Goal: Information Seeking & Learning: Find specific fact

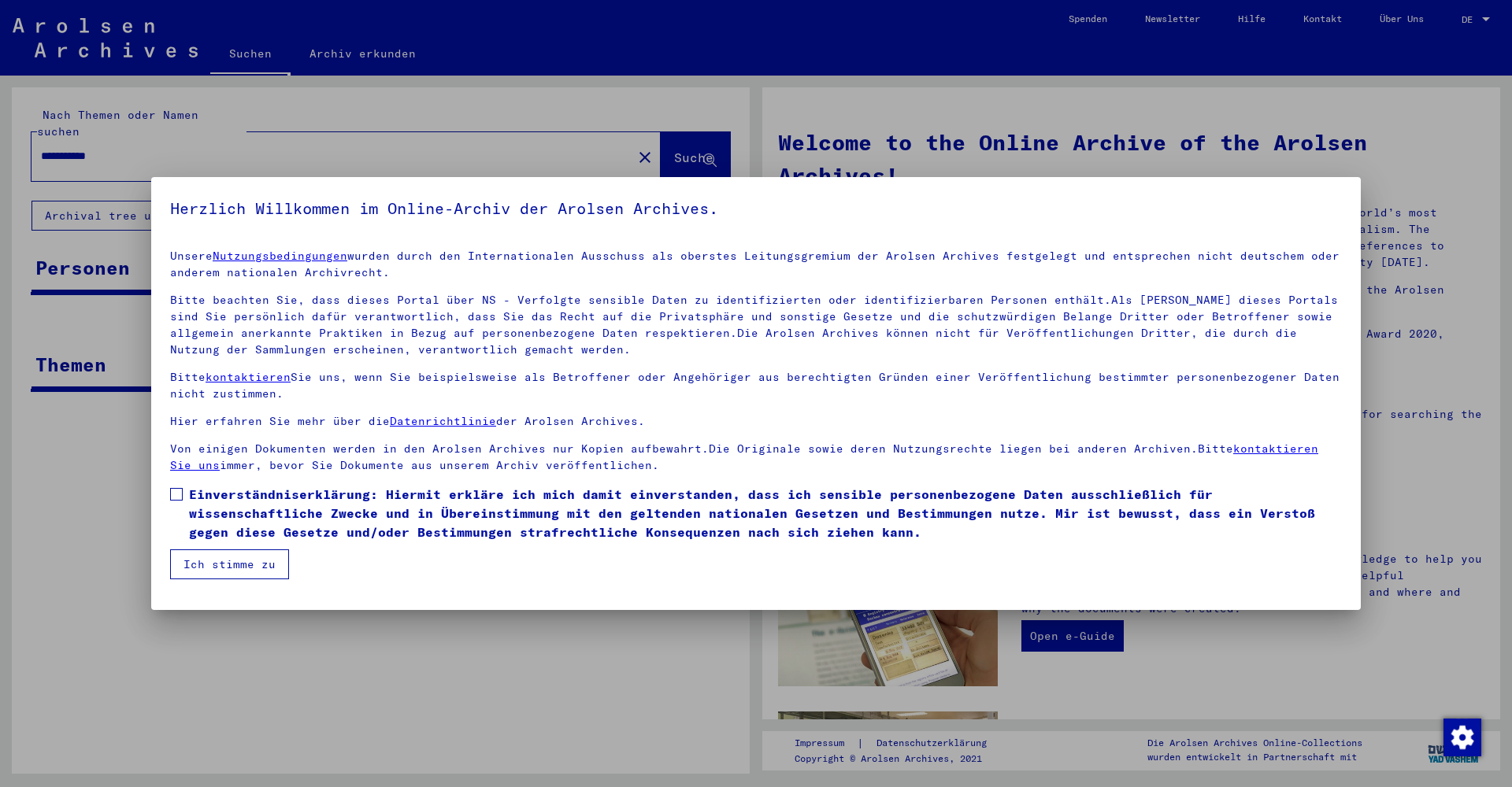
click at [175, 492] on span at bounding box center [176, 494] width 13 height 13
click at [239, 568] on button "Ich stimme zu" at bounding box center [230, 565] width 119 height 30
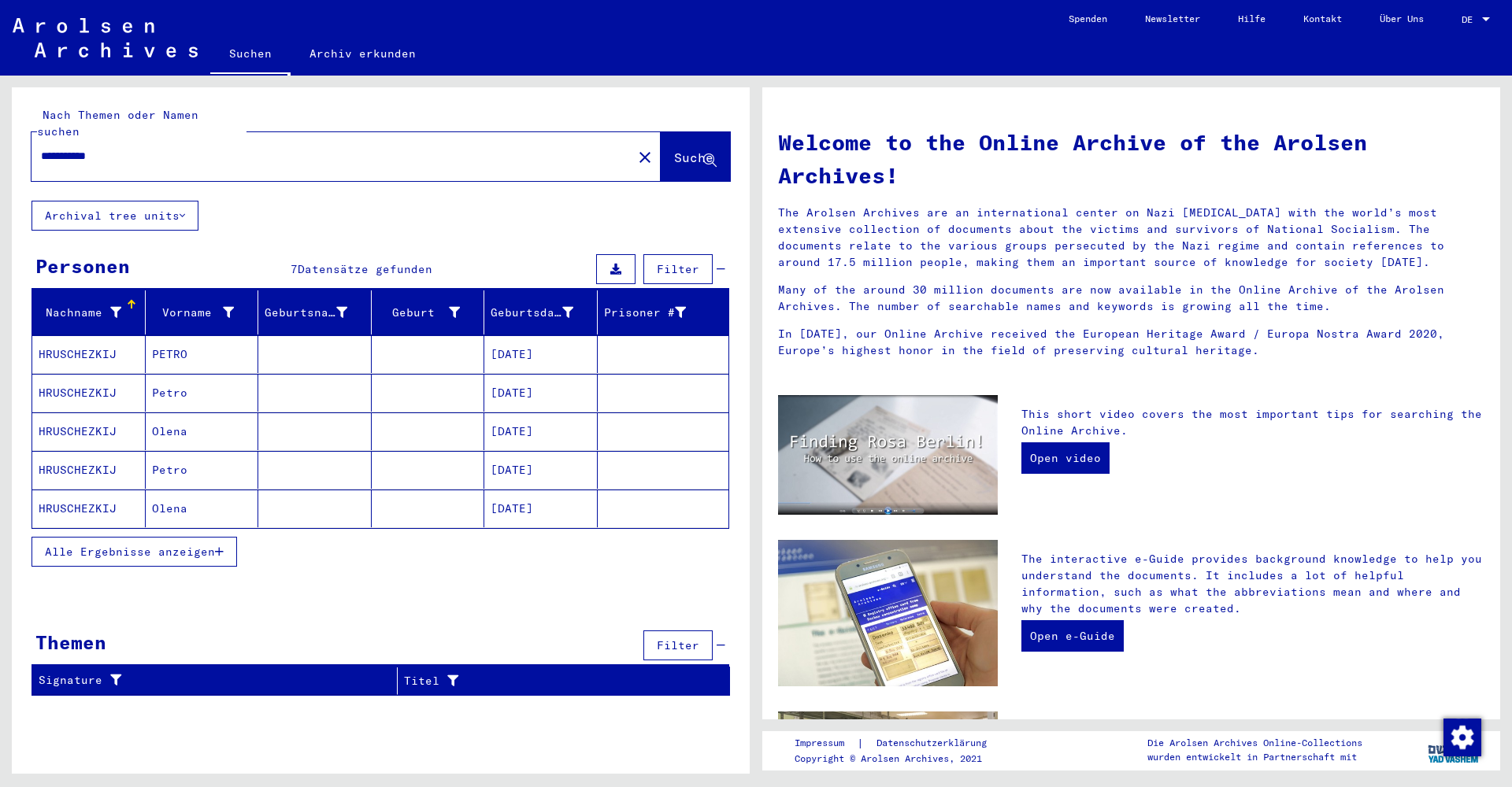
click at [1472, 18] on span "DE" at bounding box center [1470, 19] width 18 height 11
click at [1465, 30] on span "English" at bounding box center [1447, 27] width 39 height 12
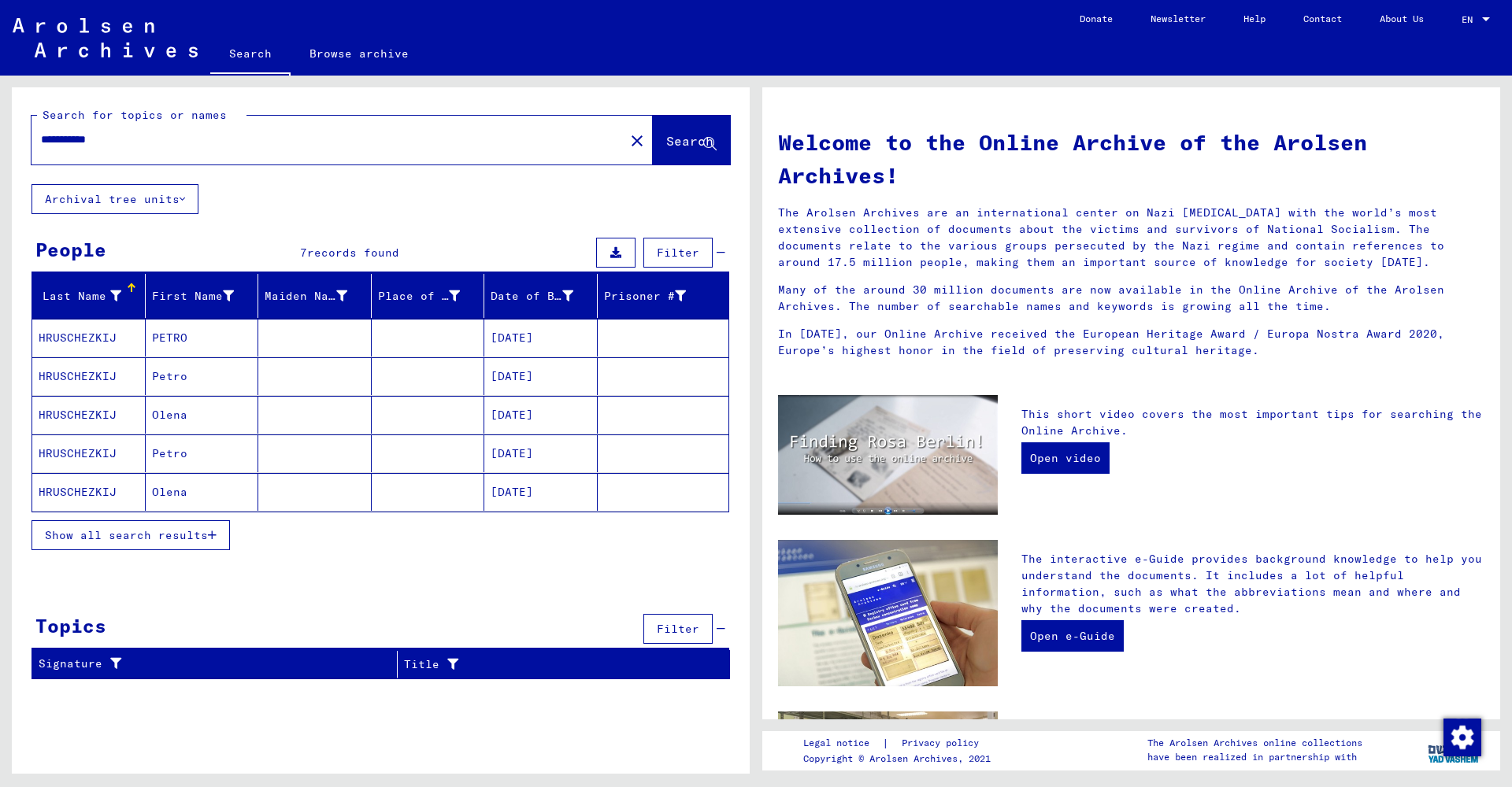
click at [225, 339] on mat-cell "PETRO" at bounding box center [202, 337] width 113 height 38
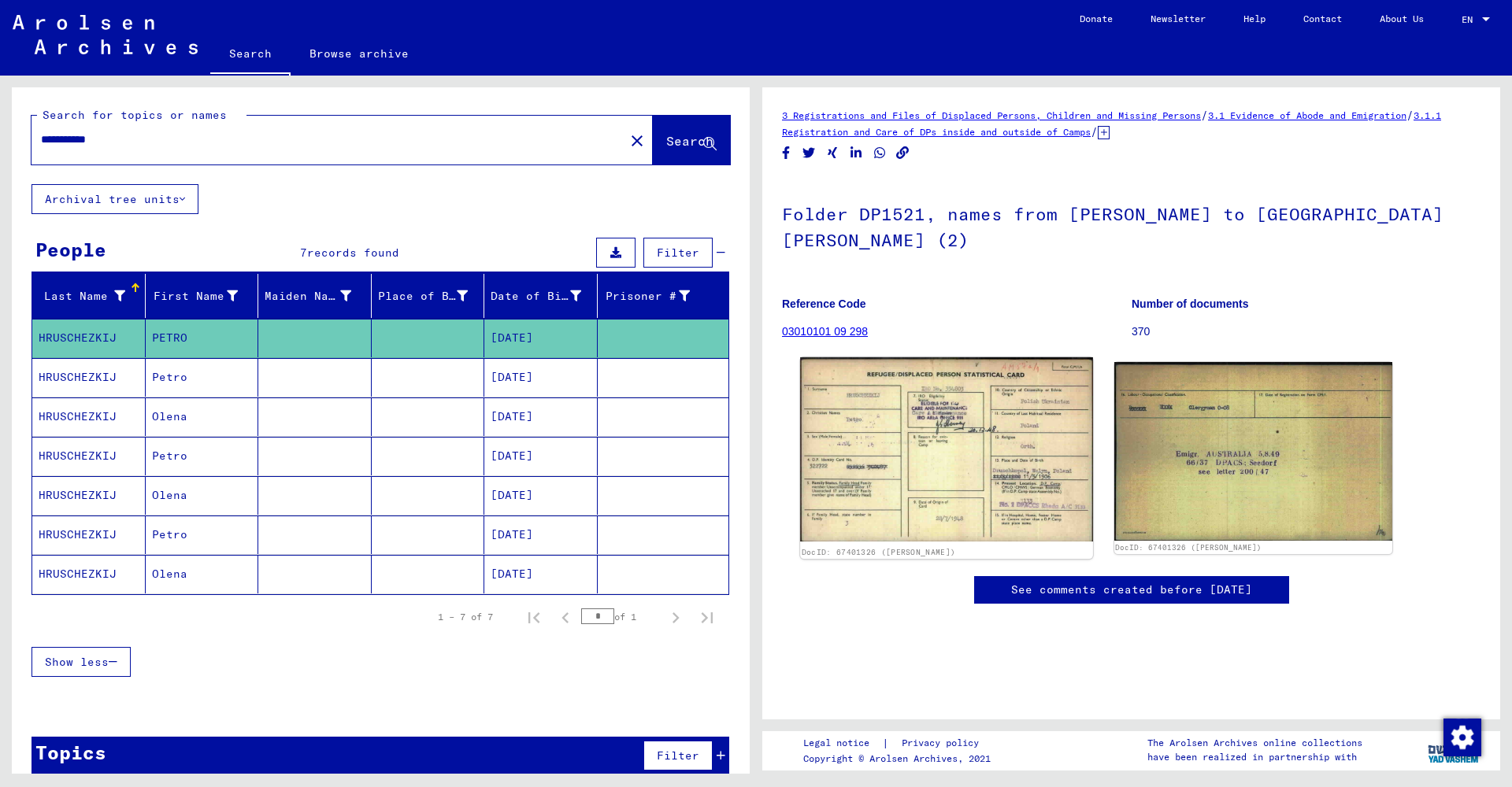
click at [850, 421] on img at bounding box center [946, 450] width 292 height 185
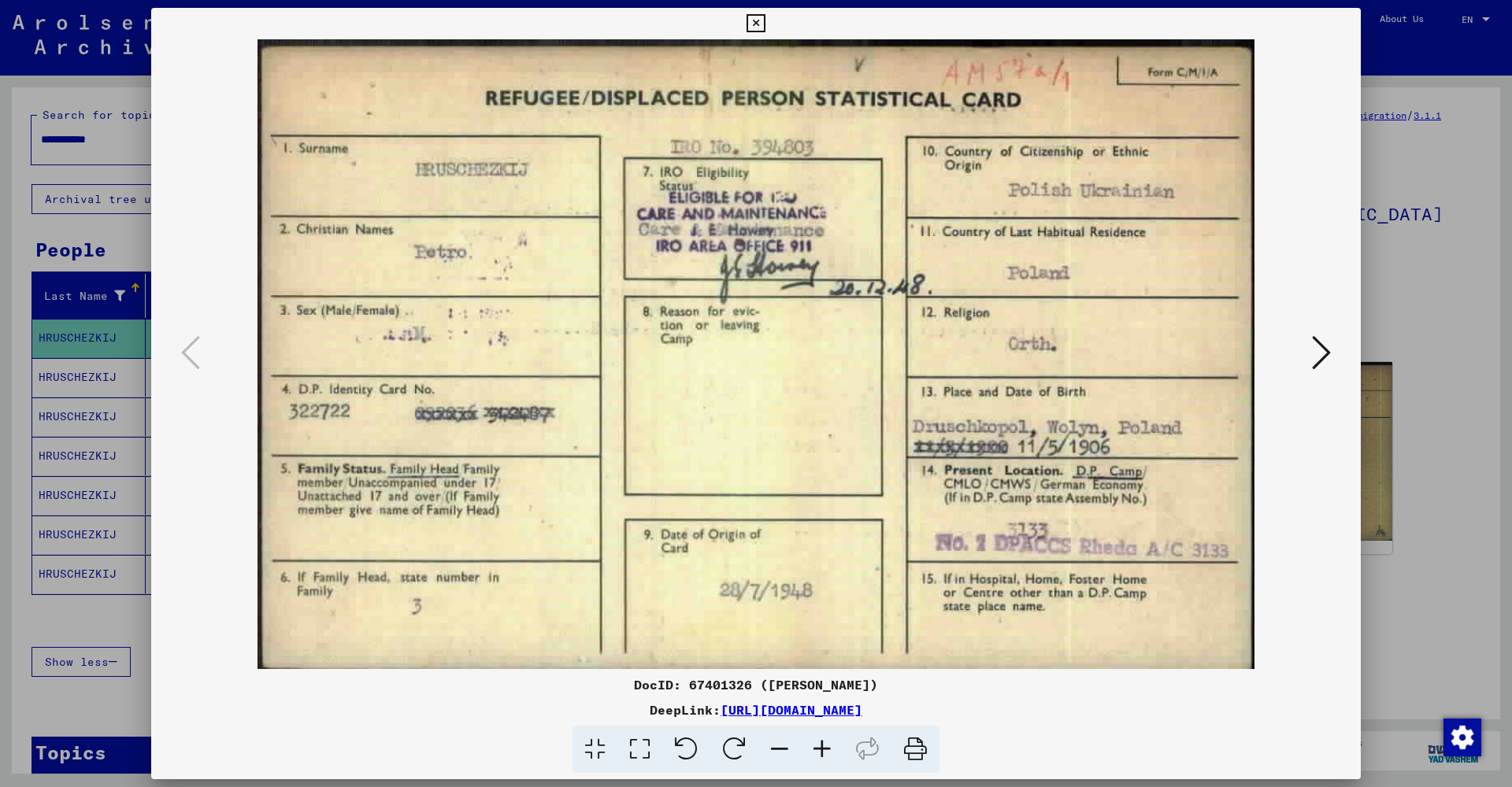
click at [765, 23] on icon at bounding box center [756, 23] width 18 height 19
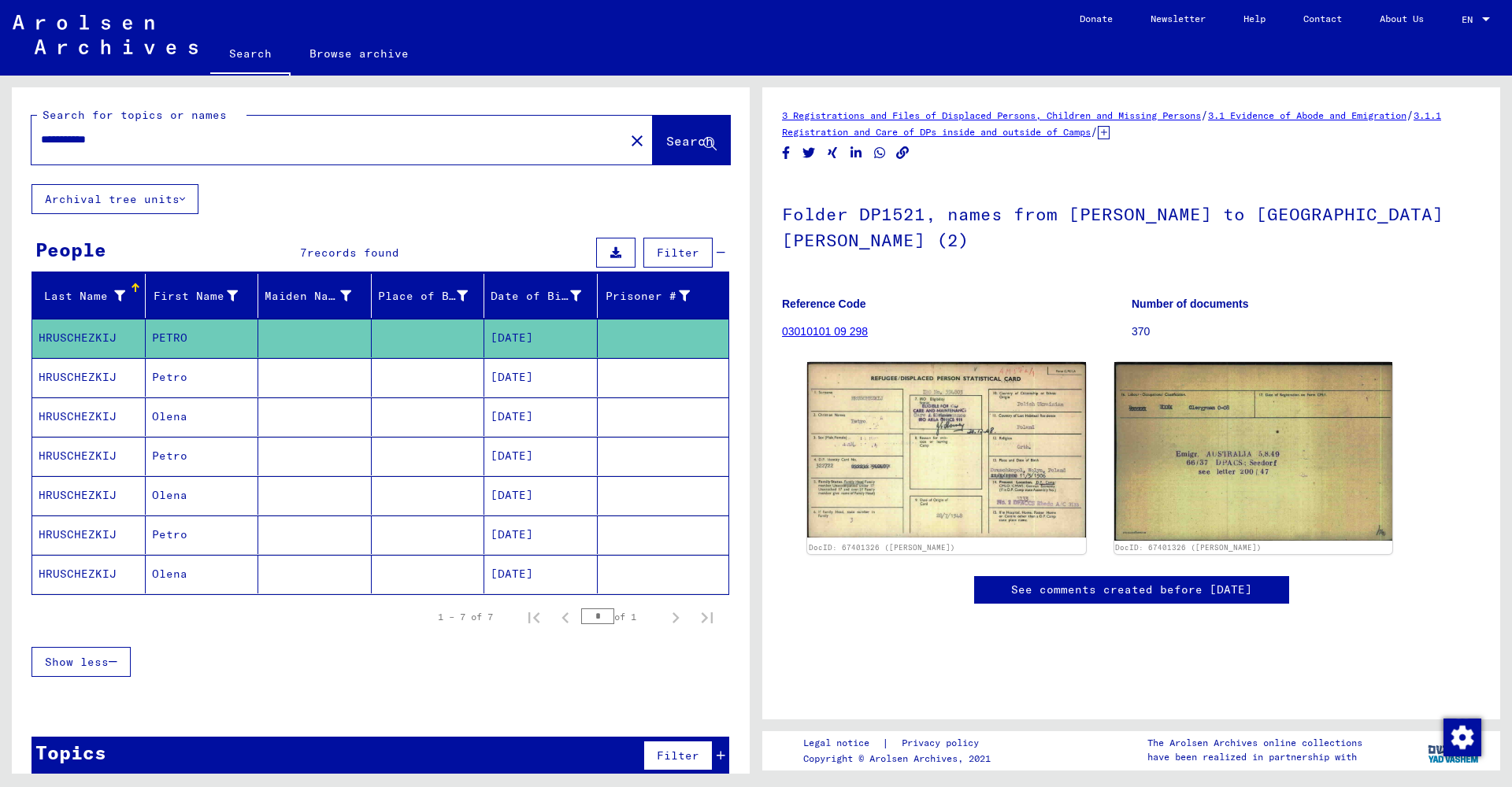
click at [201, 376] on mat-cell "Petro" at bounding box center [202, 378] width 113 height 39
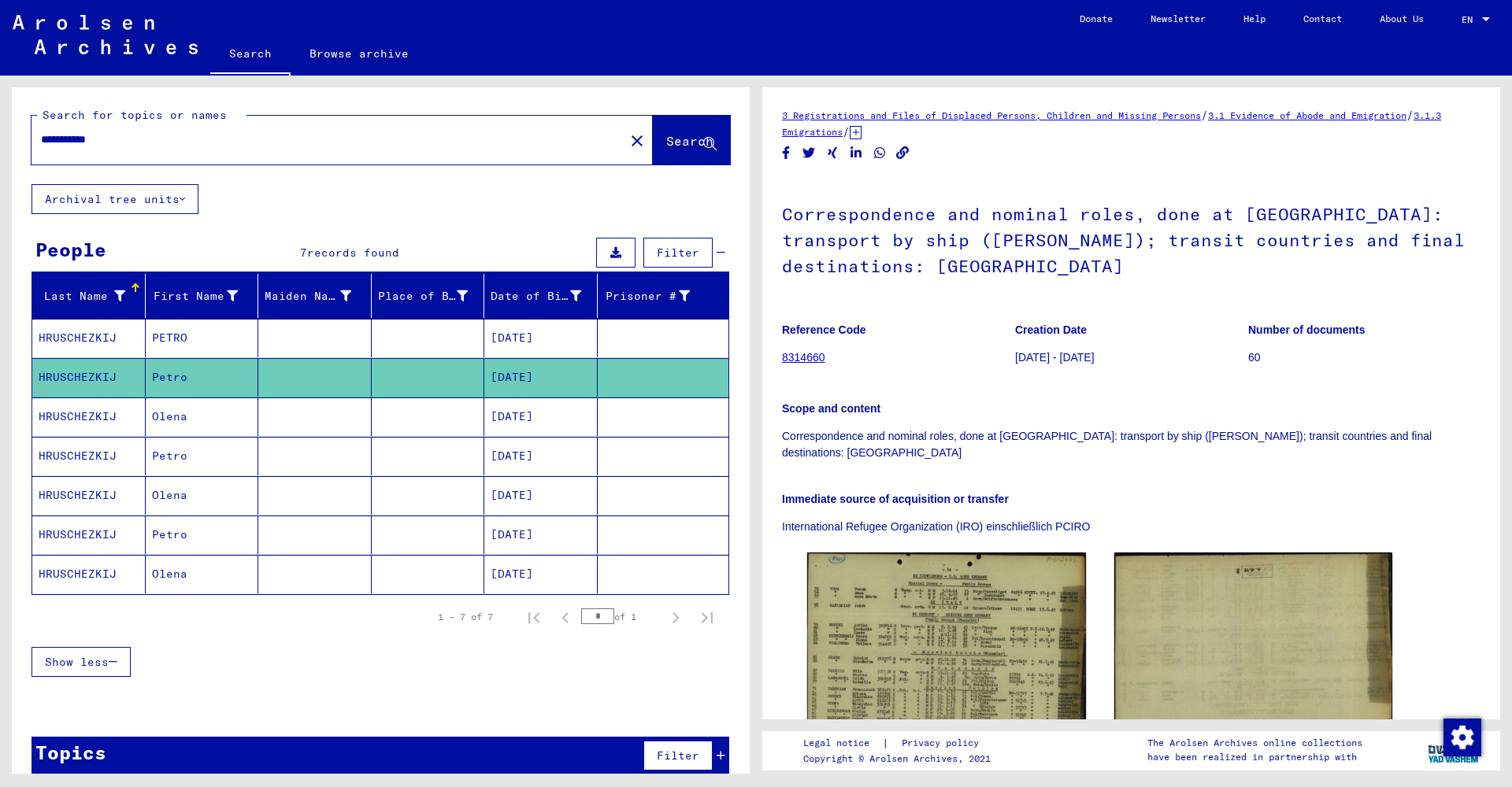
click at [182, 463] on mat-cell "Petro" at bounding box center [202, 456] width 113 height 39
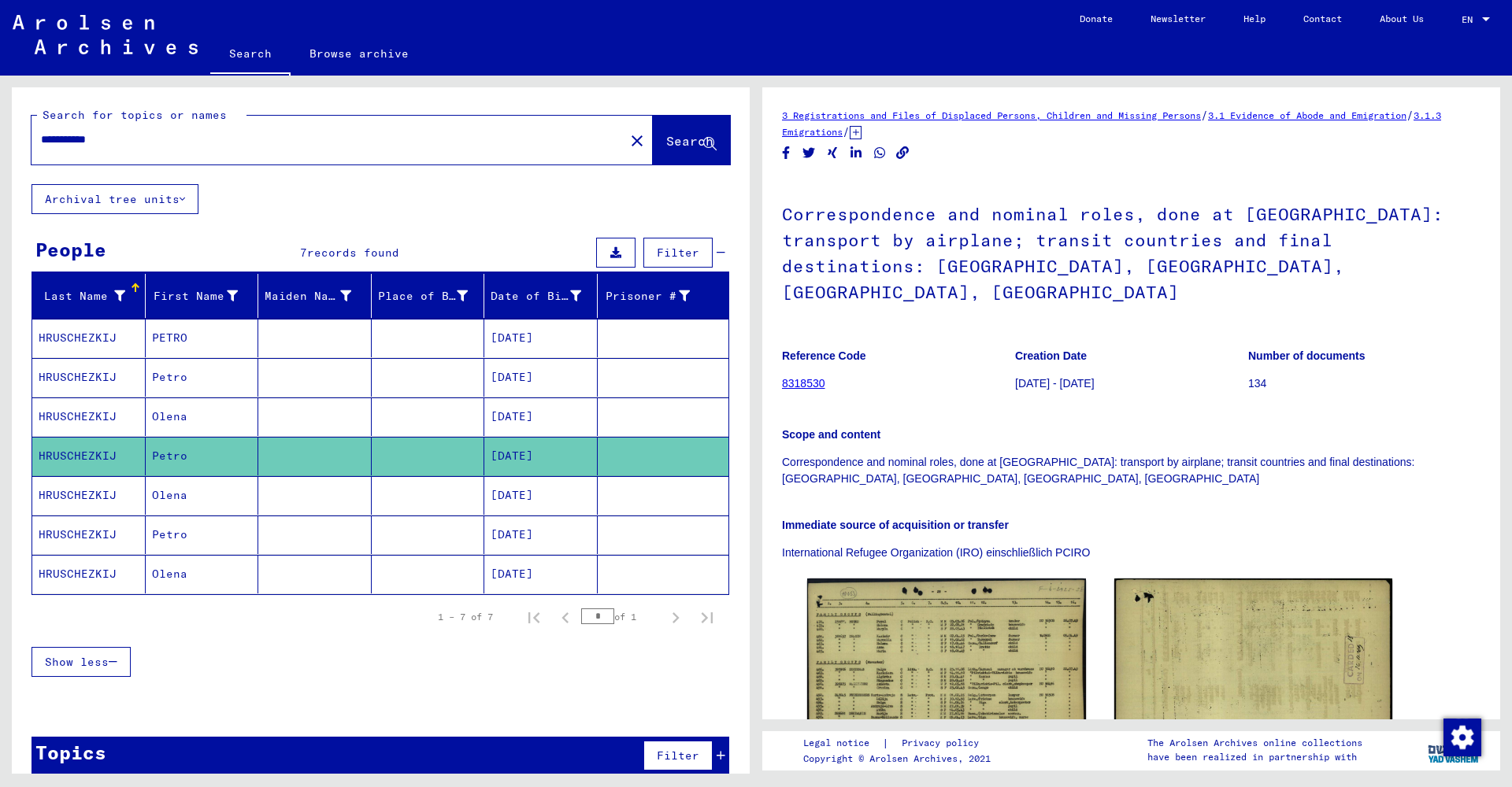
click at [181, 540] on mat-cell "Petro" at bounding box center [202, 534] width 113 height 39
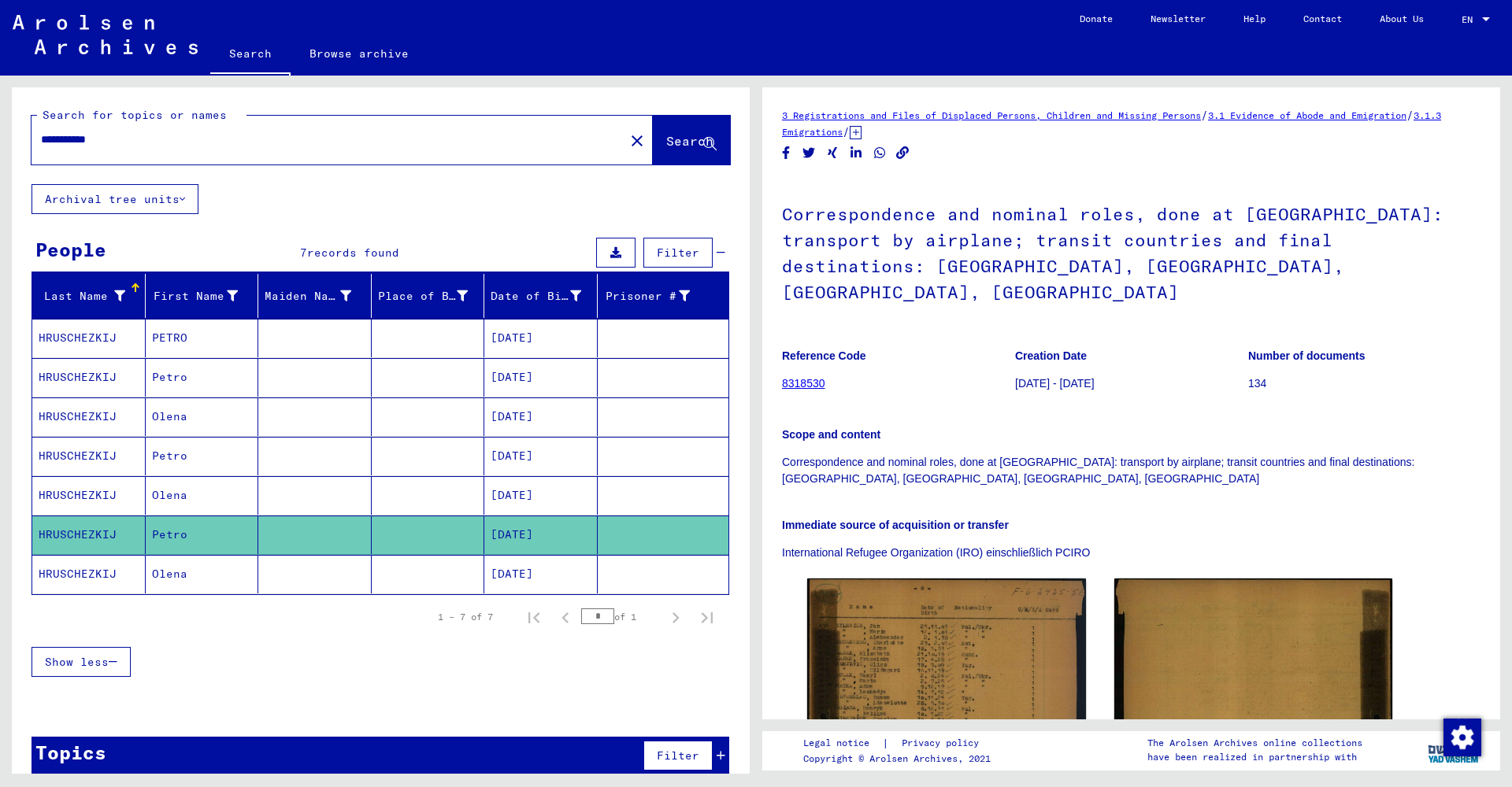
drag, startPoint x: 120, startPoint y: 139, endPoint x: 0, endPoint y: 123, distance: 121.1
click at [0, 123] on div "**********" at bounding box center [378, 425] width 756 height 698
paste input "text"
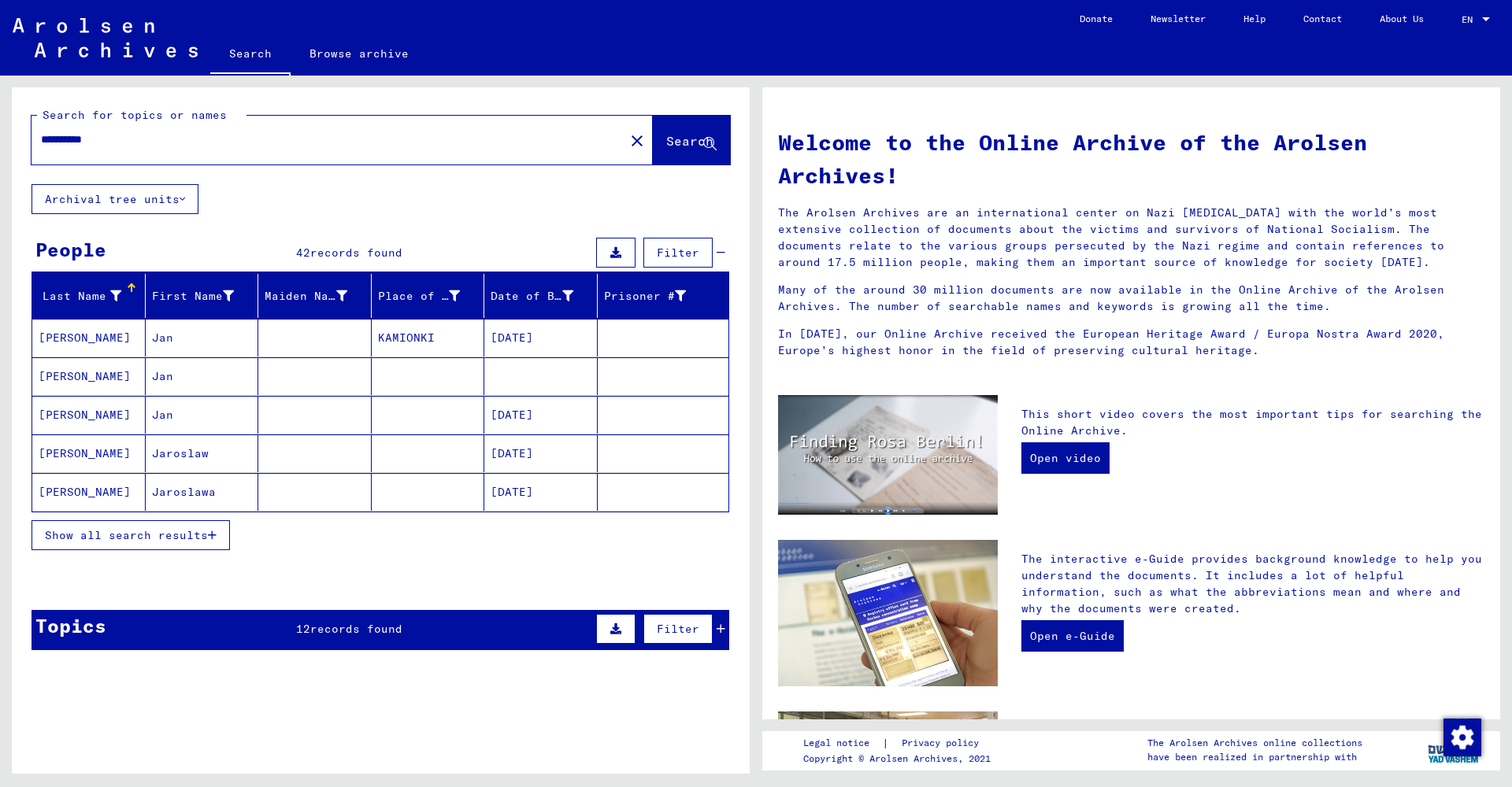
click at [160, 541] on span "Show all search results" at bounding box center [126, 534] width 163 height 14
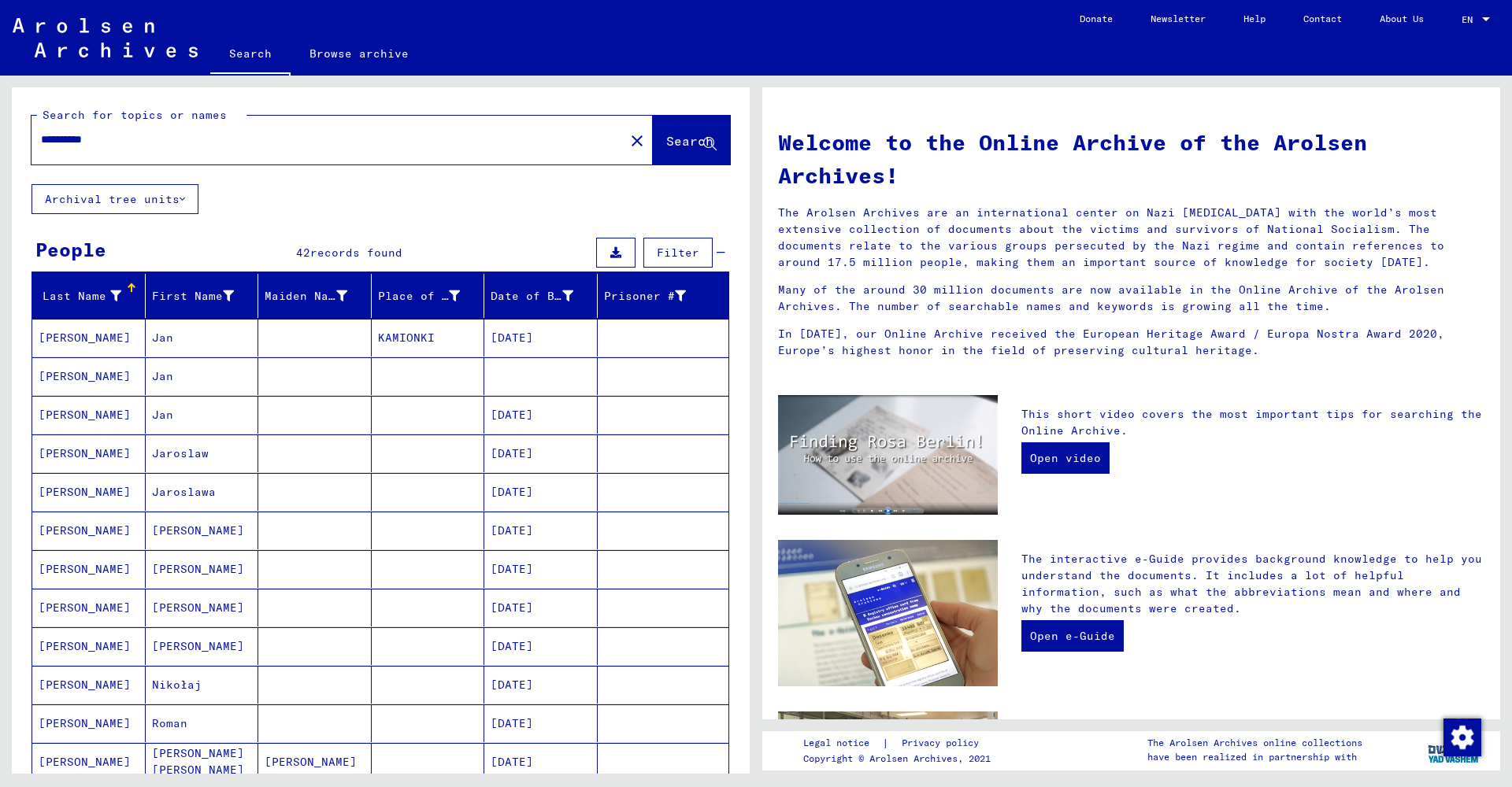
click at [228, 146] on input "**********" at bounding box center [323, 140] width 565 height 17
type input "**********"
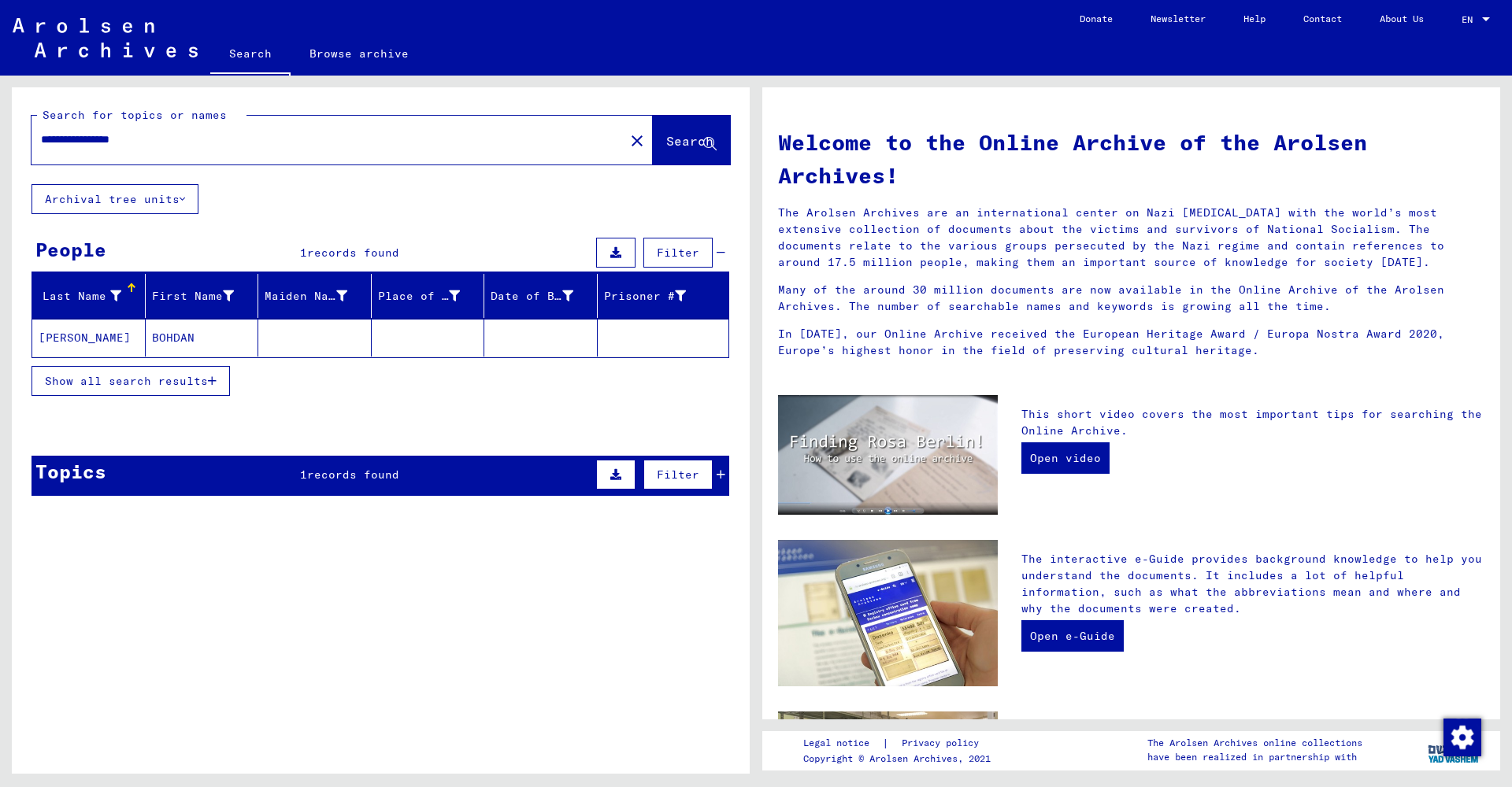
click at [196, 331] on mat-cell "BOHDAN" at bounding box center [202, 337] width 113 height 38
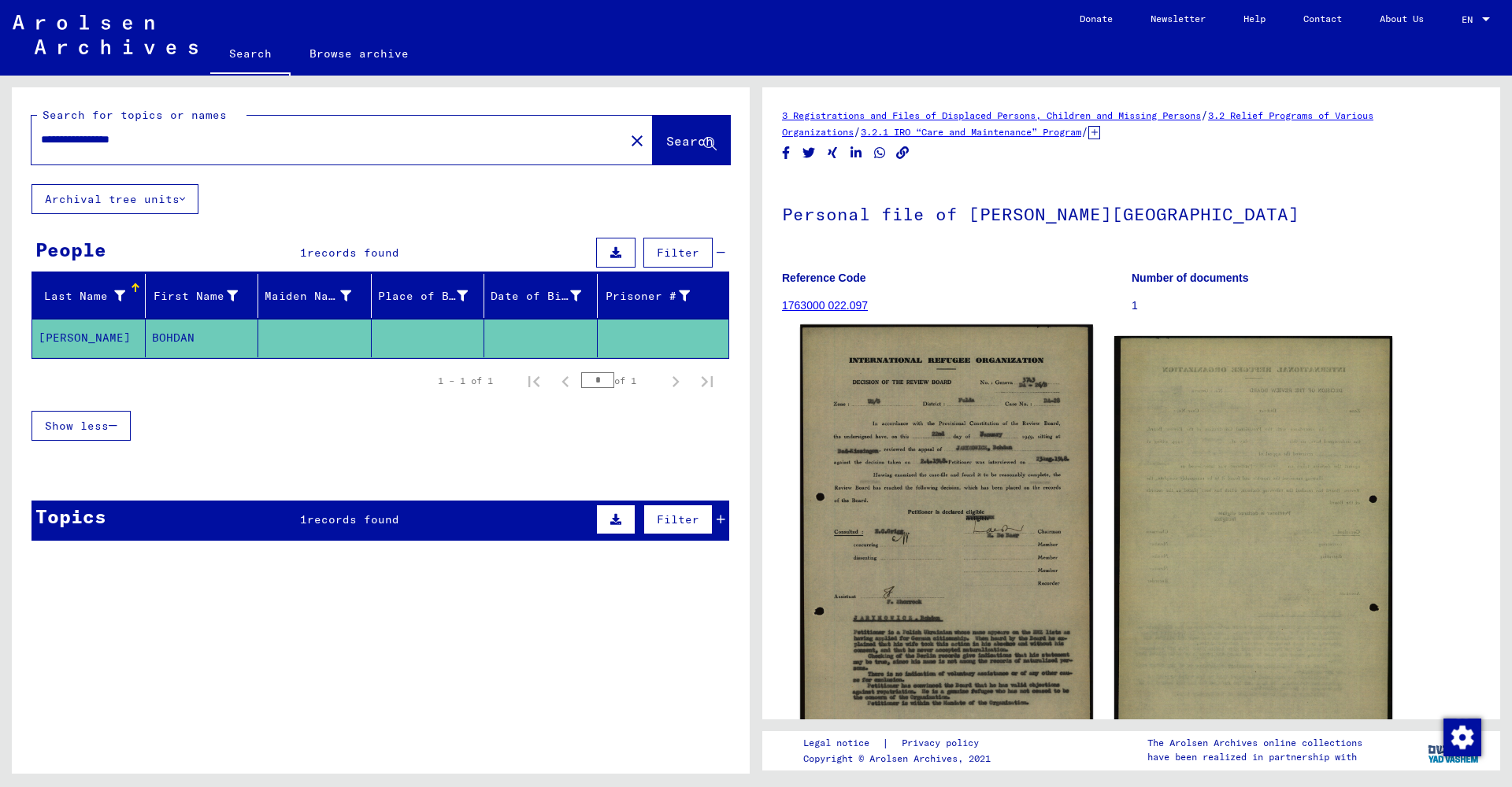
click at [930, 484] on img at bounding box center [946, 560] width 292 height 472
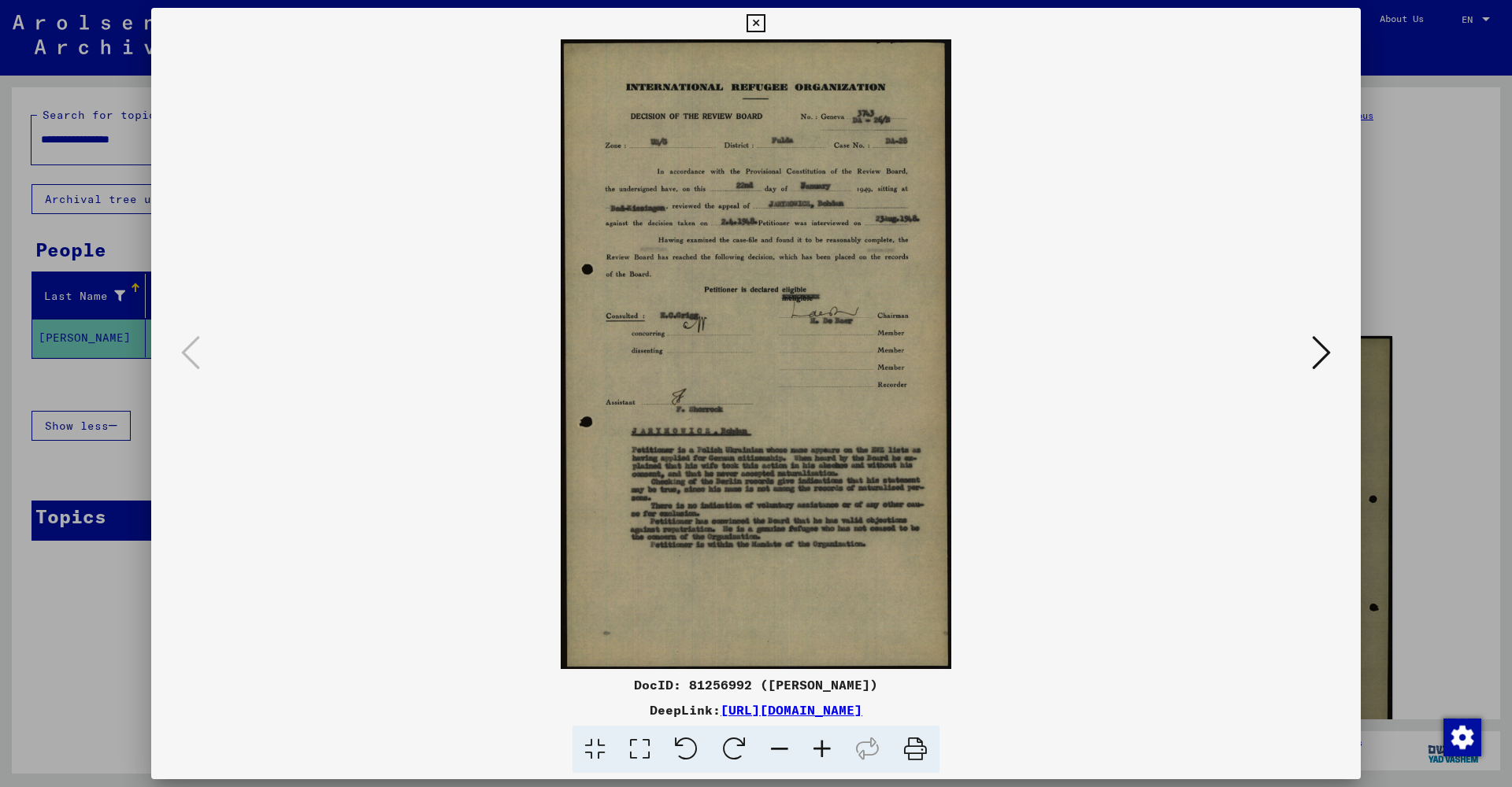
click at [818, 752] on icon at bounding box center [822, 749] width 43 height 48
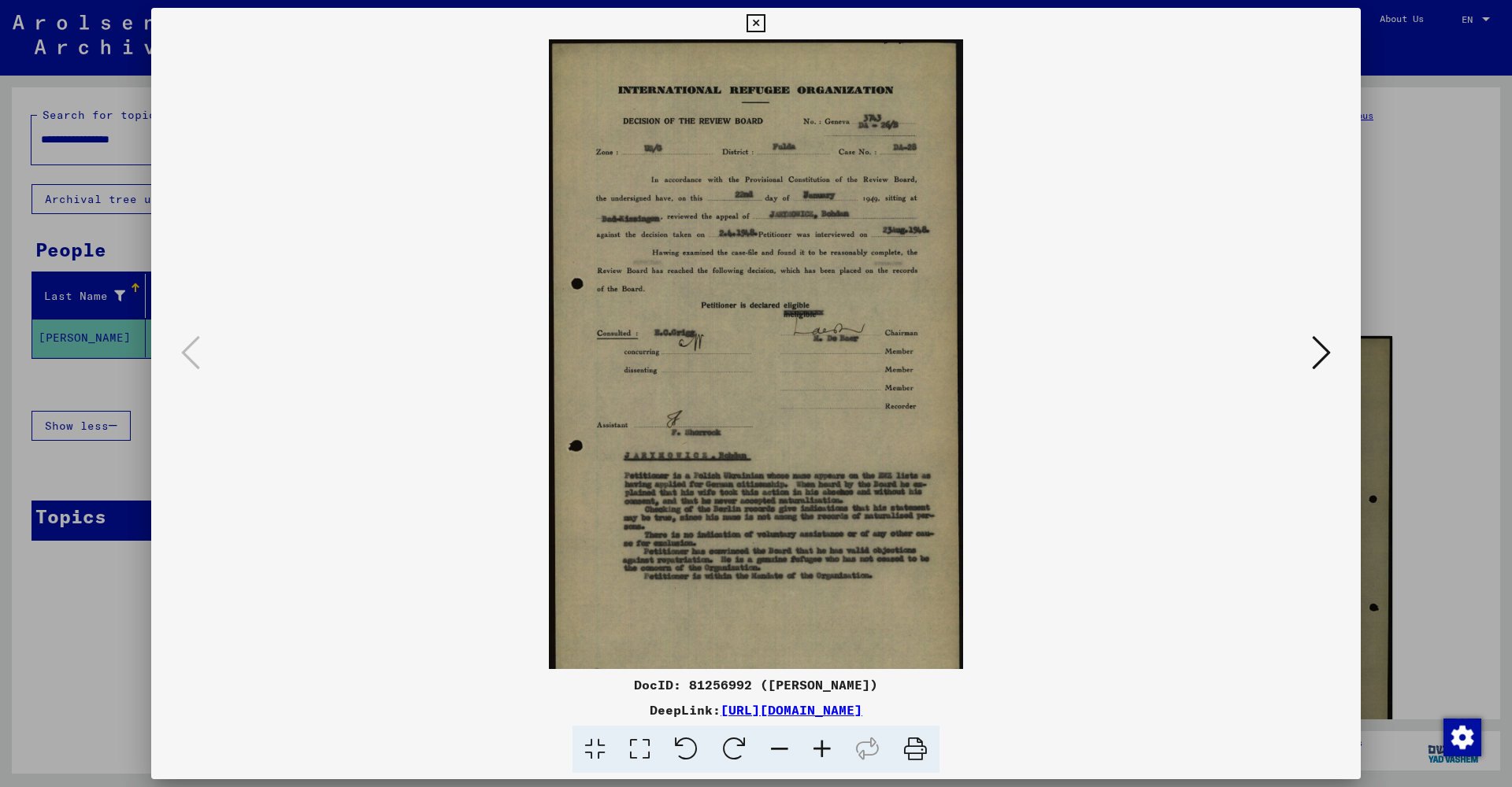
click at [818, 752] on icon at bounding box center [822, 749] width 43 height 48
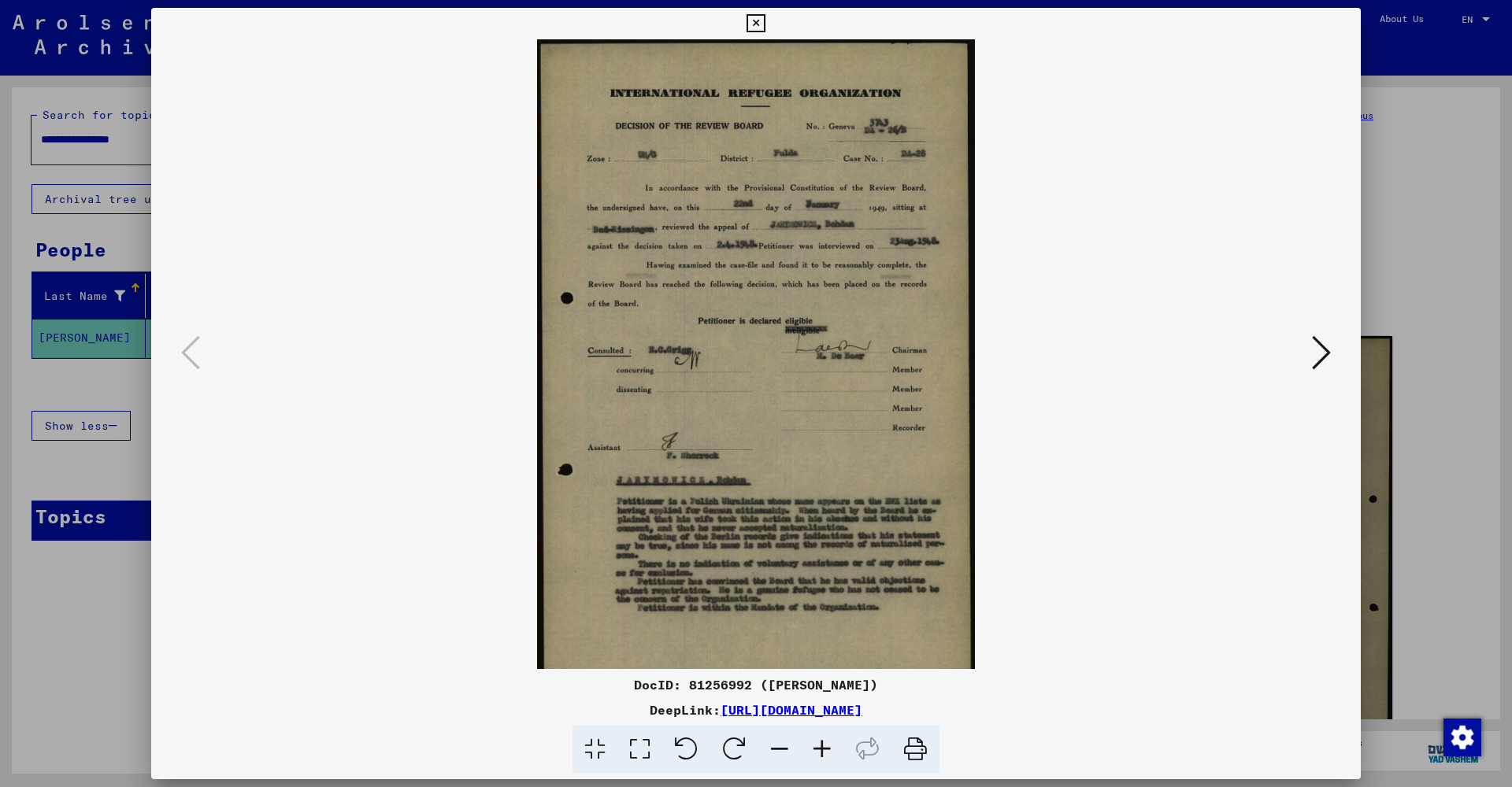
click at [818, 752] on icon at bounding box center [822, 749] width 43 height 48
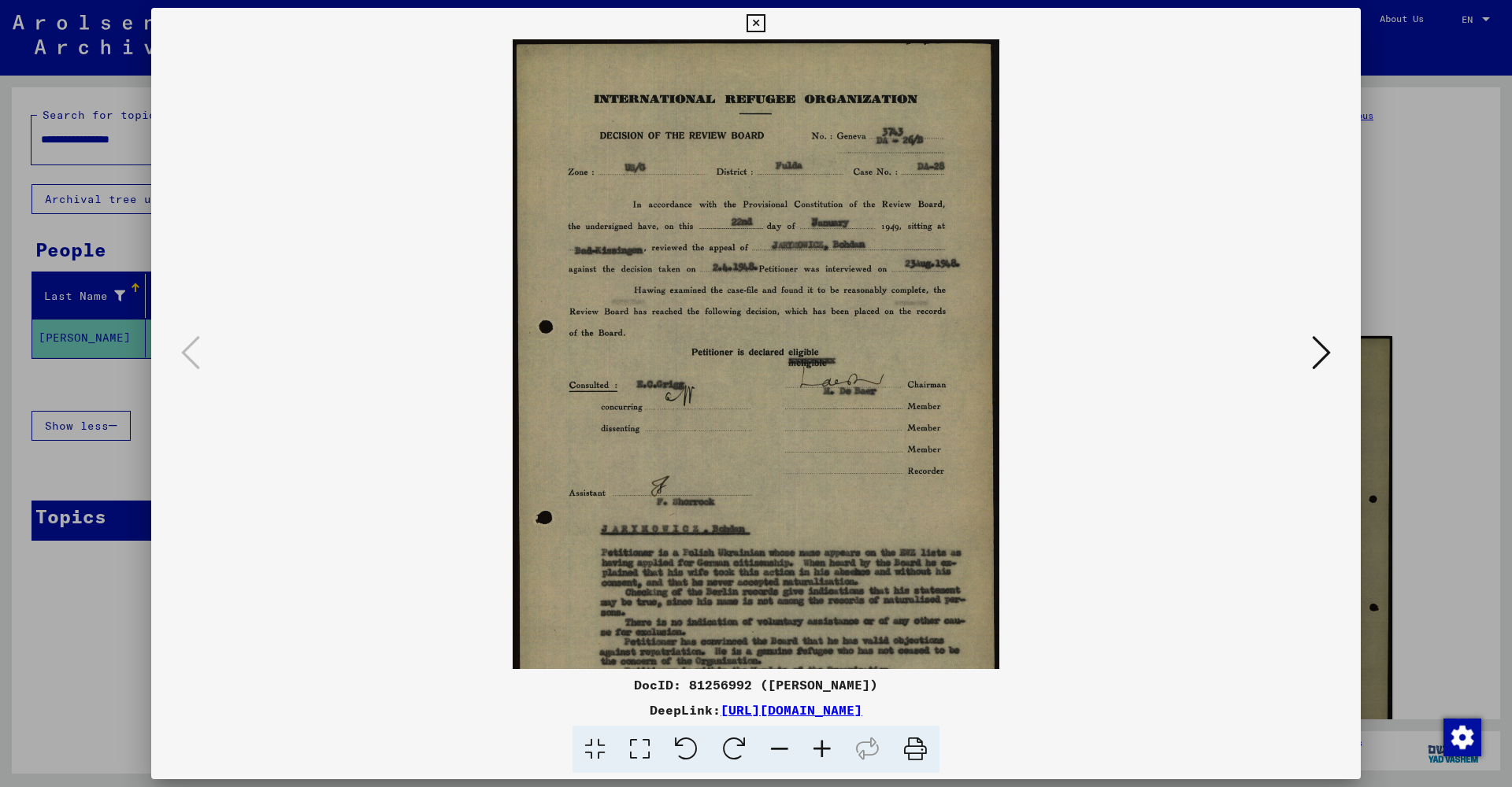
click at [818, 752] on icon at bounding box center [822, 749] width 43 height 48
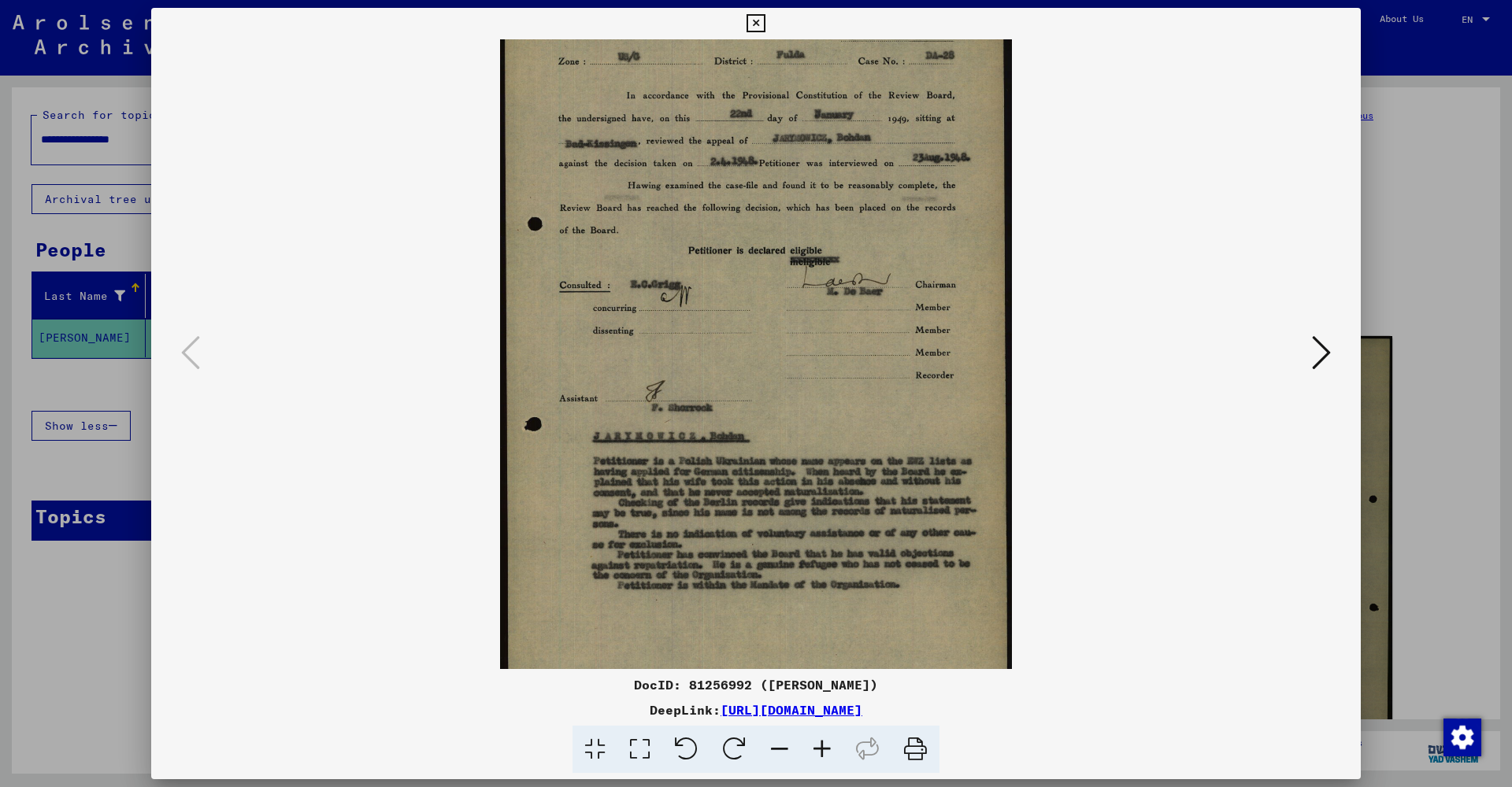
scroll to position [197, 0]
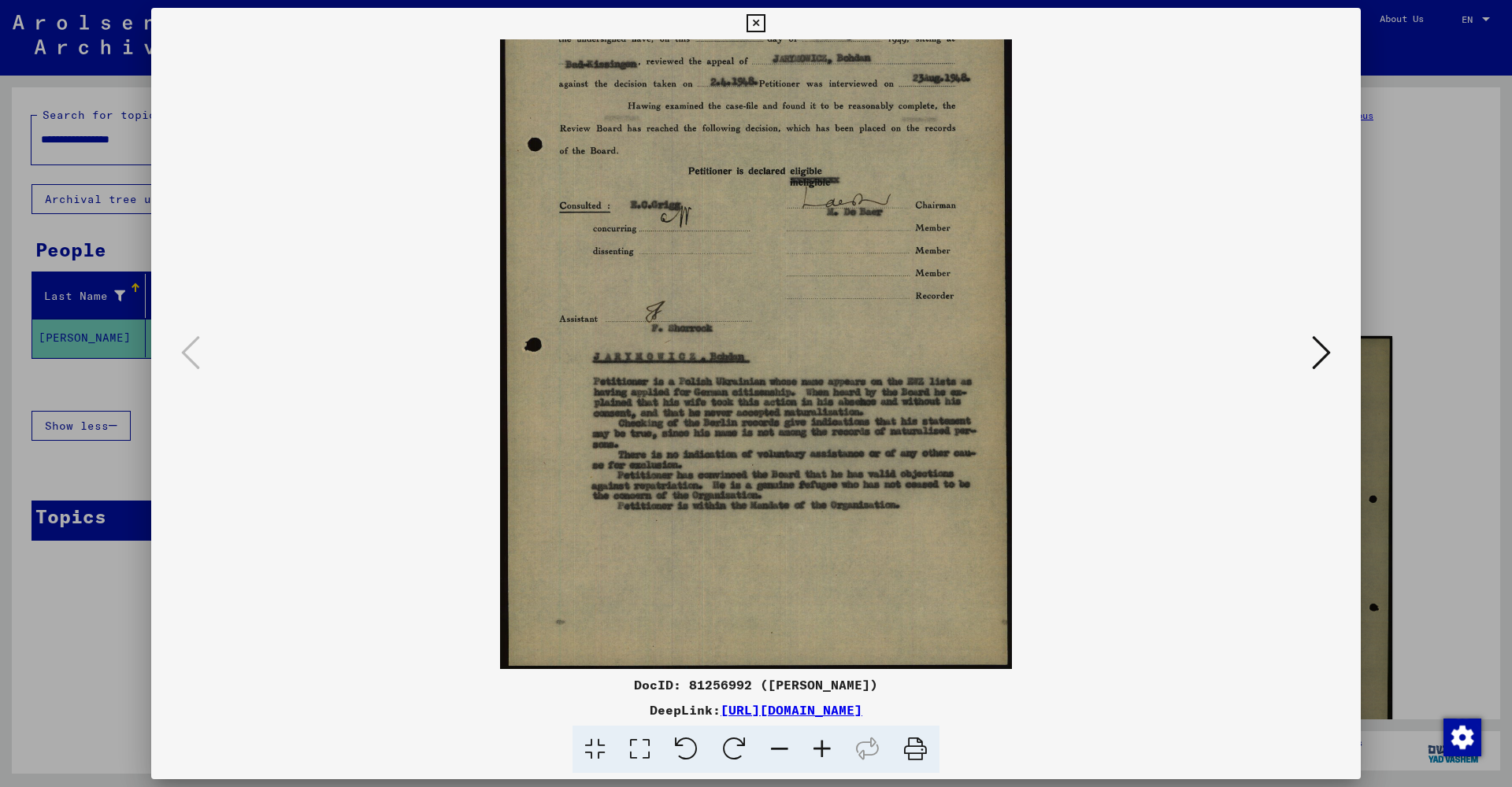
drag, startPoint x: 762, startPoint y: 593, endPoint x: 936, endPoint y: 425, distance: 241.9
click at [1332, 360] on button at bounding box center [1321, 353] width 29 height 44
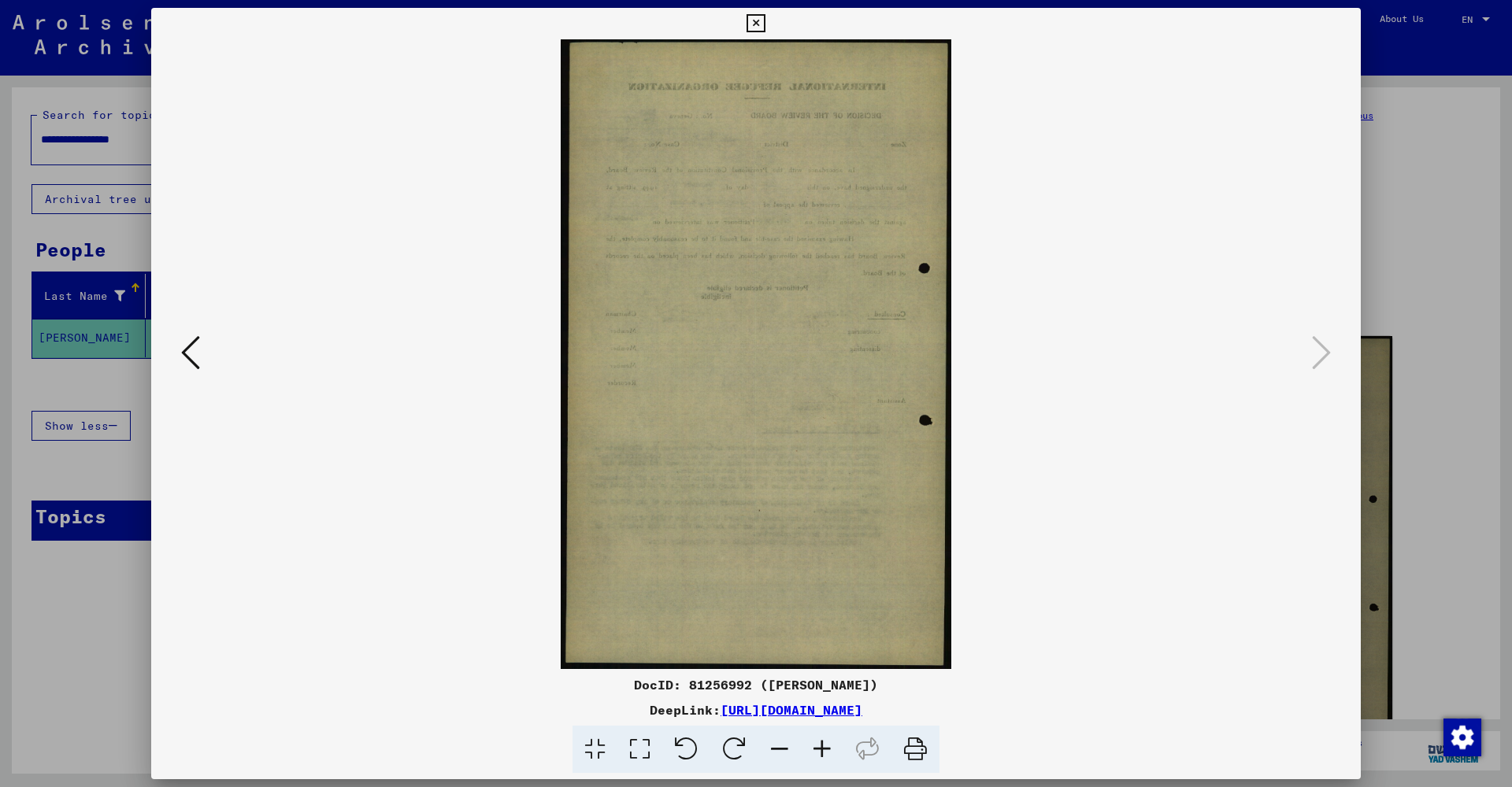
click at [765, 24] on icon at bounding box center [756, 23] width 18 height 19
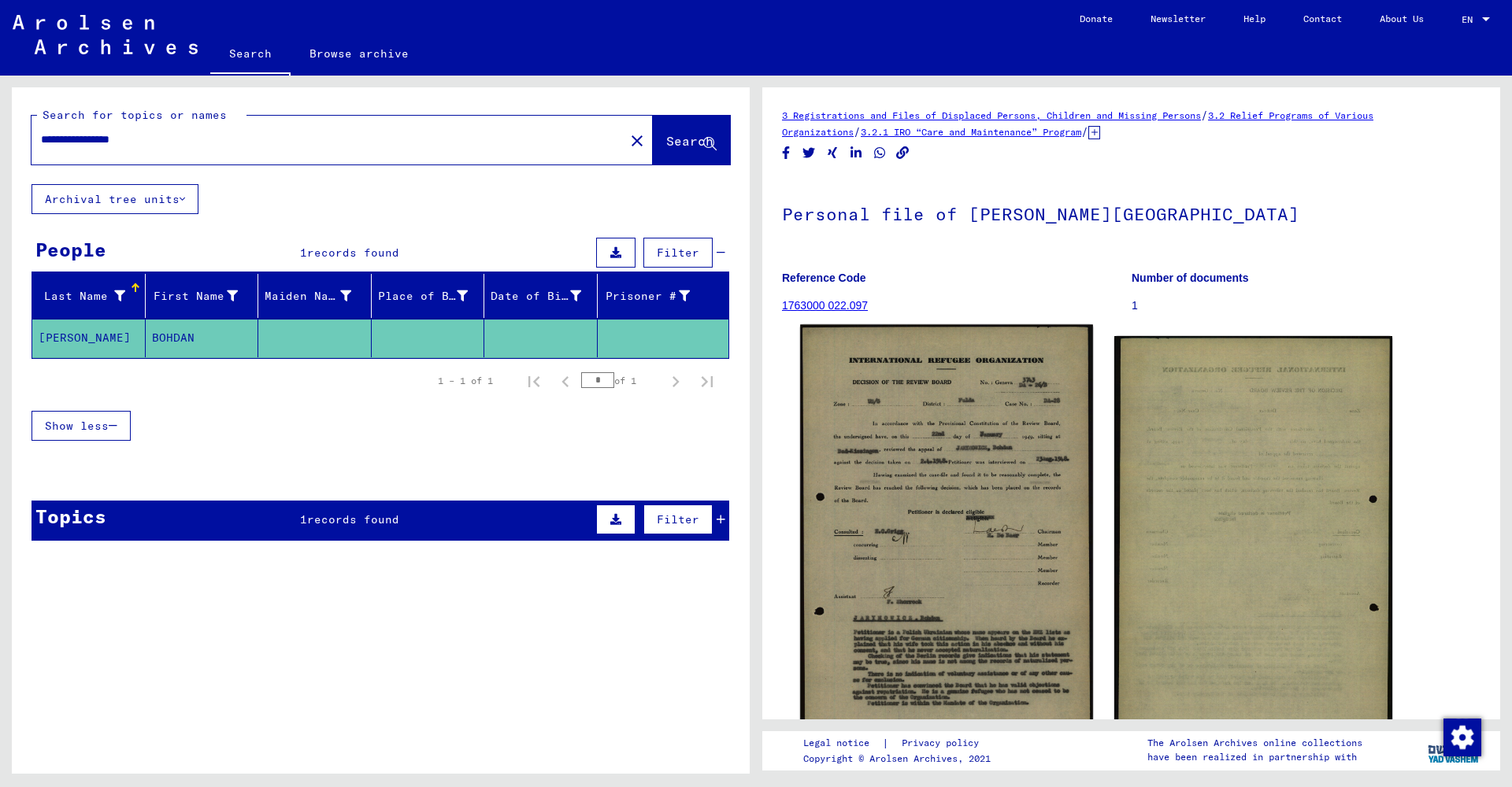
click at [986, 508] on img at bounding box center [946, 560] width 292 height 472
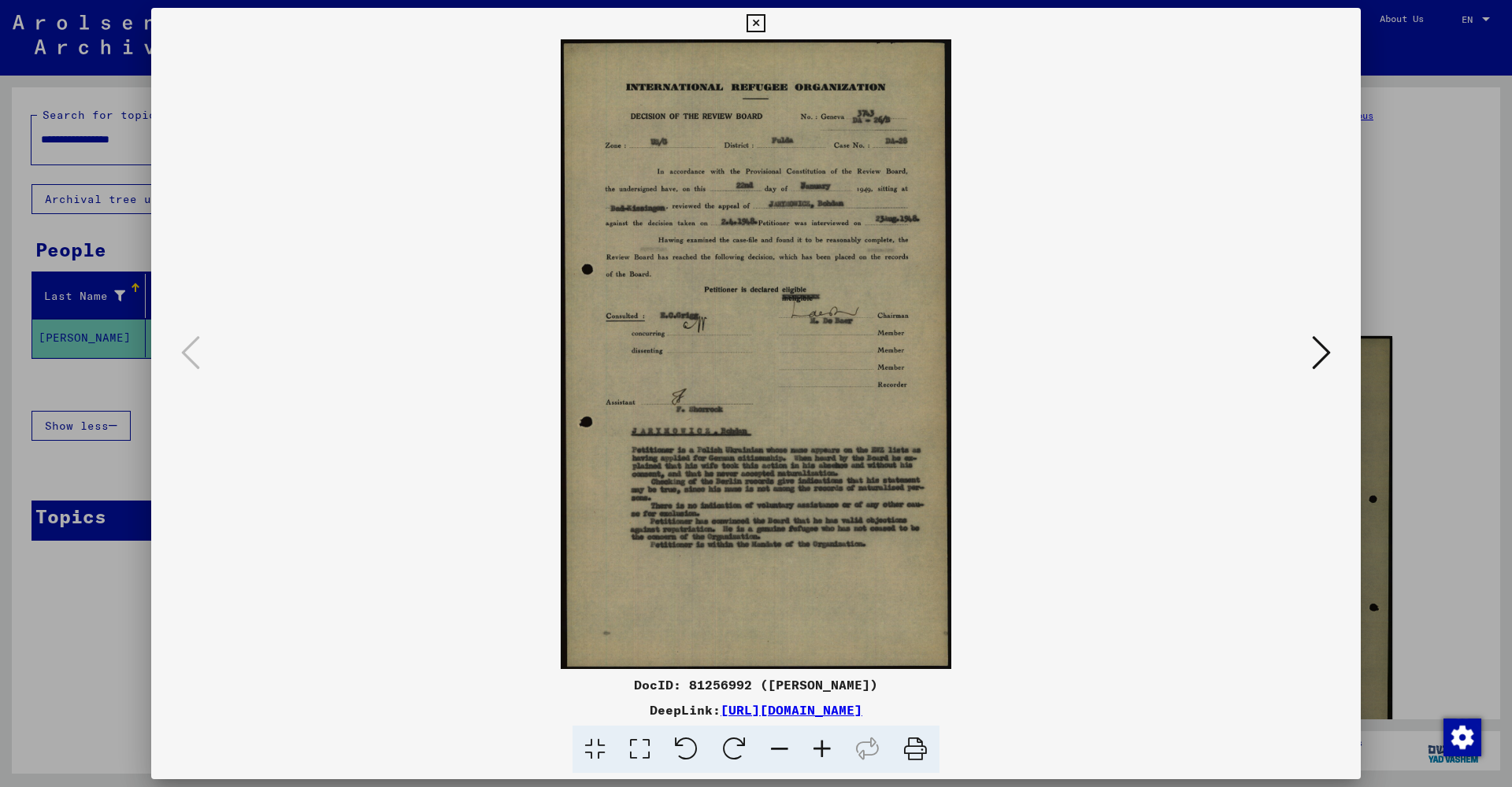
click at [765, 30] on icon at bounding box center [756, 23] width 18 height 19
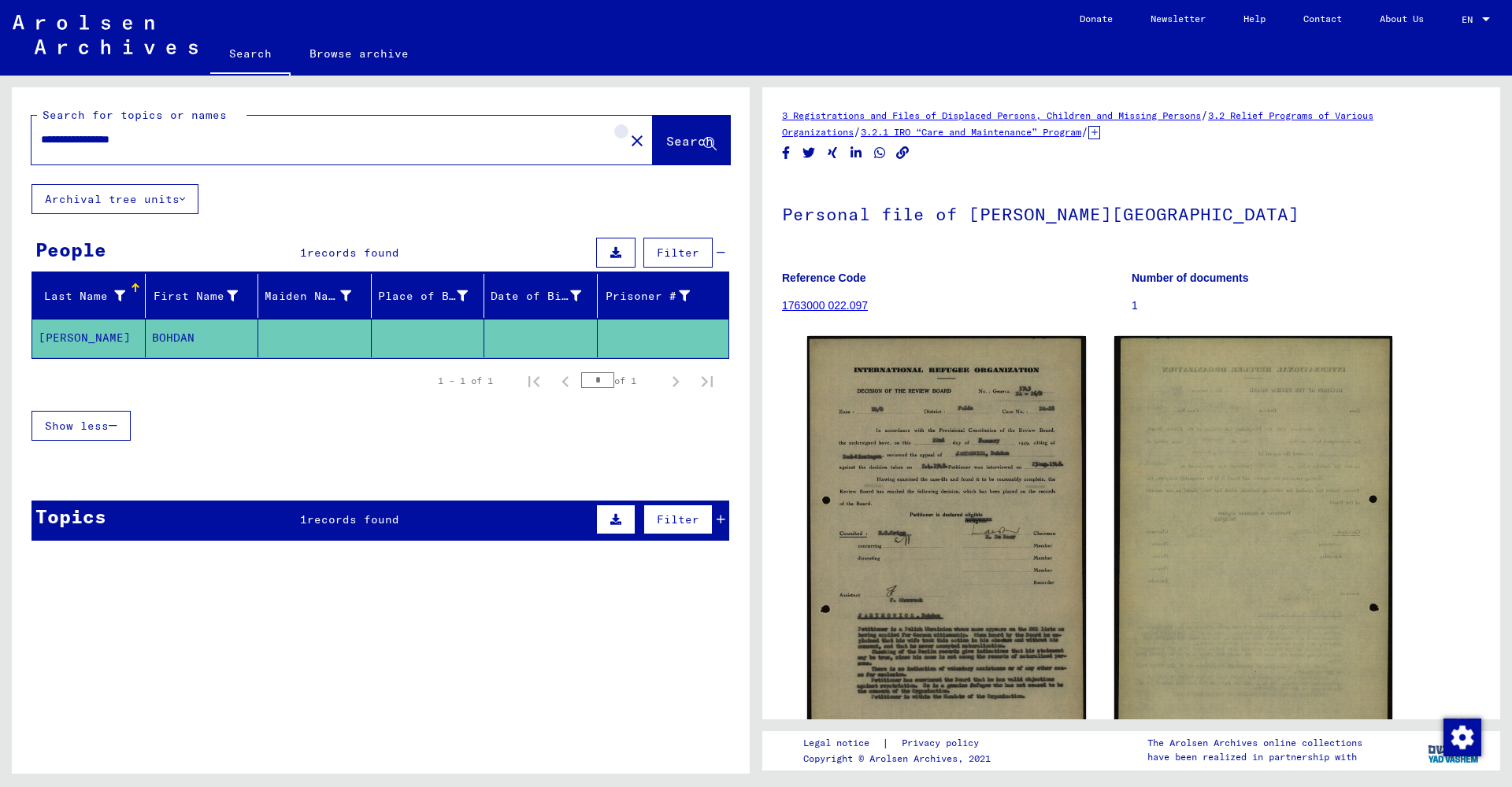
click at [628, 139] on mat-icon "close" at bounding box center [637, 141] width 19 height 19
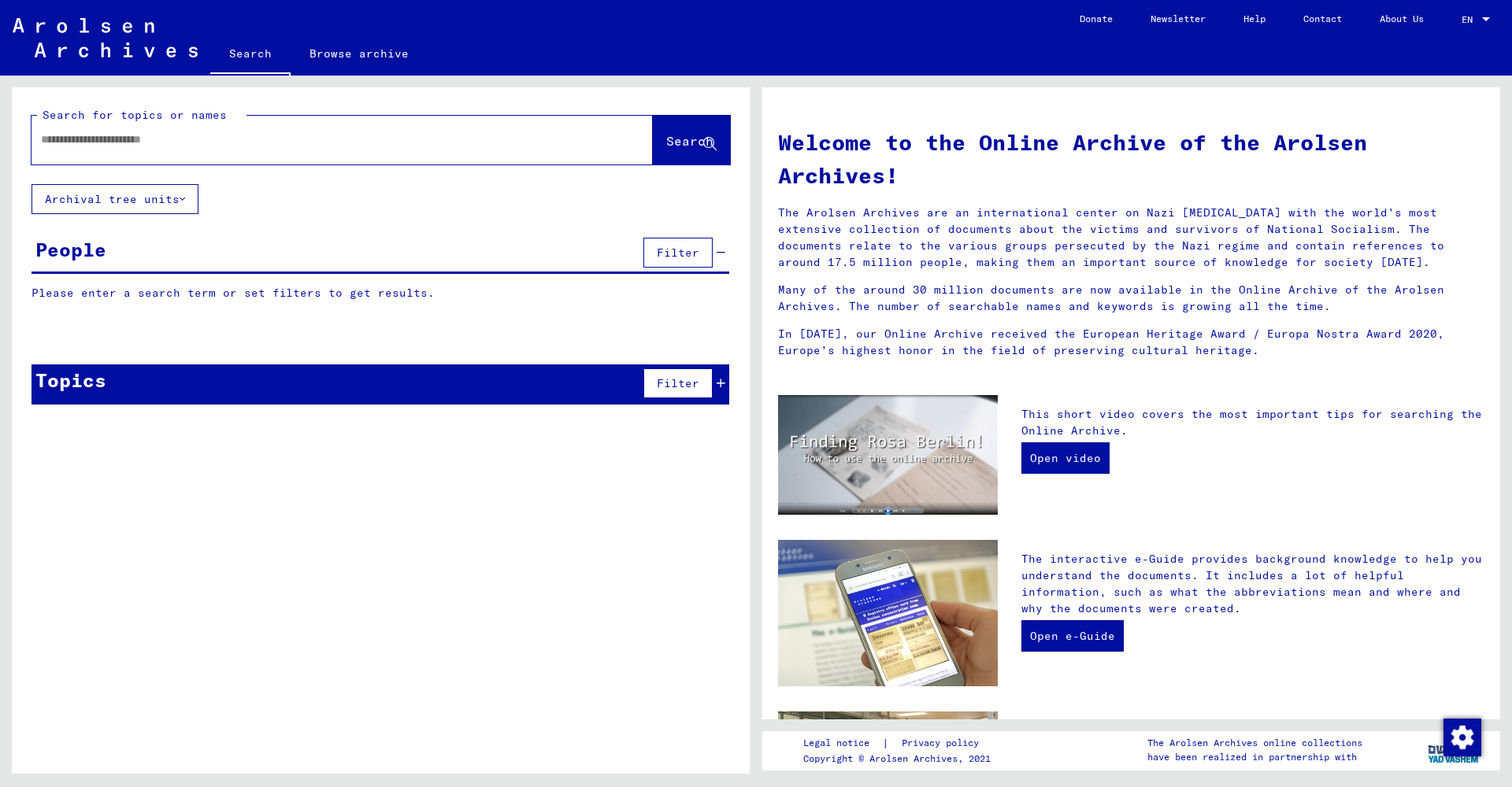
click at [406, 146] on input "text" at bounding box center [323, 140] width 565 height 17
paste input "*********"
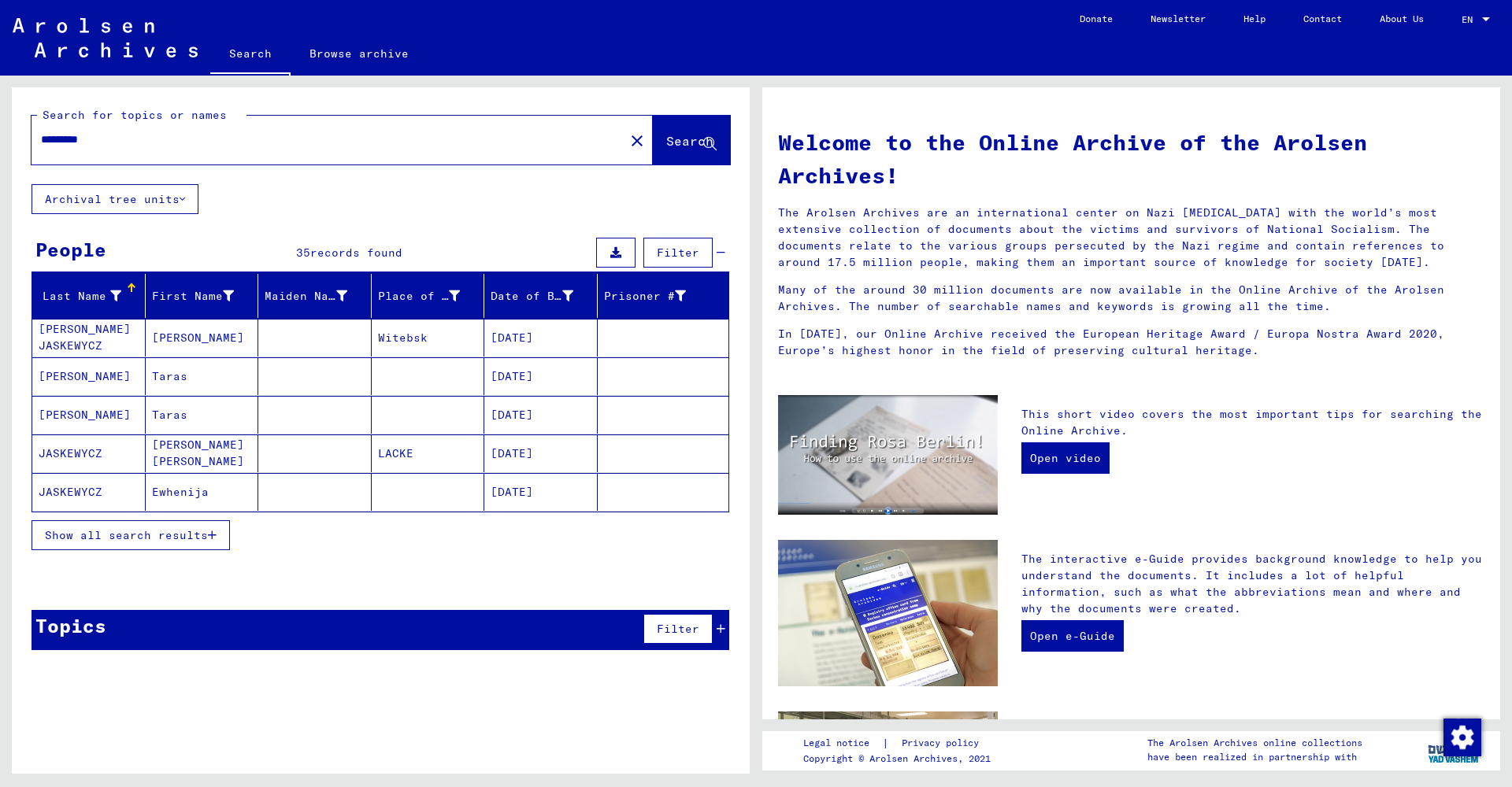
click at [136, 540] on span "Show all search results" at bounding box center [126, 534] width 163 height 14
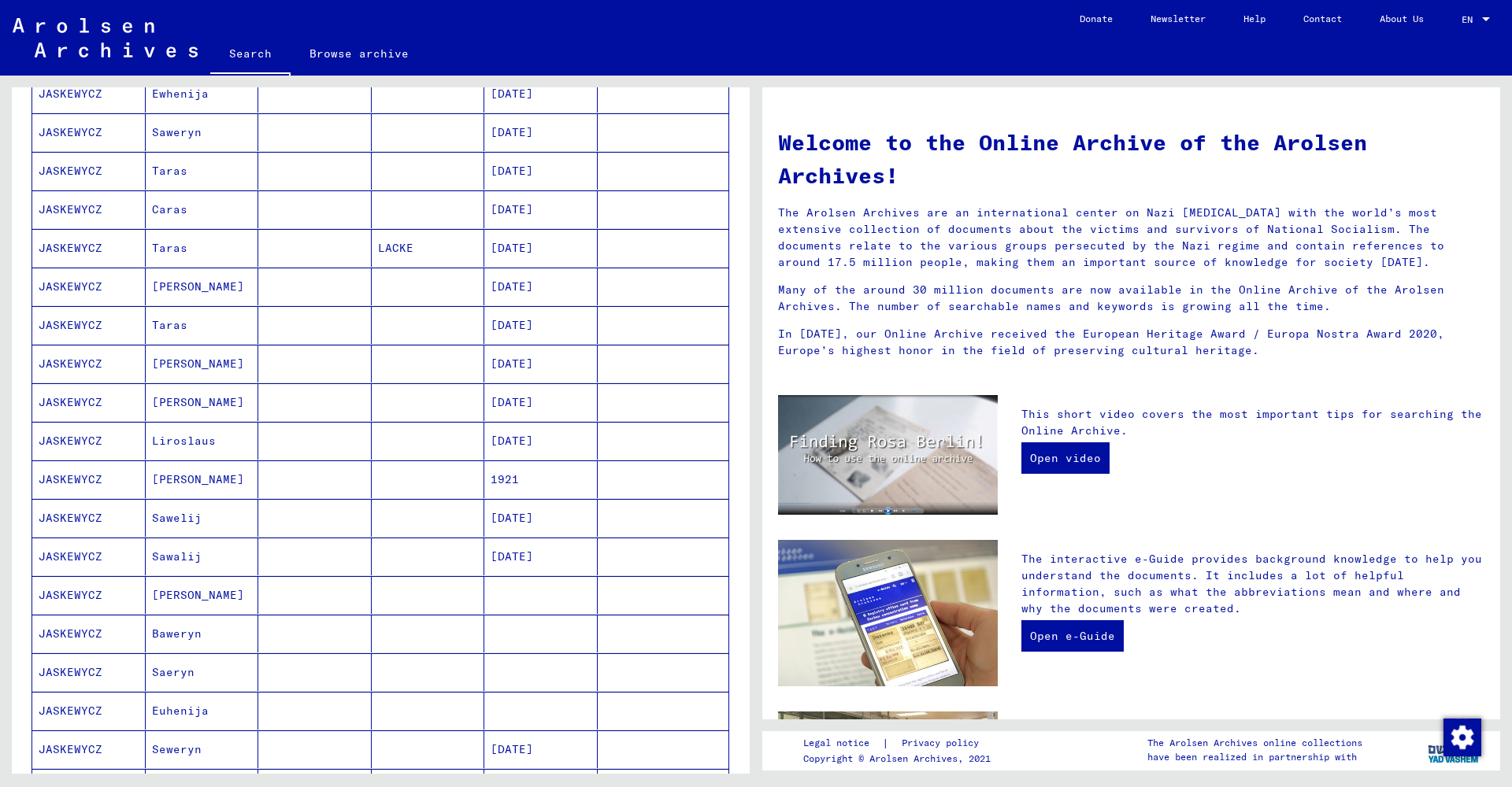
scroll to position [411, 0]
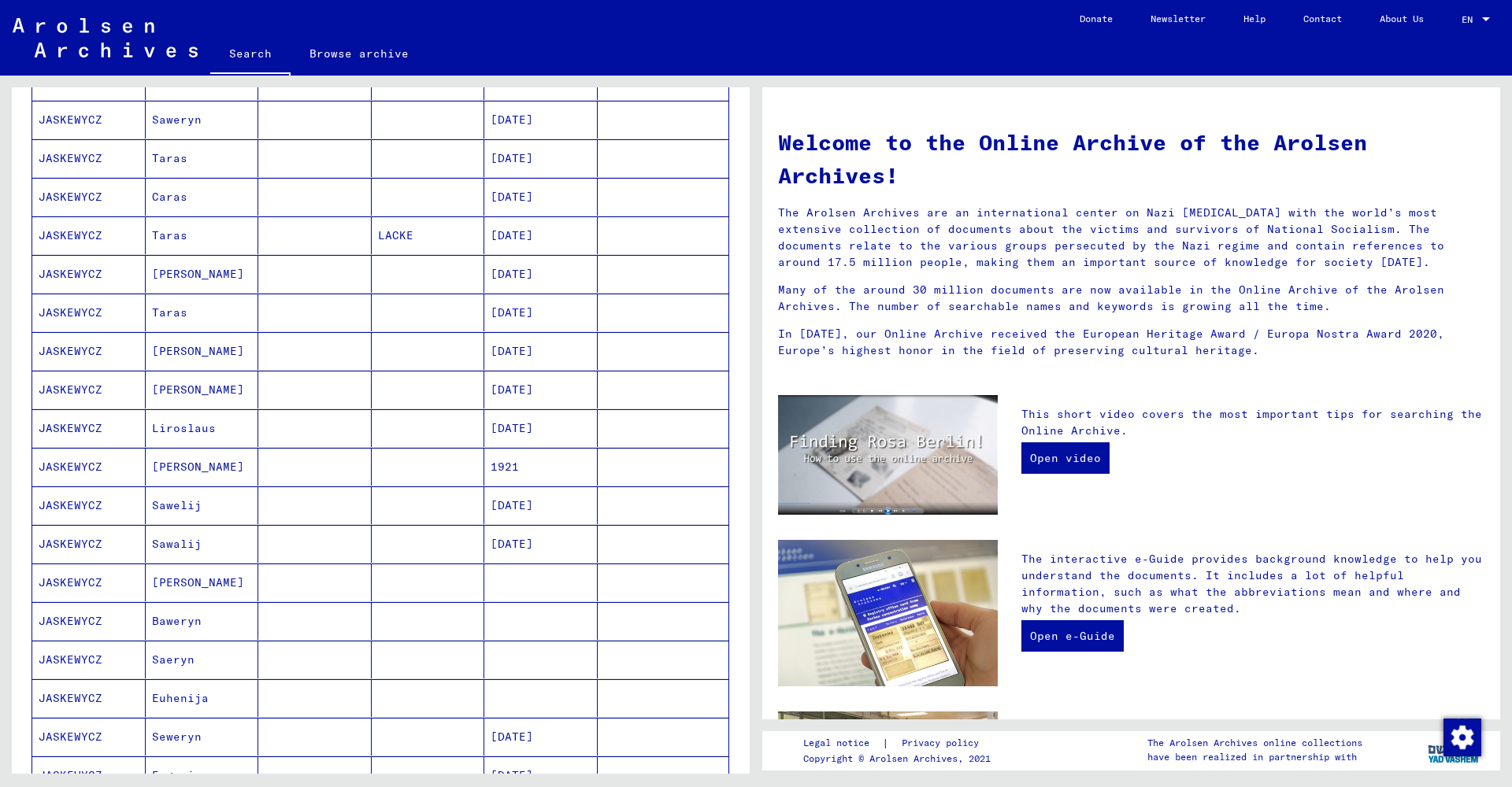
click at [232, 510] on mat-cell "Sawelij" at bounding box center [202, 505] width 113 height 38
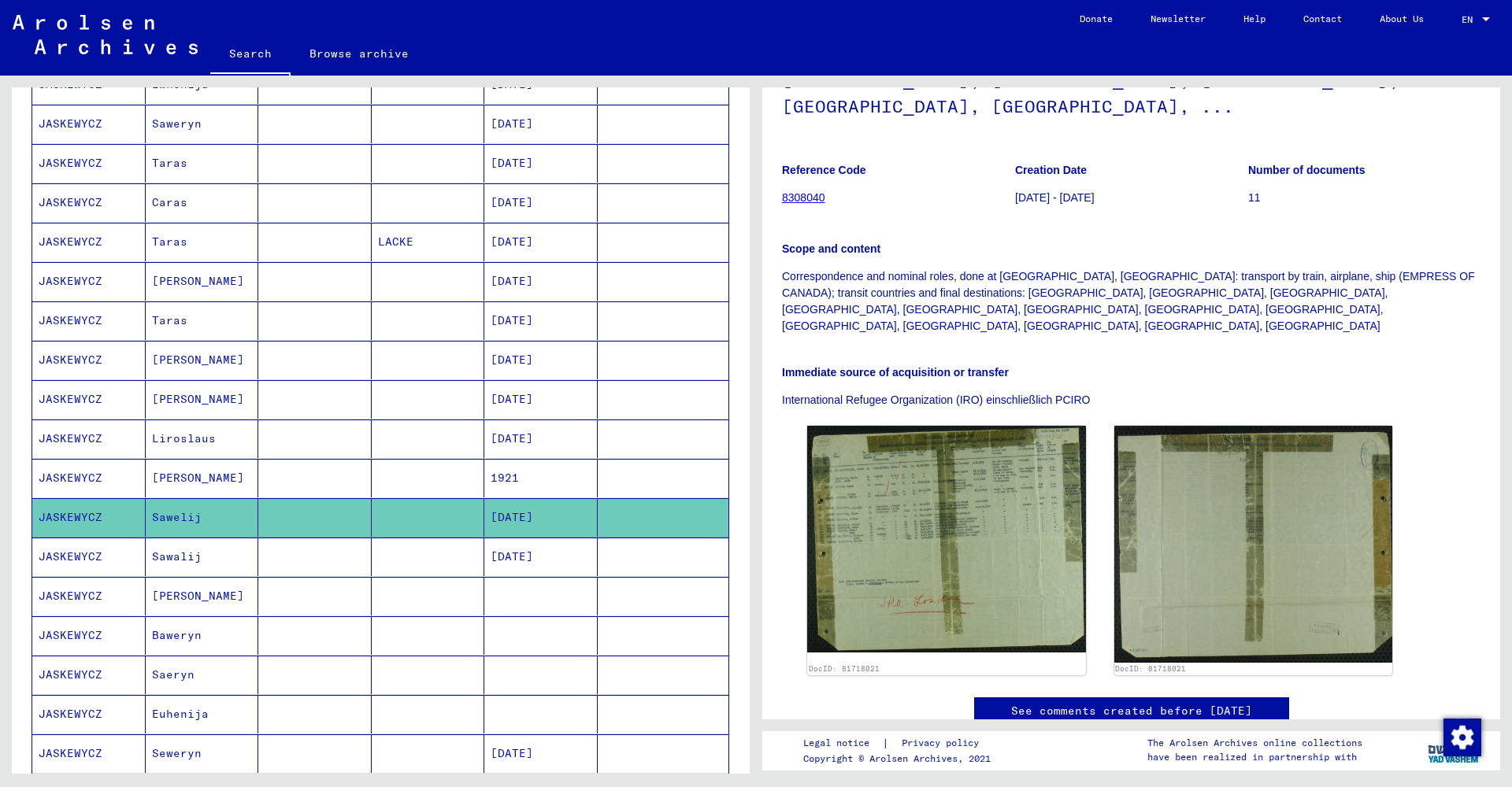
scroll to position [222, 0]
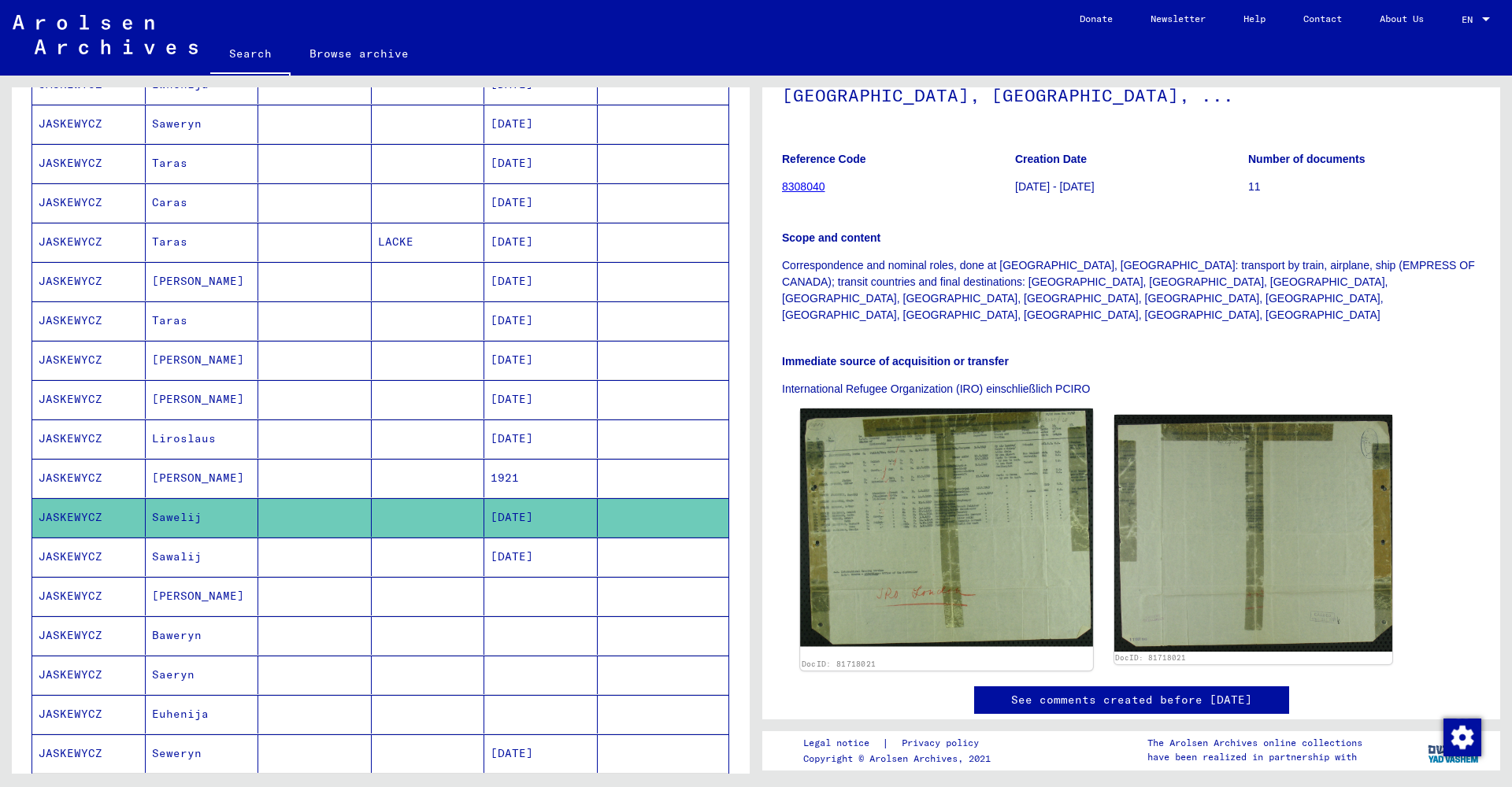
click at [930, 439] on img at bounding box center [946, 528] width 292 height 238
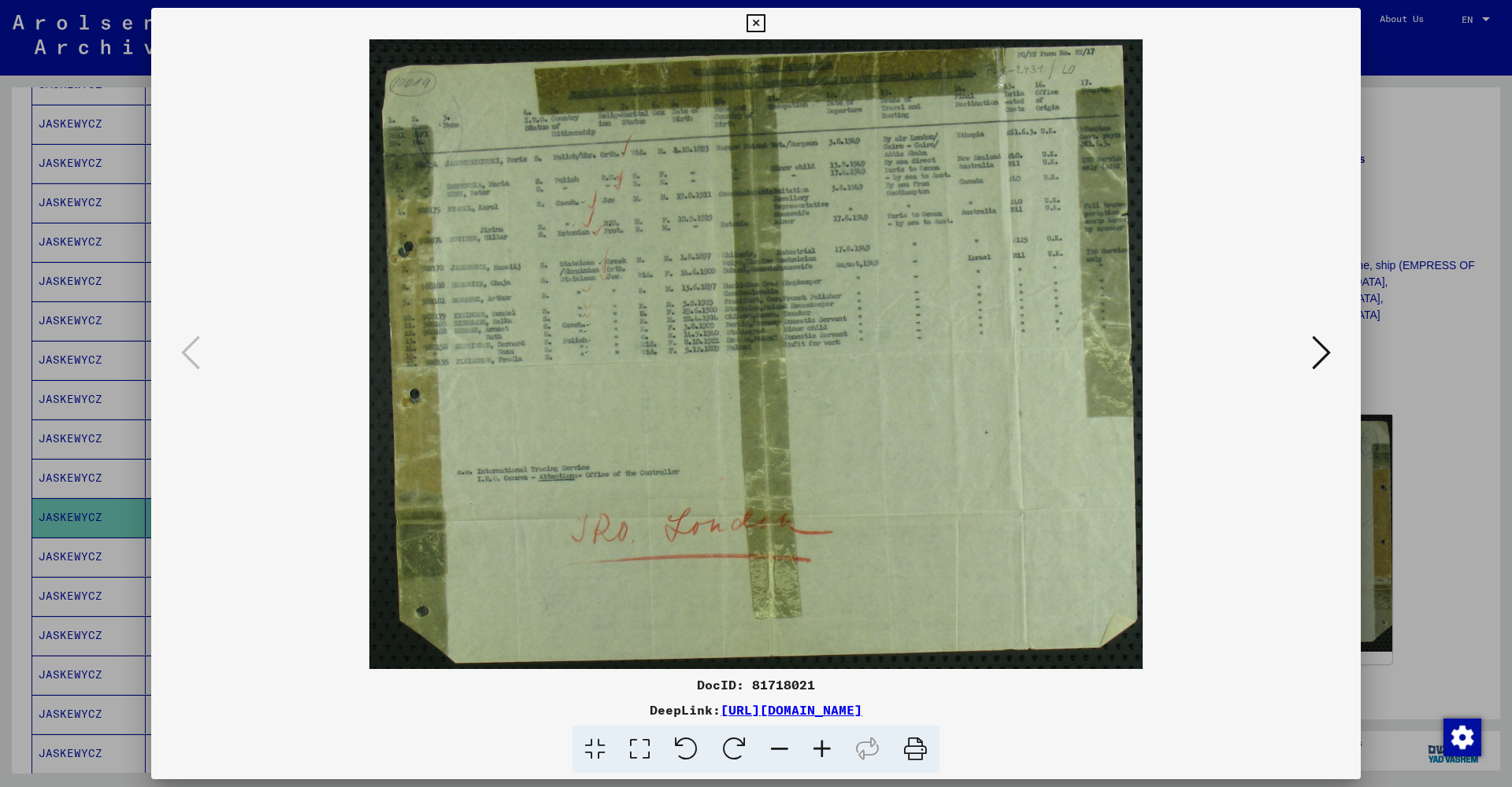
drag, startPoint x: 1349, startPoint y: 27, endPoint x: 1314, endPoint y: 52, distance: 43.0
click at [765, 27] on icon at bounding box center [756, 23] width 18 height 19
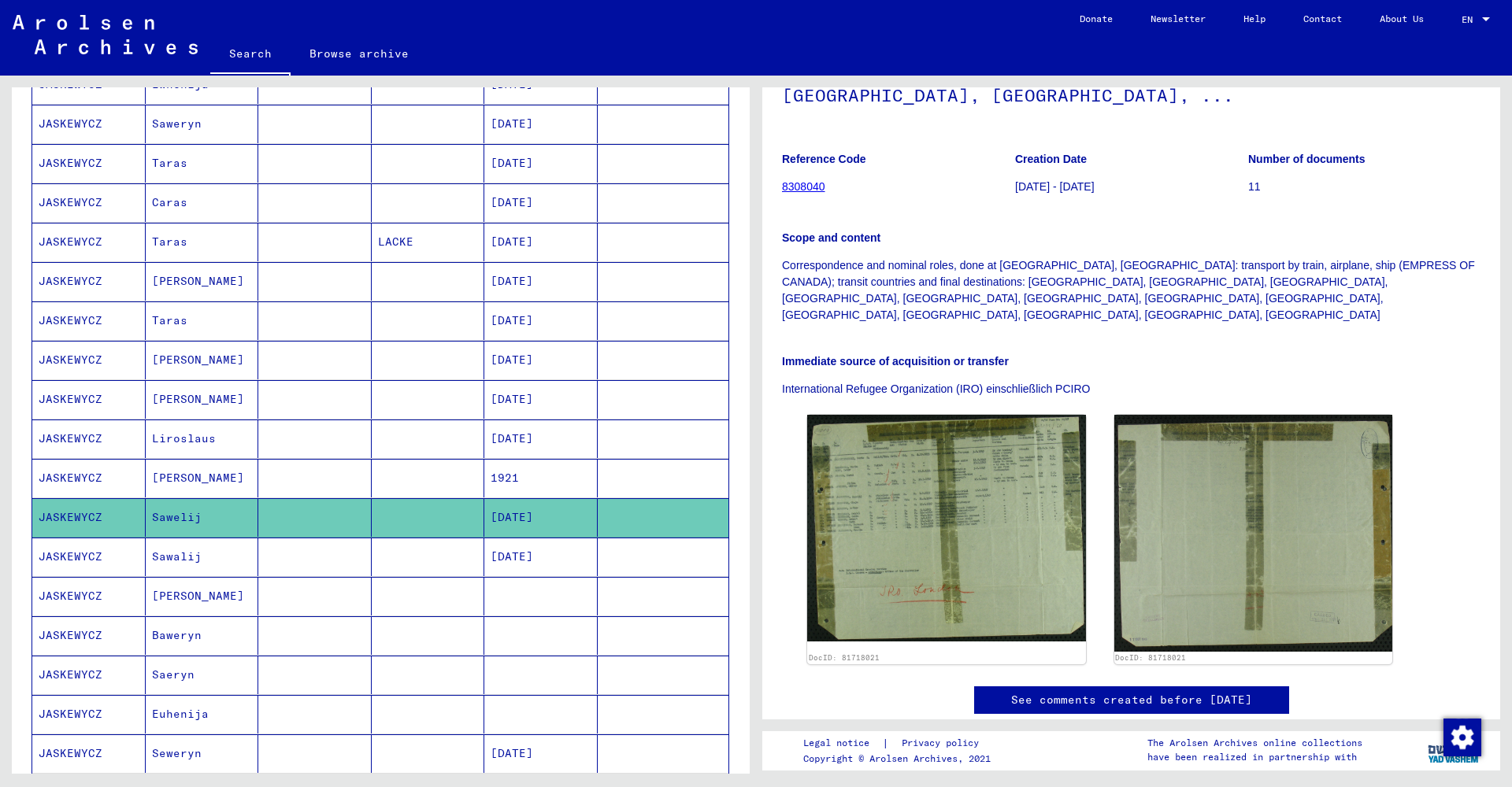
click at [196, 558] on mat-cell "Sawalij" at bounding box center [202, 557] width 113 height 39
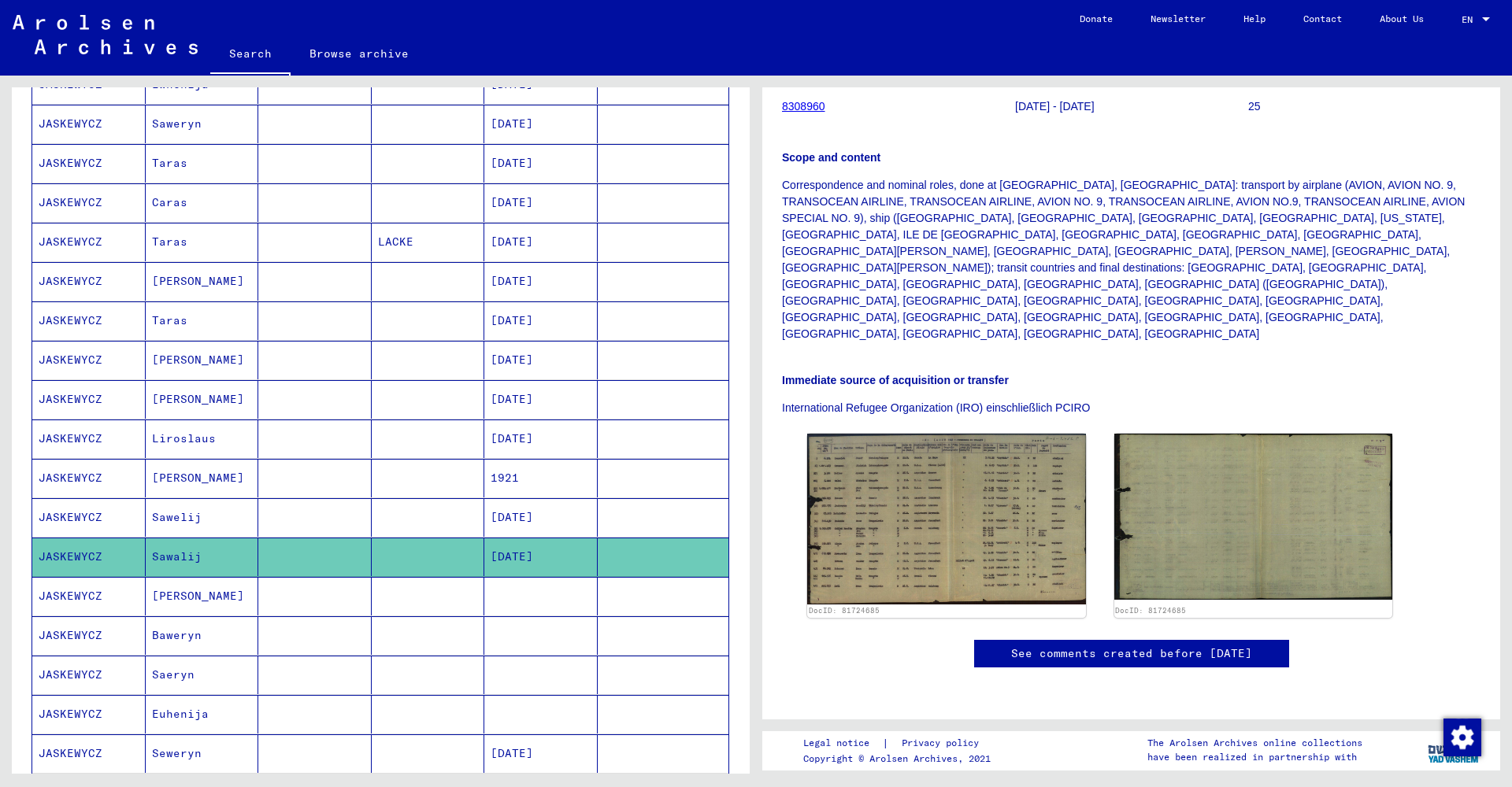
scroll to position [478, 0]
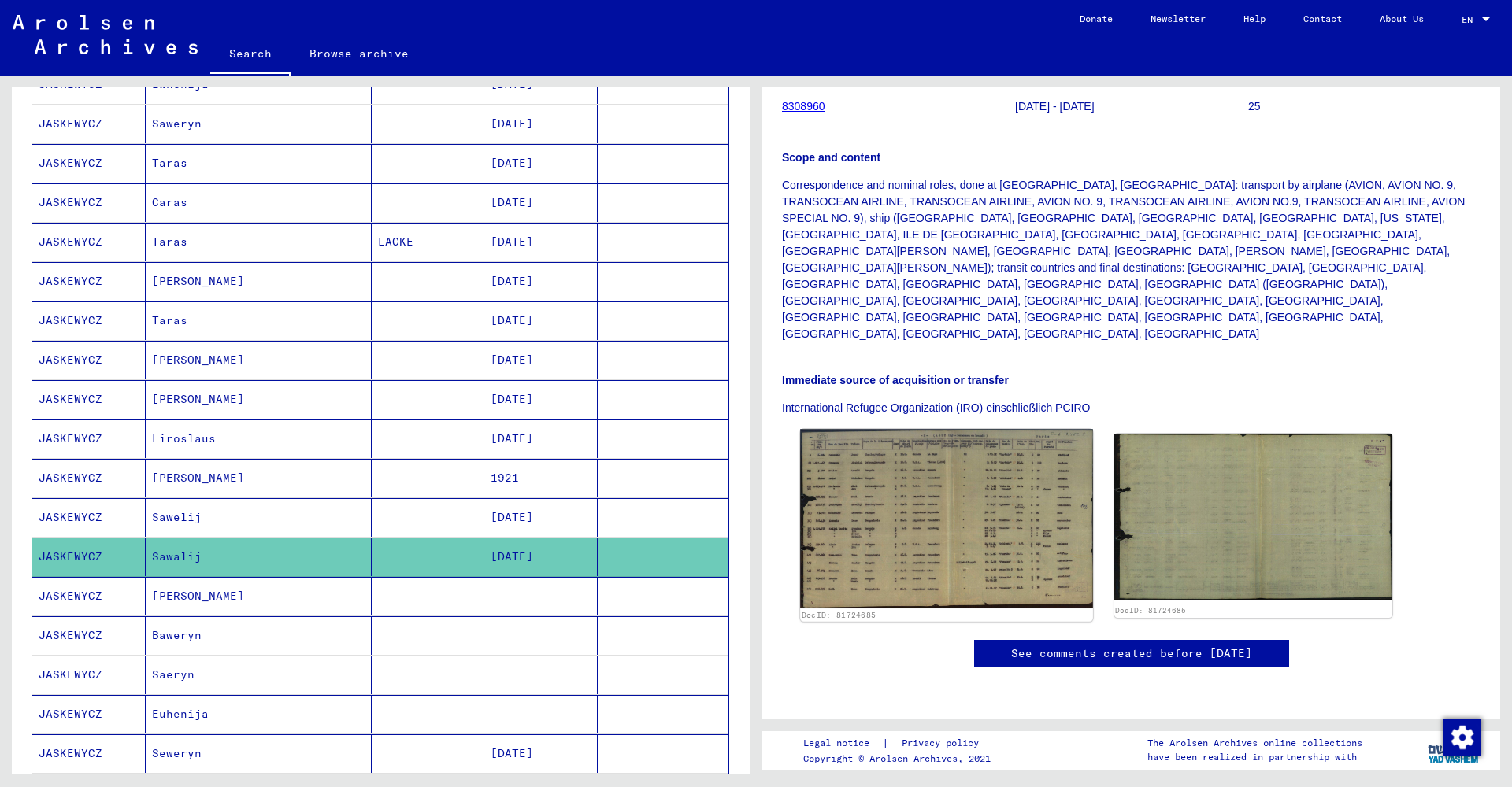
click at [923, 429] on img at bounding box center [946, 518] width 292 height 179
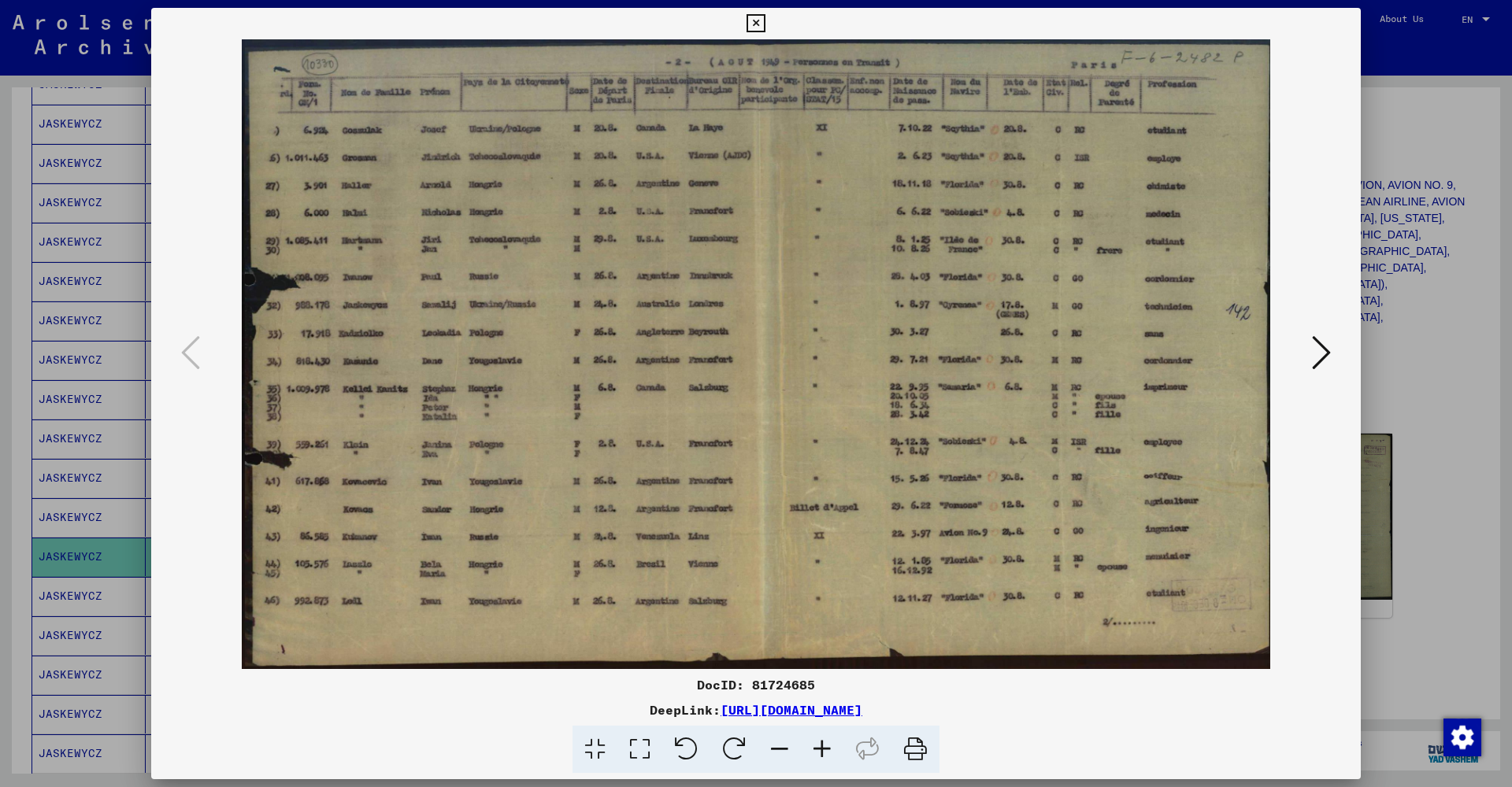
click at [765, 20] on icon at bounding box center [756, 23] width 18 height 19
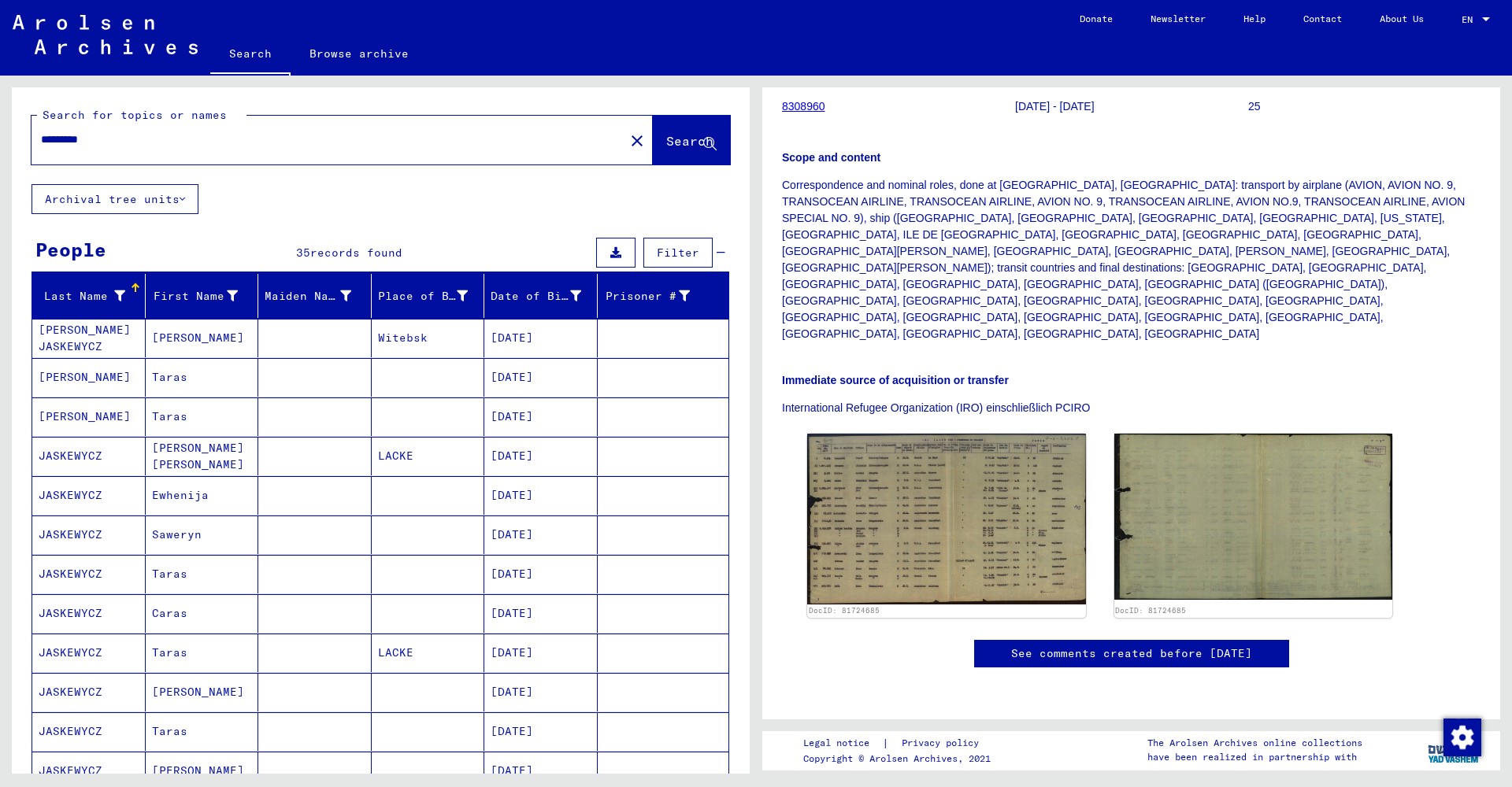
scroll to position [0, 0]
drag, startPoint x: 119, startPoint y: 142, endPoint x: 0, endPoint y: 133, distance: 119.3
click at [0, 133] on div "Search for topics or names ********* close Search Archival tree units People 35…" at bounding box center [378, 425] width 756 height 698
paste input "*"
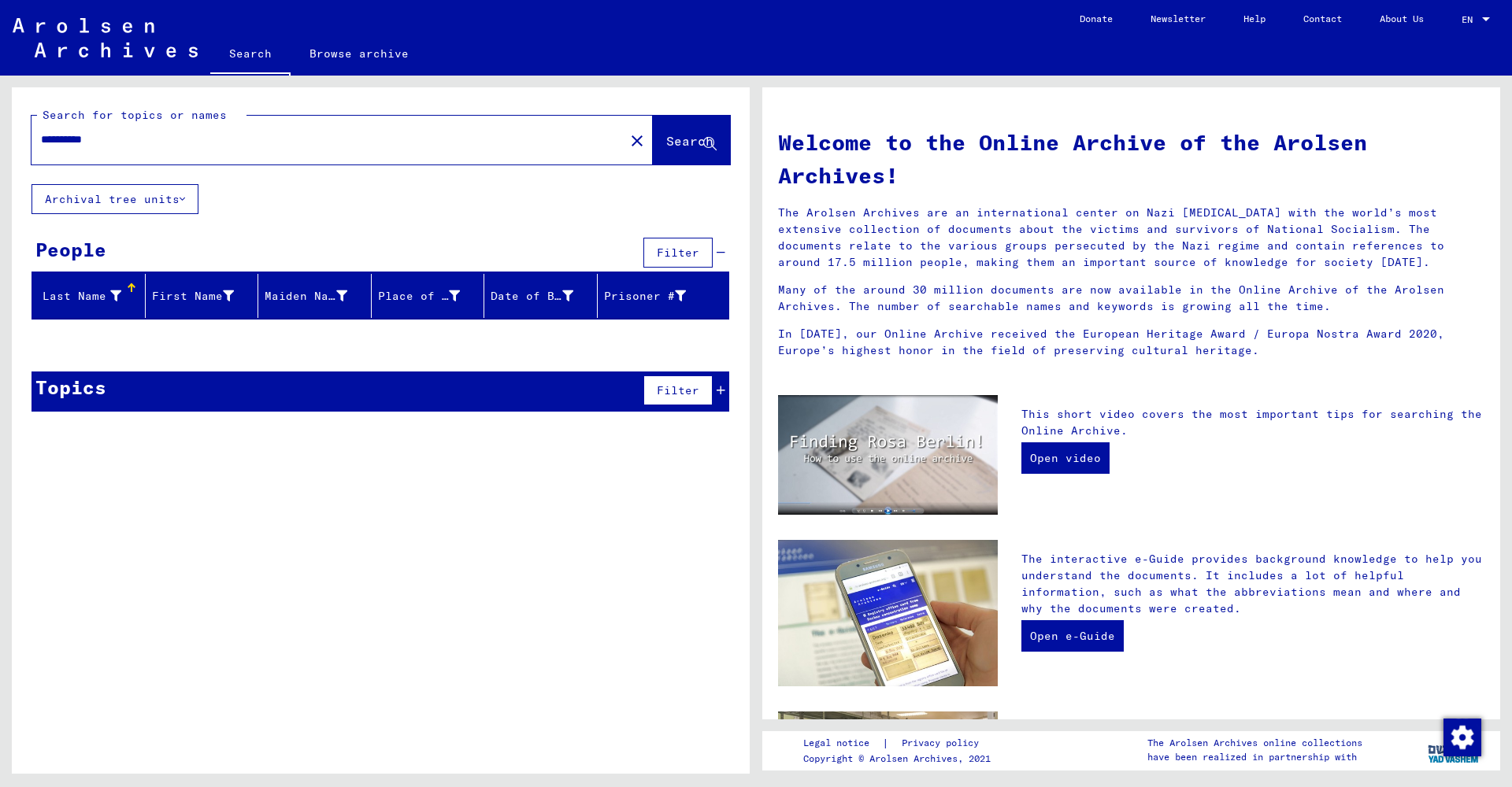
click at [79, 134] on input "**********" at bounding box center [323, 140] width 565 height 17
click at [127, 133] on div "**********" at bounding box center [319, 139] width 574 height 35
click at [121, 139] on input "**********" at bounding box center [323, 140] width 565 height 17
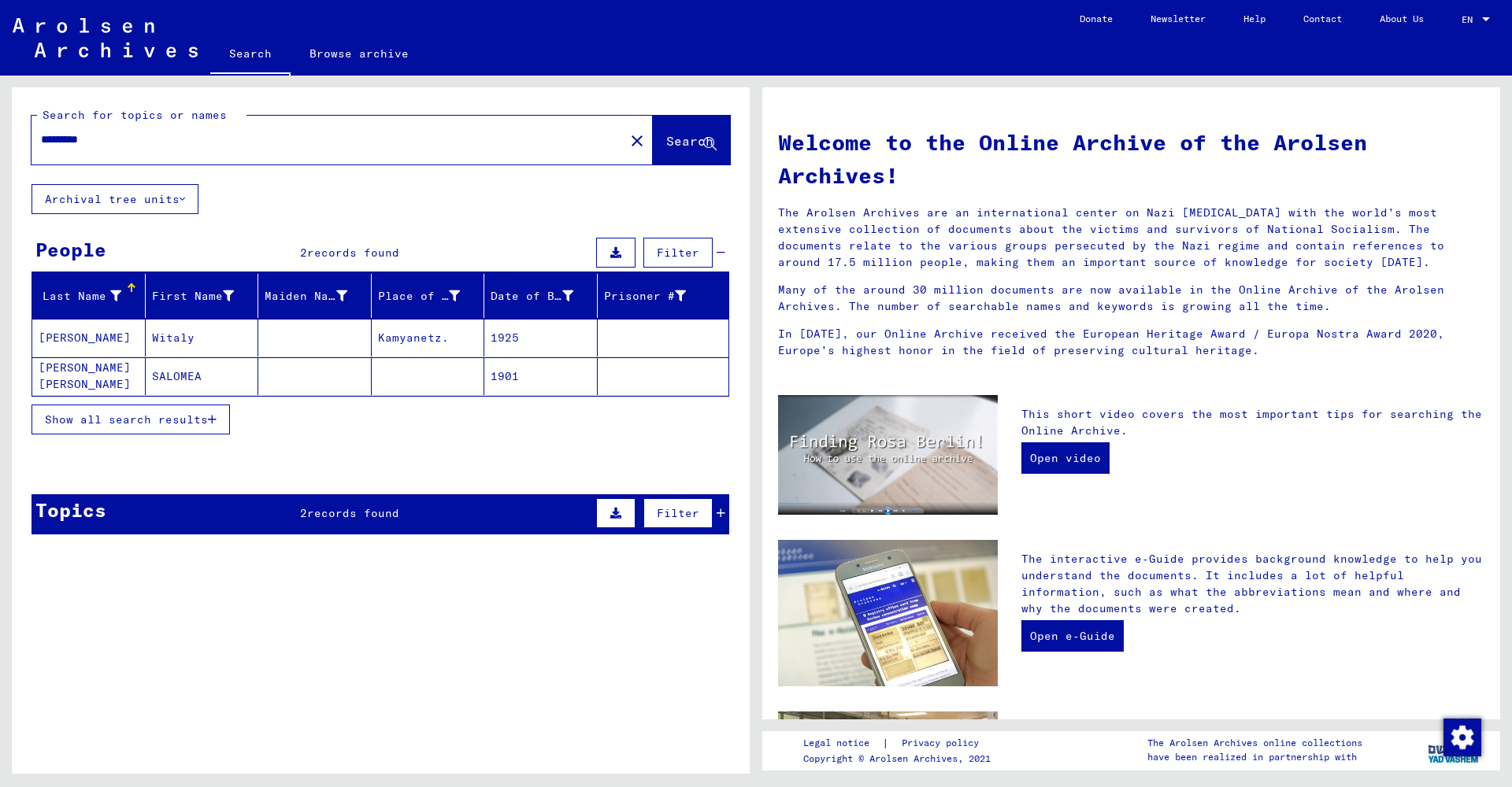
drag, startPoint x: 135, startPoint y: 140, endPoint x: 0, endPoint y: 128, distance: 135.5
click at [0, 128] on div "Search for topics or names ********* close Search Archival tree units People 2 …" at bounding box center [378, 425] width 756 height 698
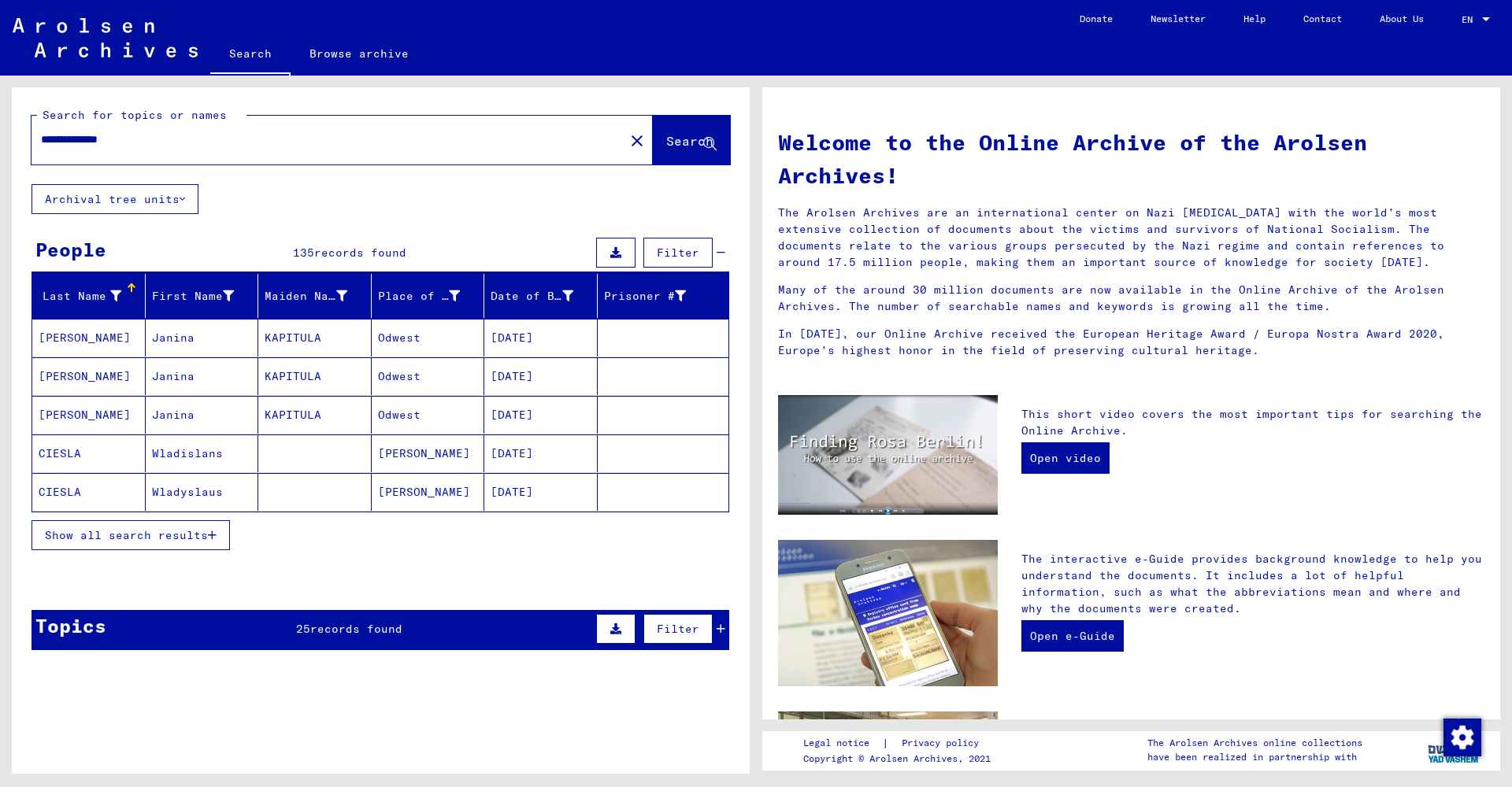
type input "**********"
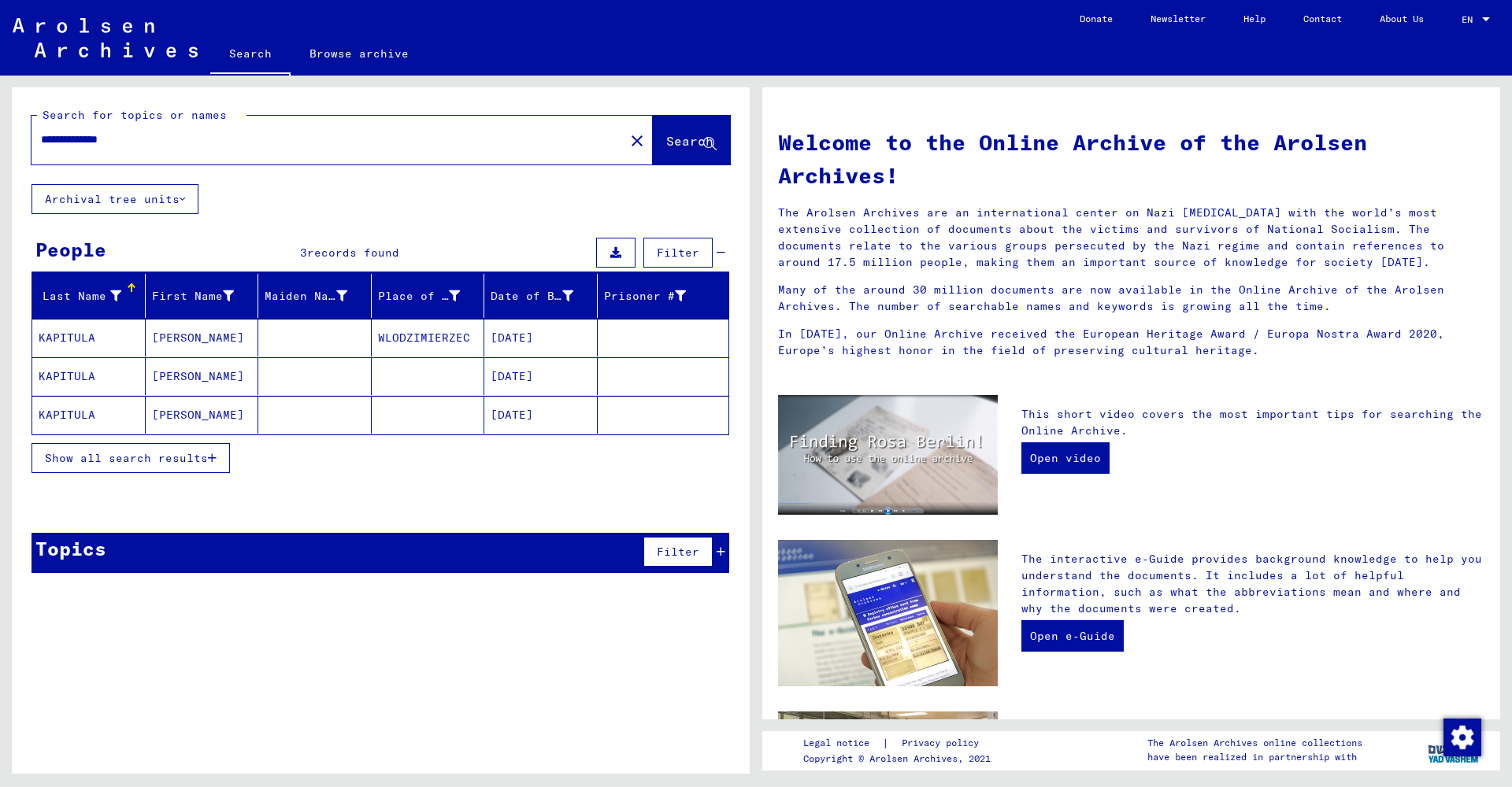
click at [226, 337] on mat-cell "[PERSON_NAME]" at bounding box center [202, 337] width 113 height 38
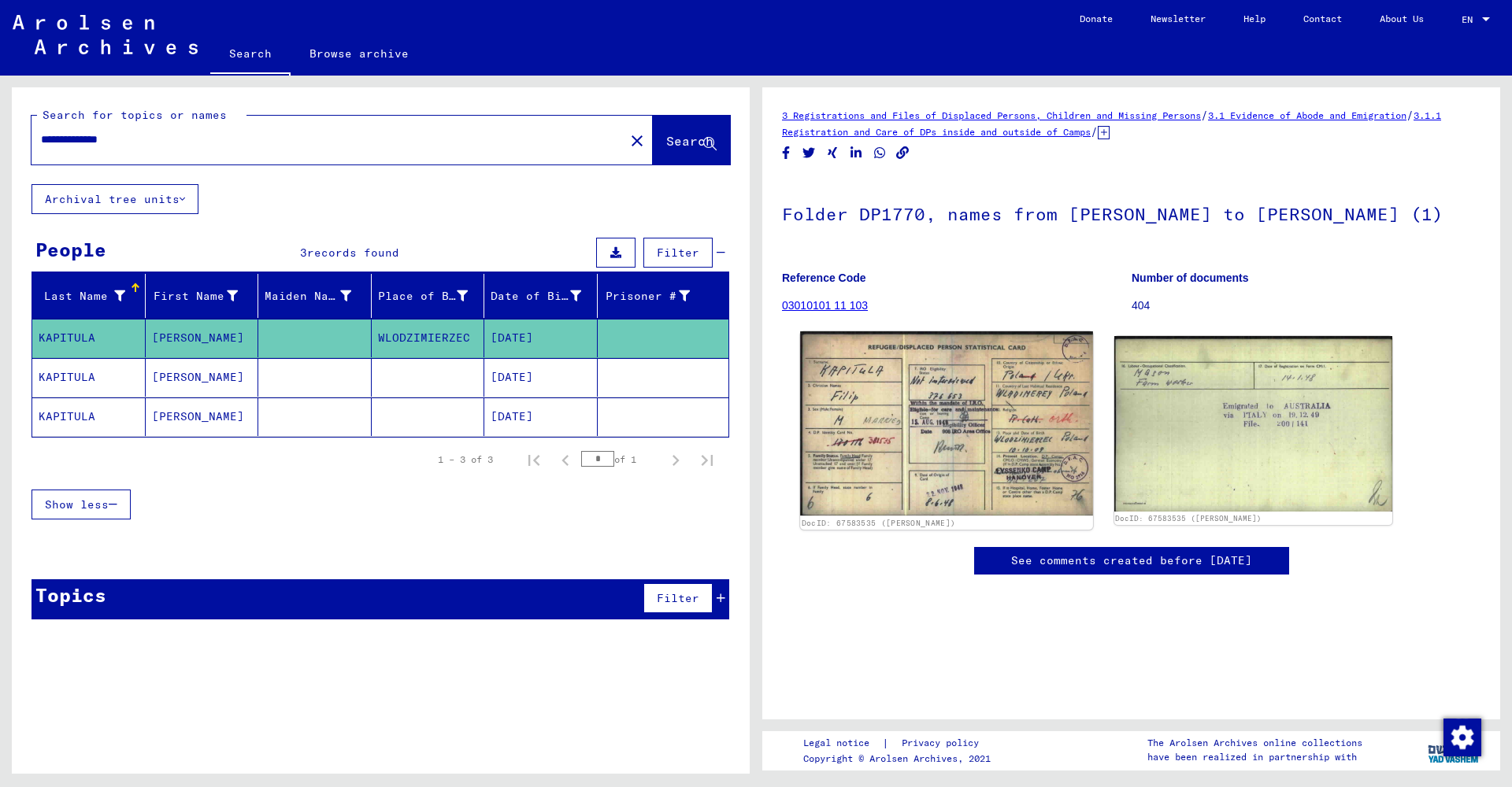
click at [951, 414] on img at bounding box center [946, 424] width 292 height 185
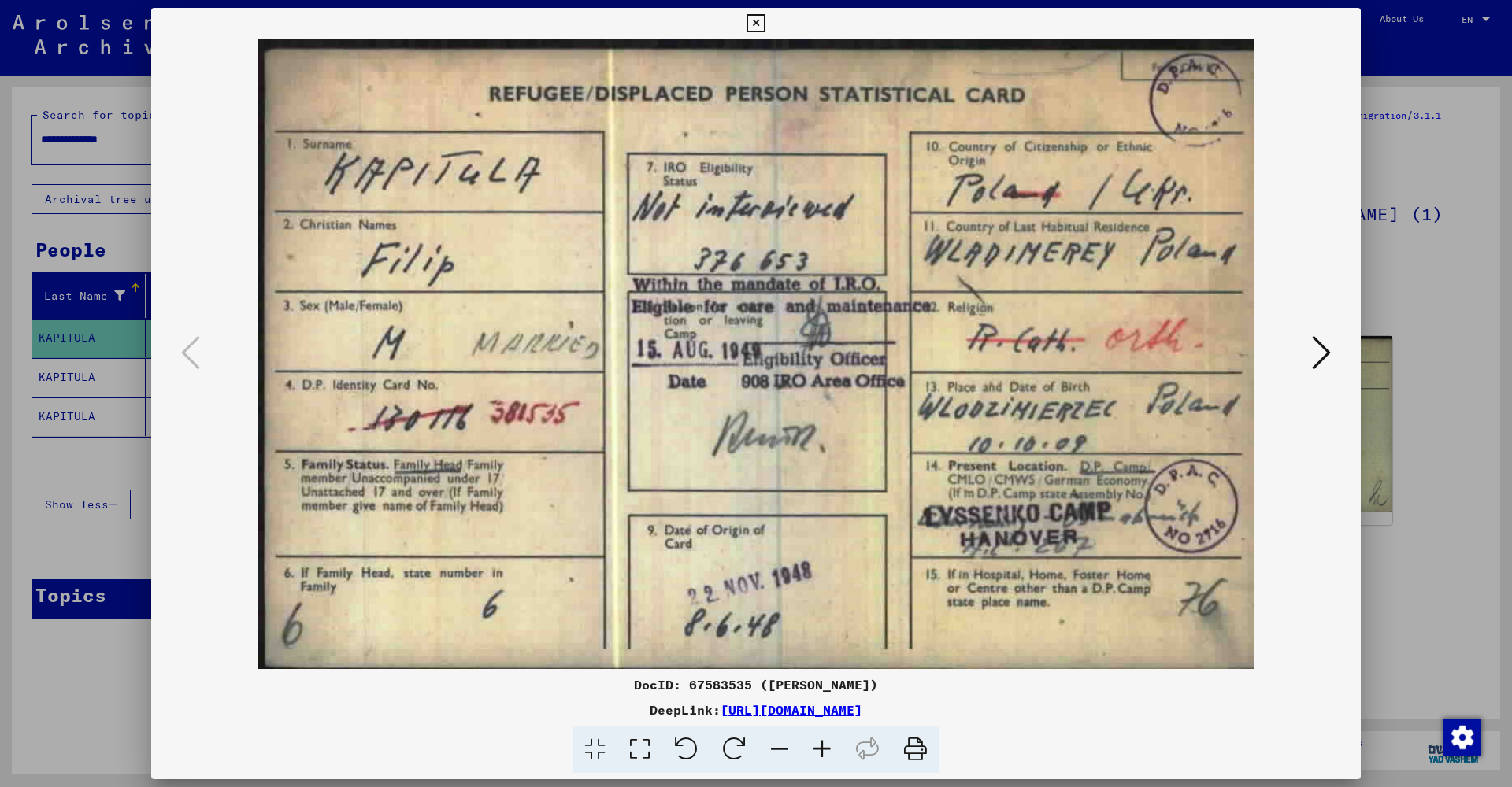
drag, startPoint x: 1347, startPoint y: 27, endPoint x: 1159, endPoint y: 141, distance: 219.9
click at [765, 27] on icon at bounding box center [756, 23] width 18 height 19
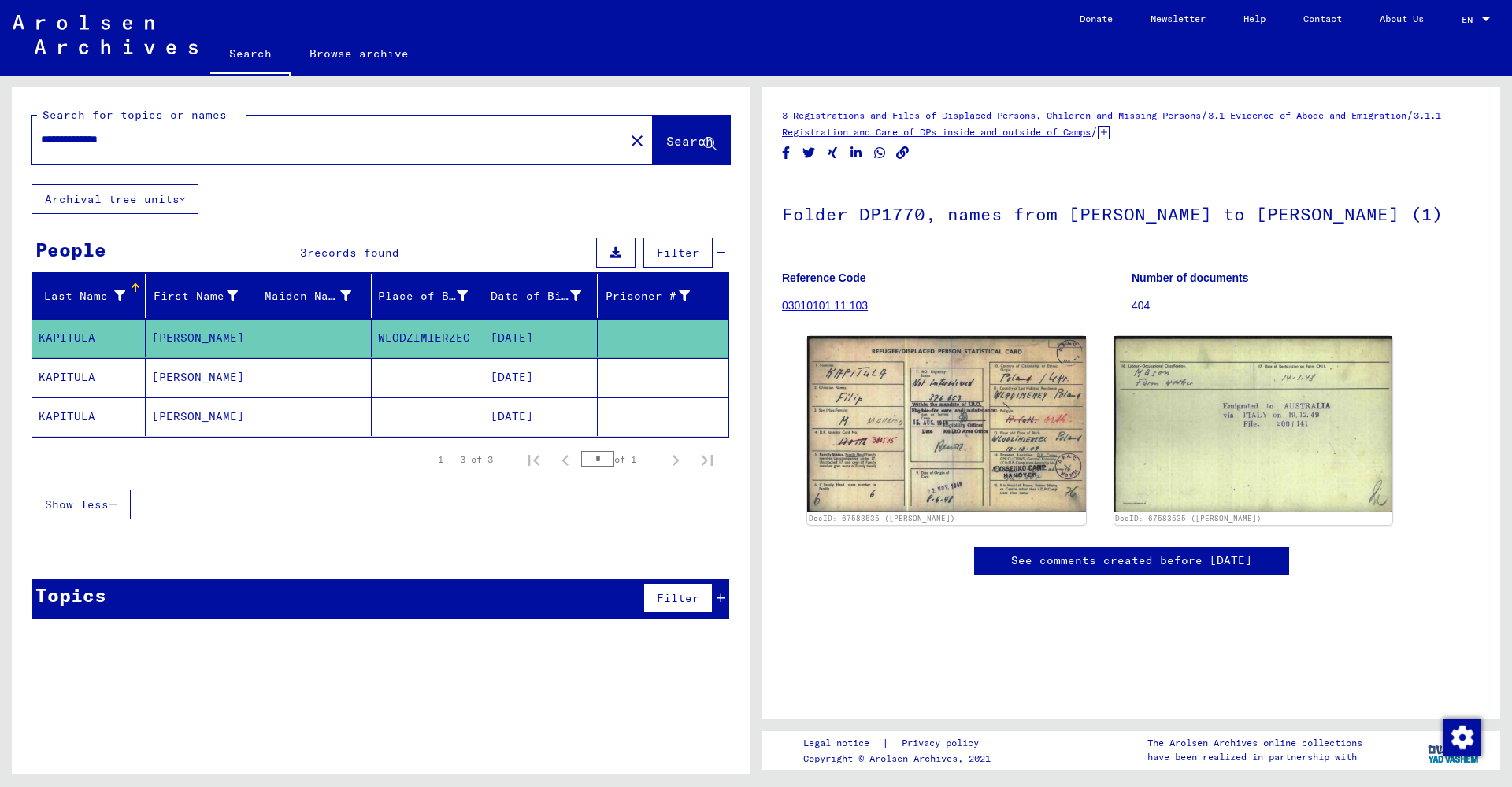
click at [243, 379] on mat-cell "[PERSON_NAME]" at bounding box center [202, 378] width 113 height 39
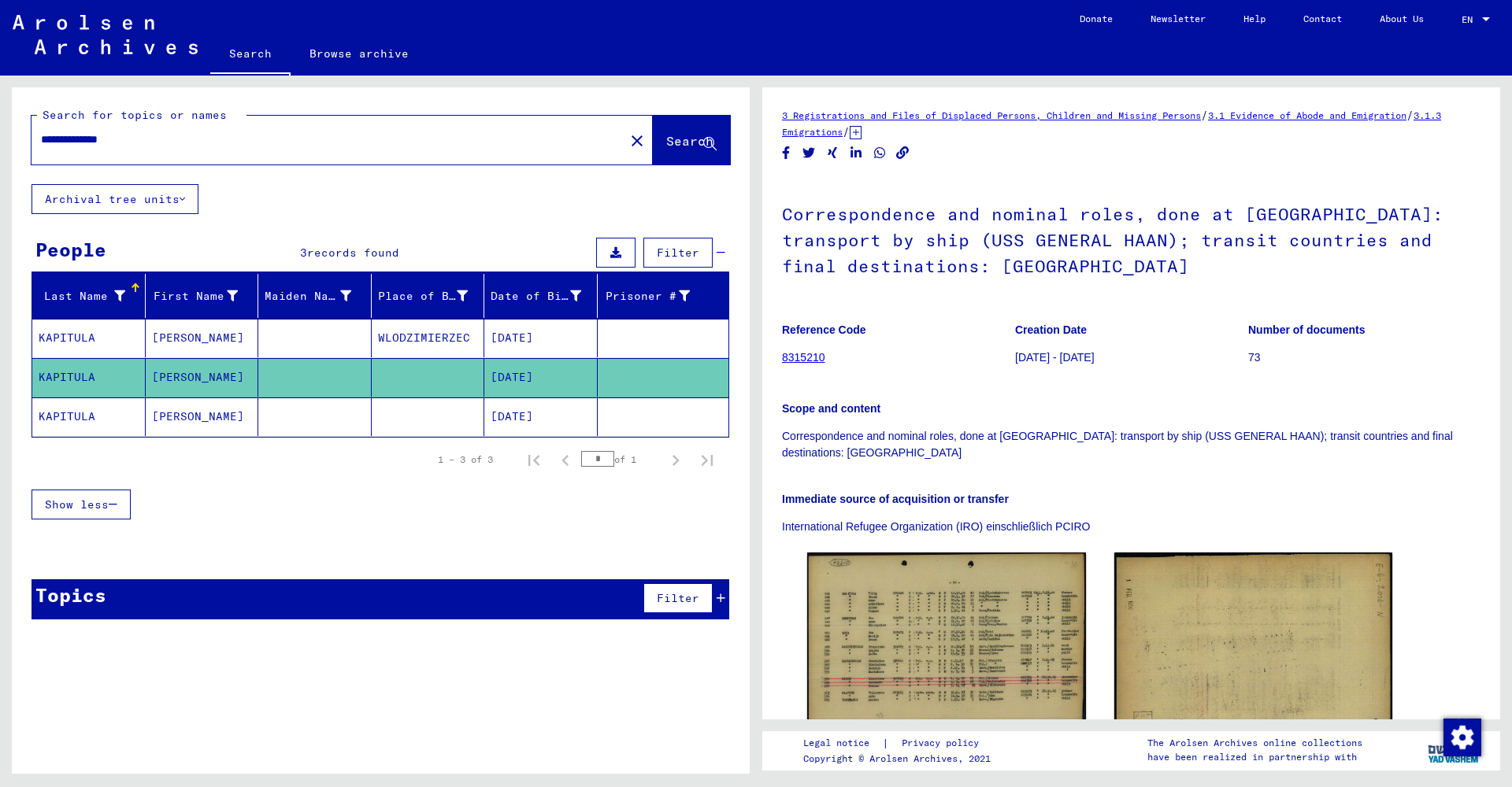
click at [243, 342] on mat-cell "[PERSON_NAME]" at bounding box center [202, 338] width 113 height 39
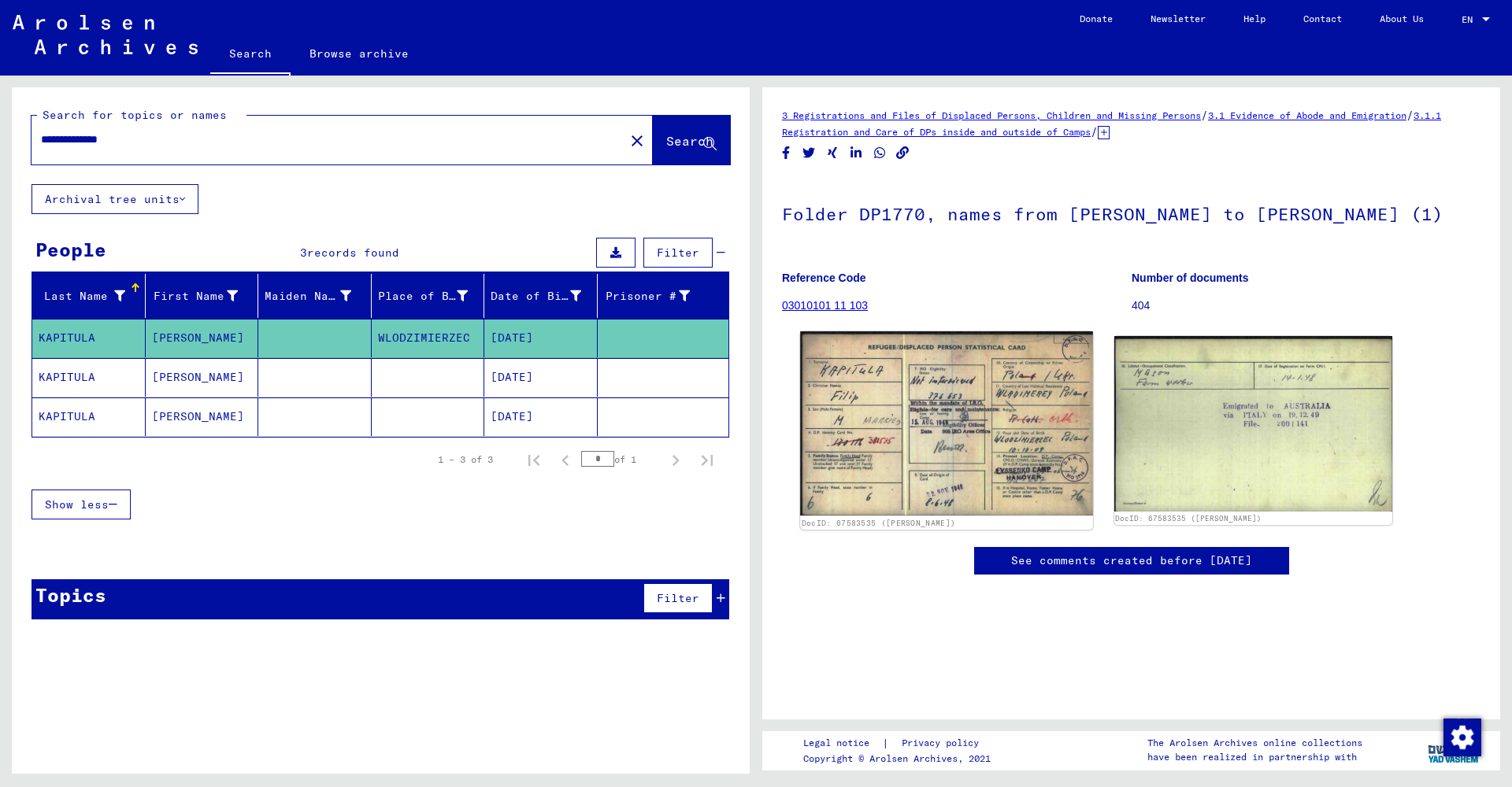
click at [955, 420] on img at bounding box center [946, 424] width 292 height 185
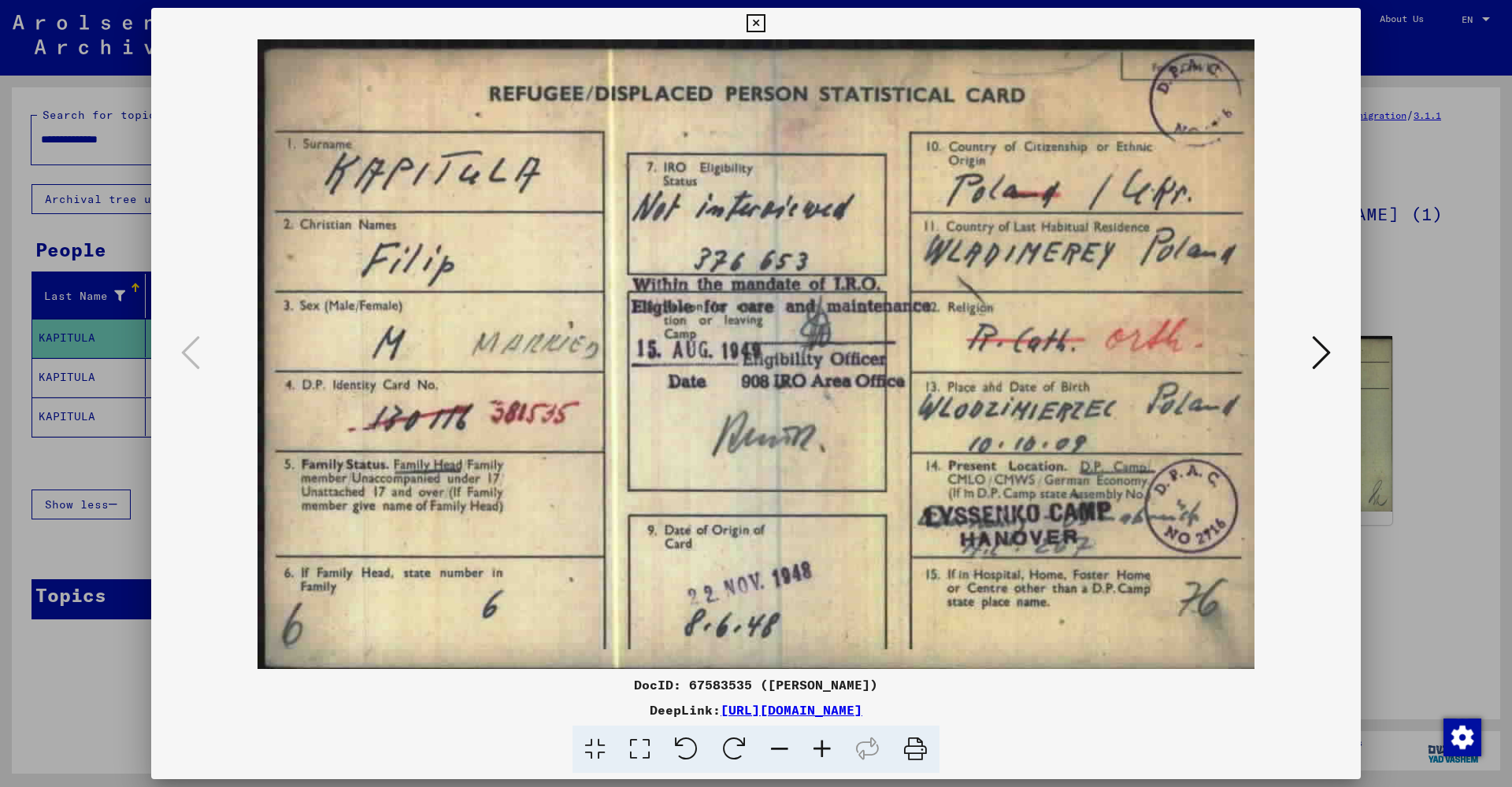
click at [765, 24] on icon at bounding box center [756, 23] width 18 height 19
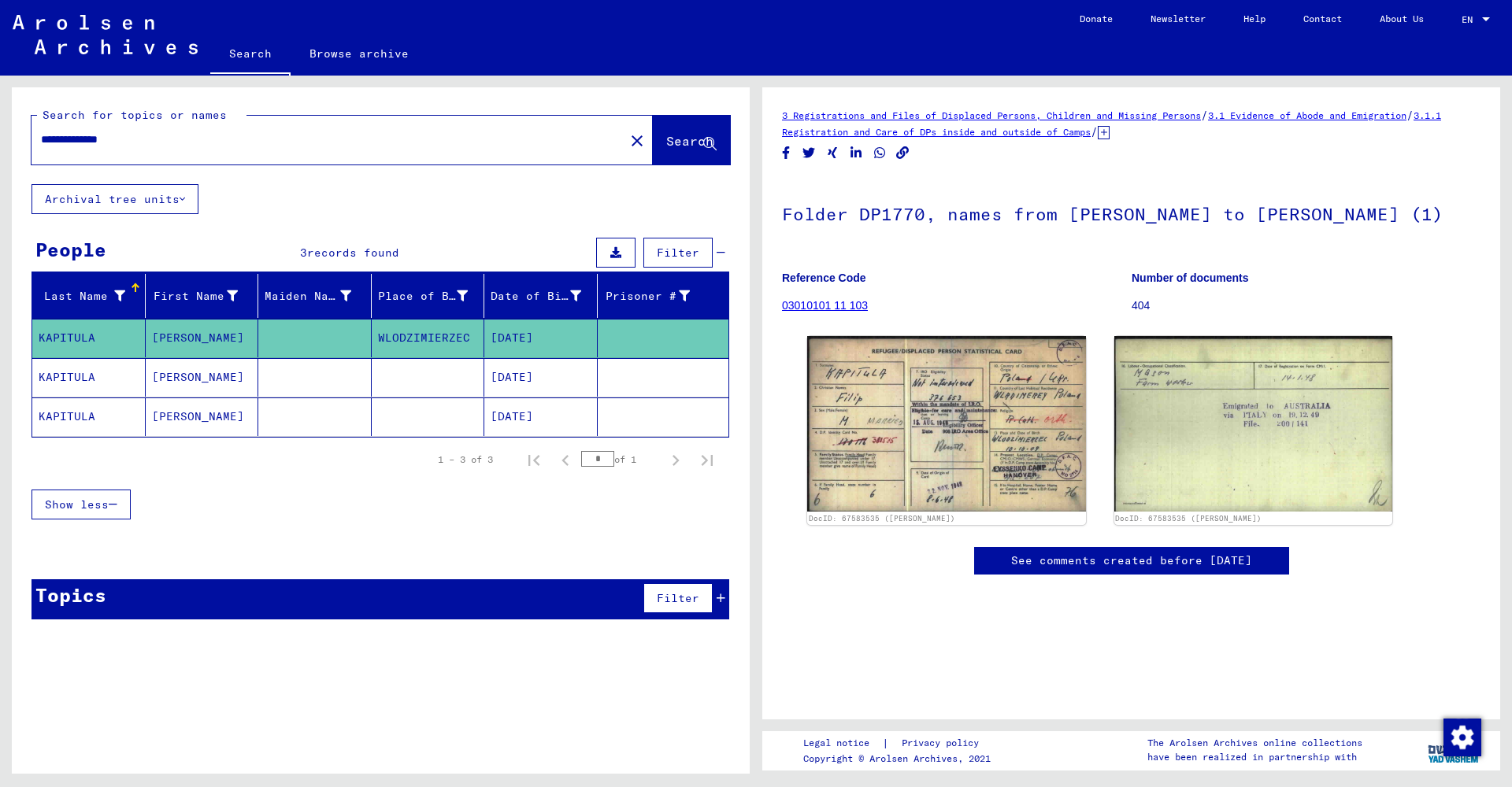
click at [172, 377] on mat-cell "[PERSON_NAME]" at bounding box center [202, 378] width 113 height 39
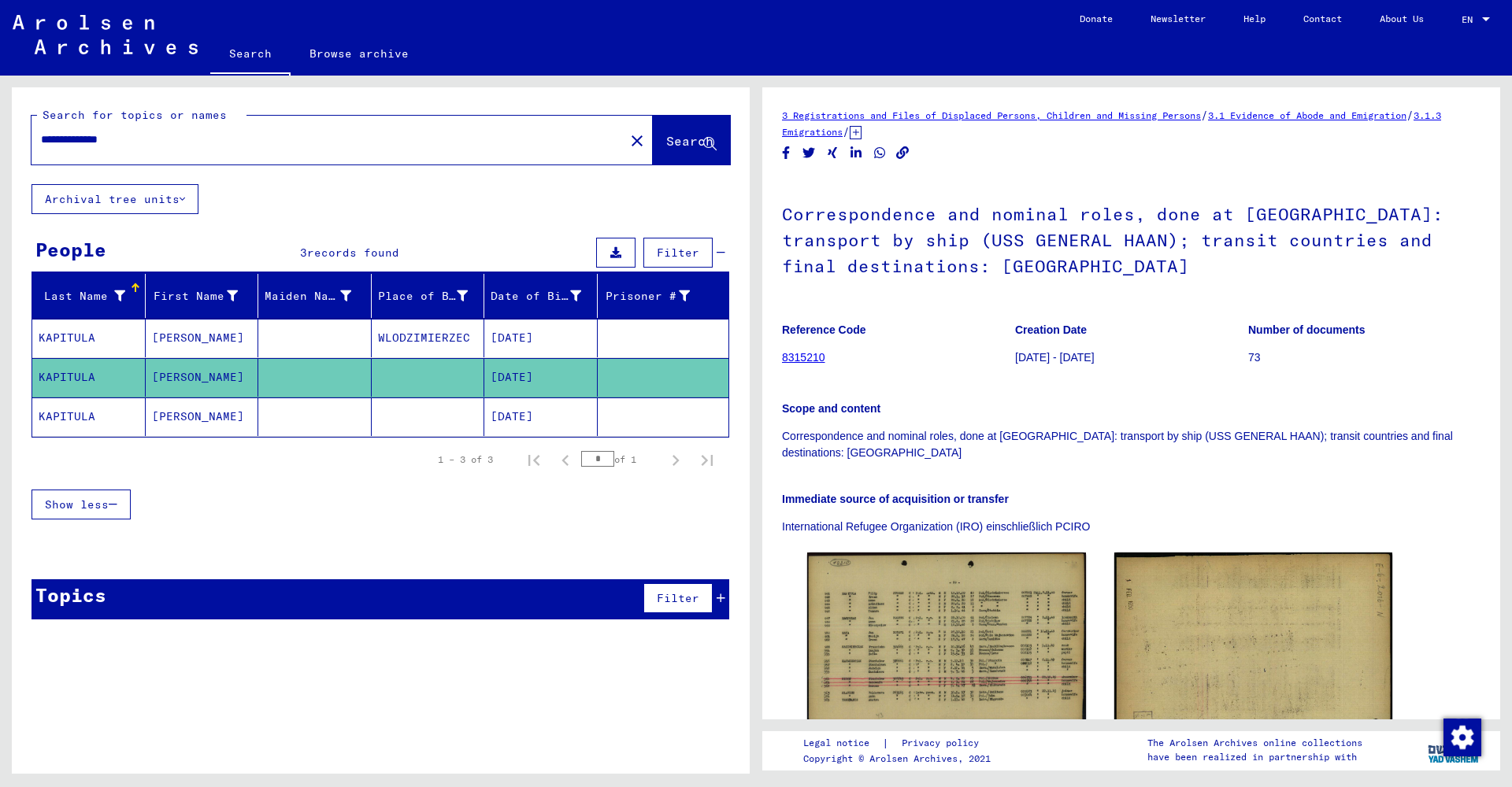
click at [175, 417] on mat-cell "[PERSON_NAME]" at bounding box center [202, 417] width 113 height 39
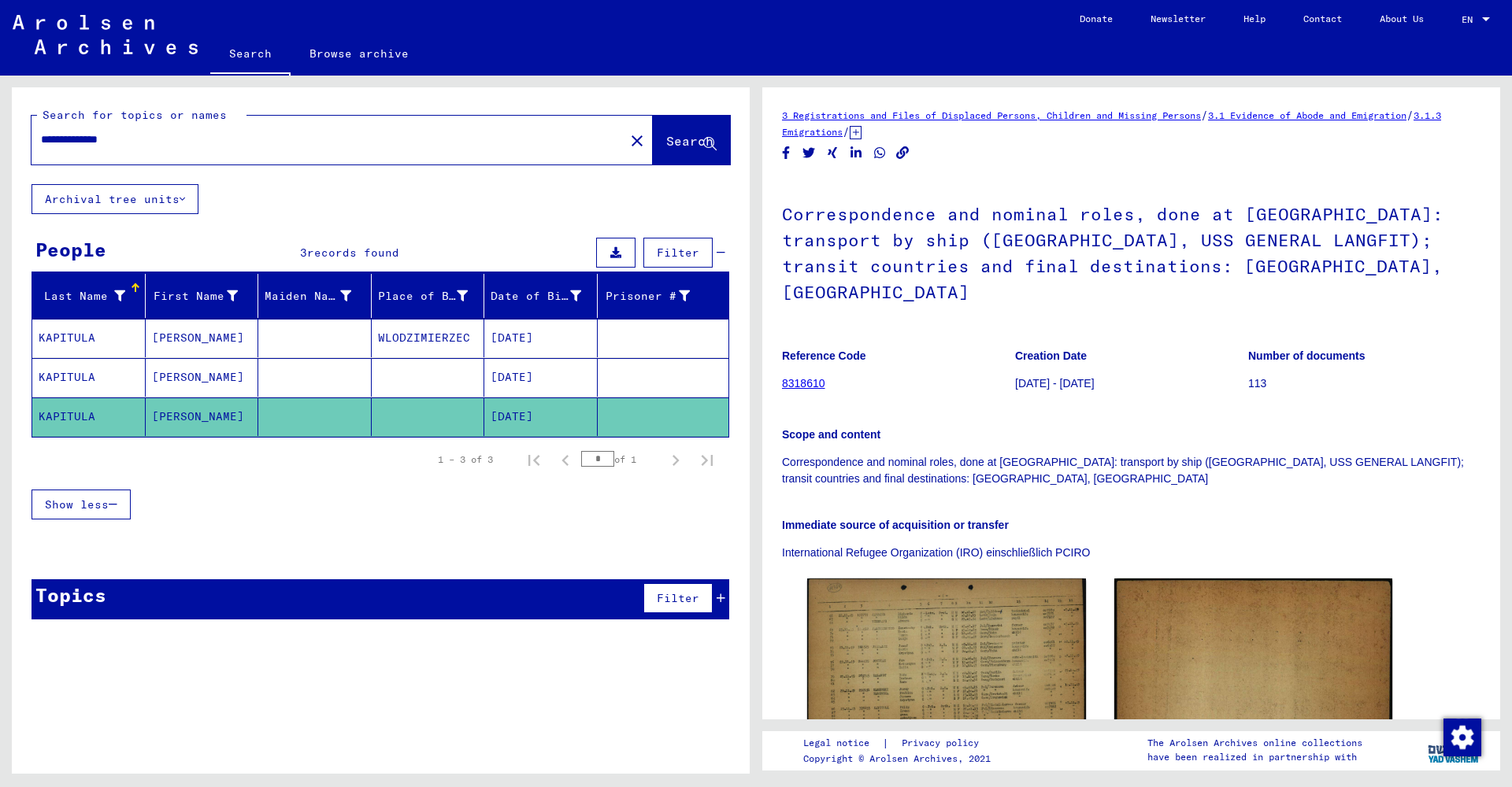
click at [180, 381] on mat-cell "[PERSON_NAME]" at bounding box center [202, 378] width 113 height 39
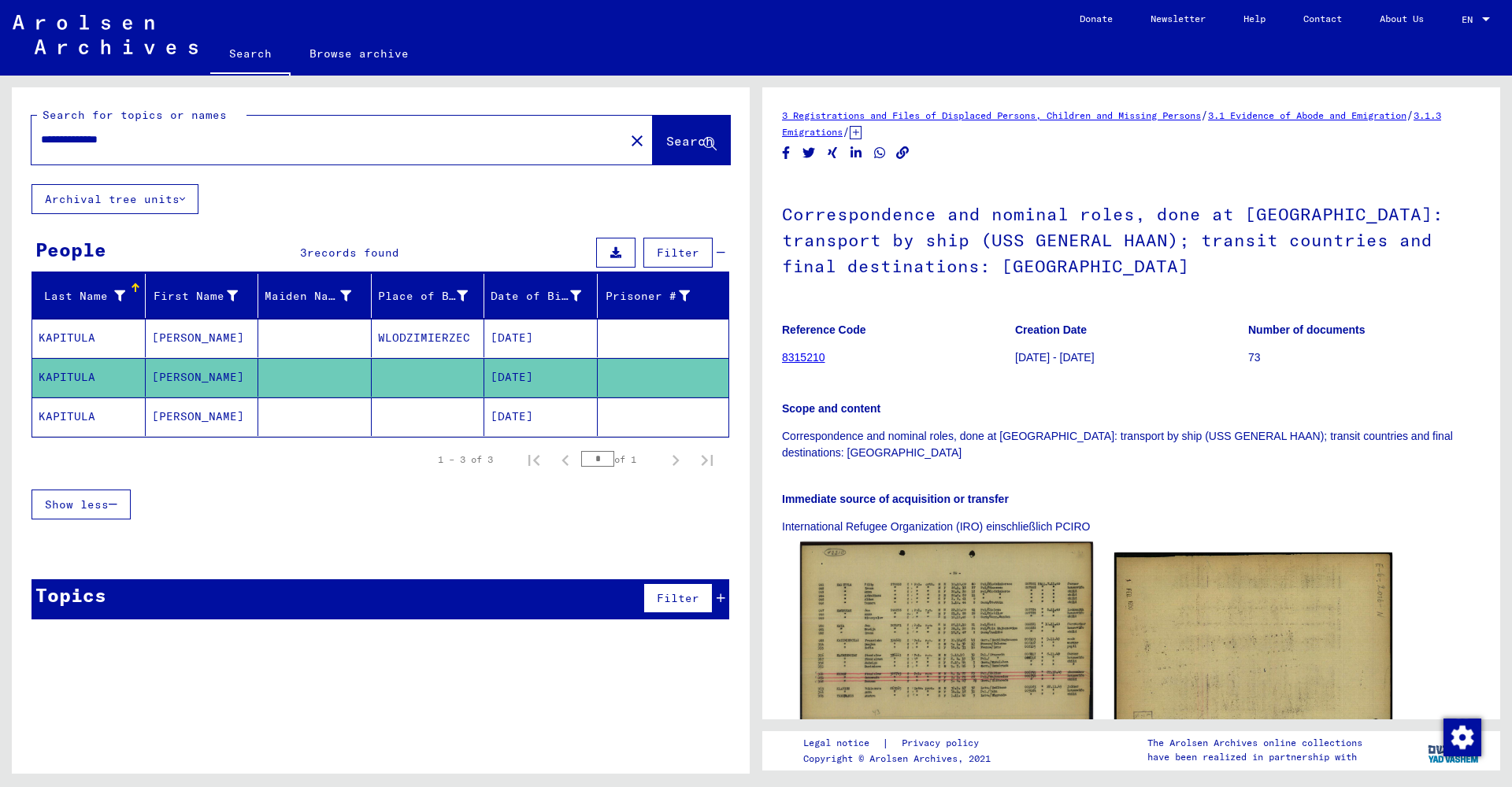
click at [897, 600] on img at bounding box center [946, 640] width 292 height 197
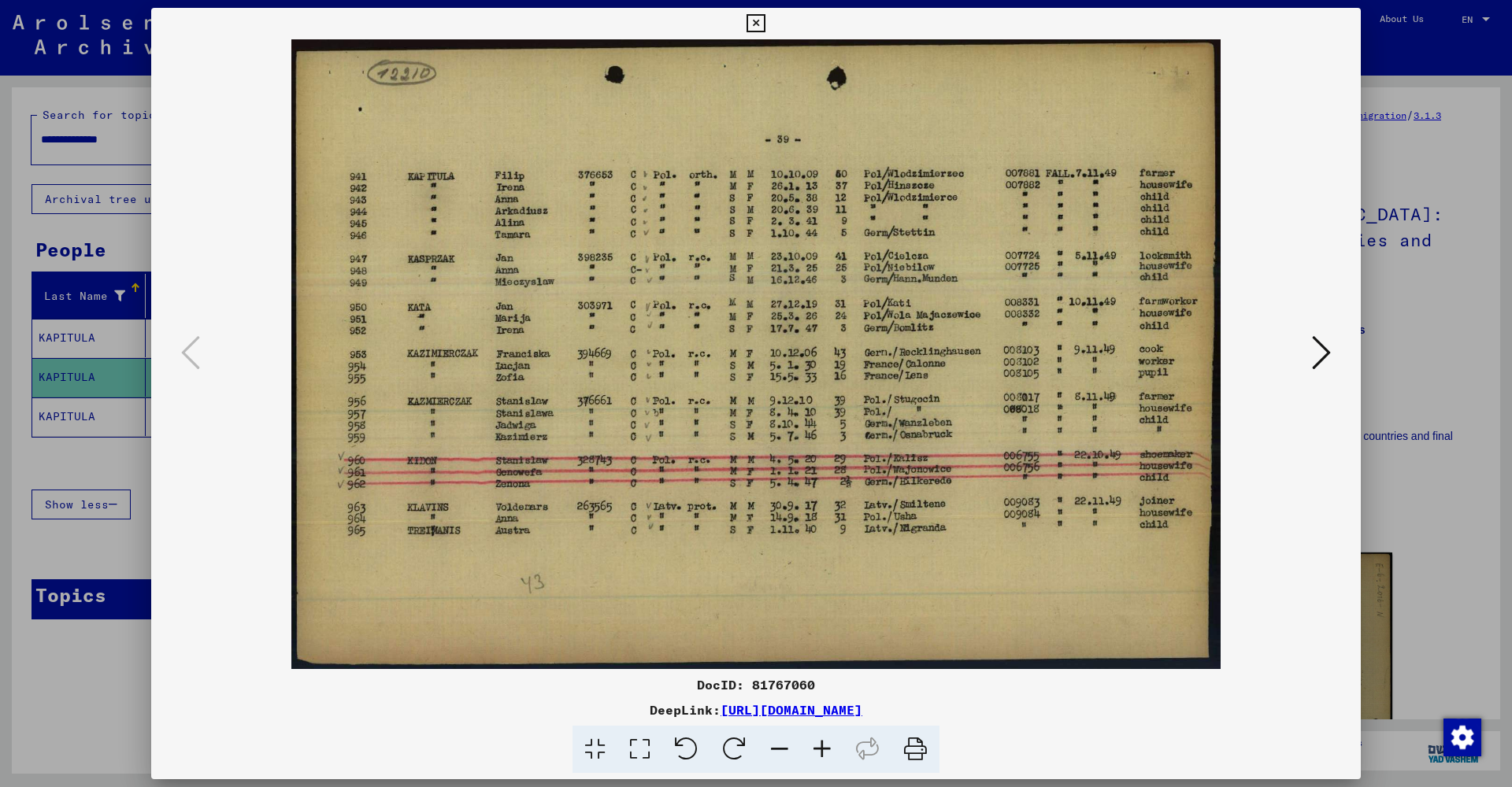
drag, startPoint x: 1350, startPoint y: 21, endPoint x: 1261, endPoint y: 97, distance: 117.0
click at [765, 21] on icon at bounding box center [756, 23] width 18 height 19
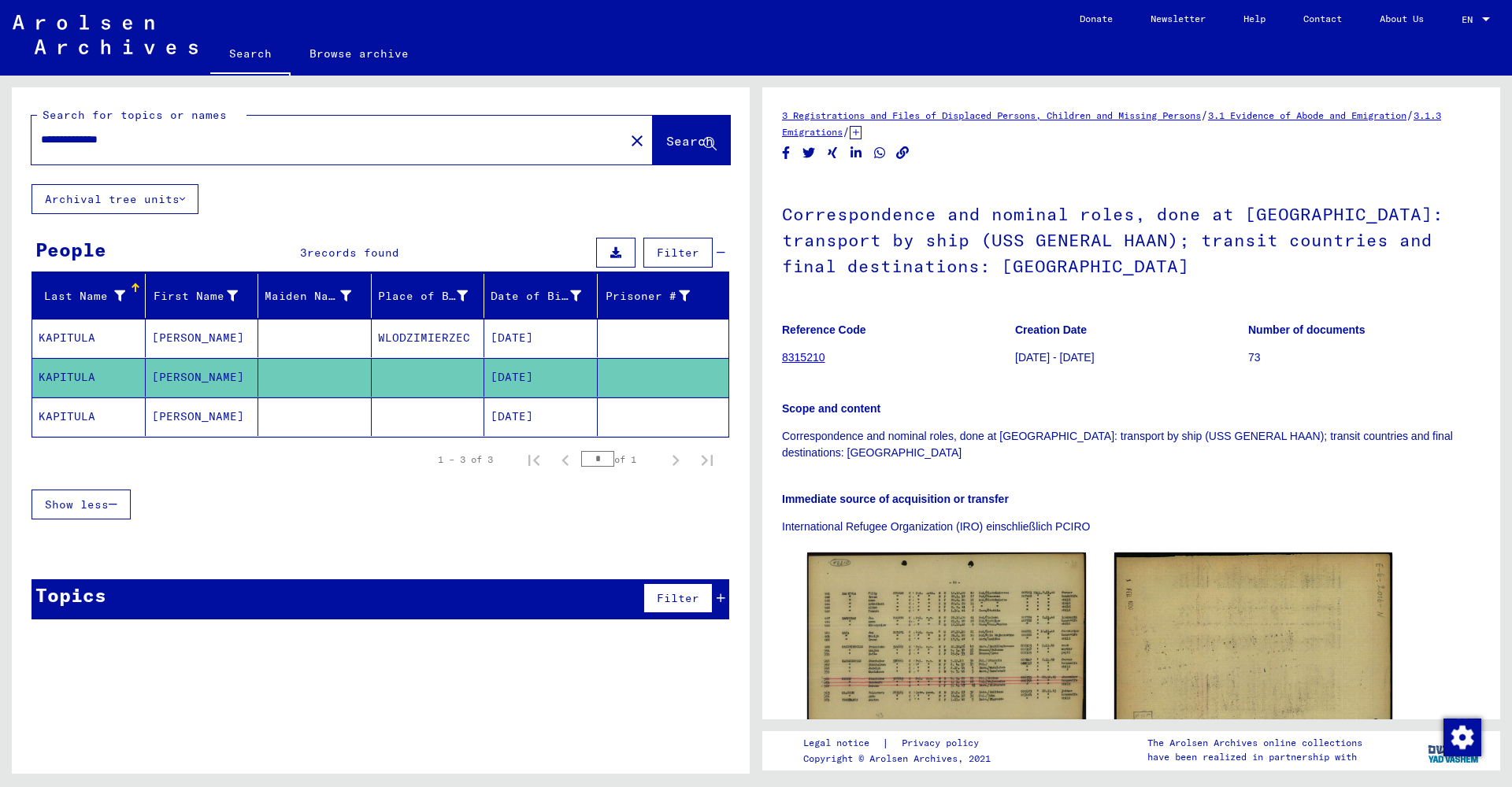
click at [628, 138] on mat-icon "close" at bounding box center [637, 141] width 19 height 19
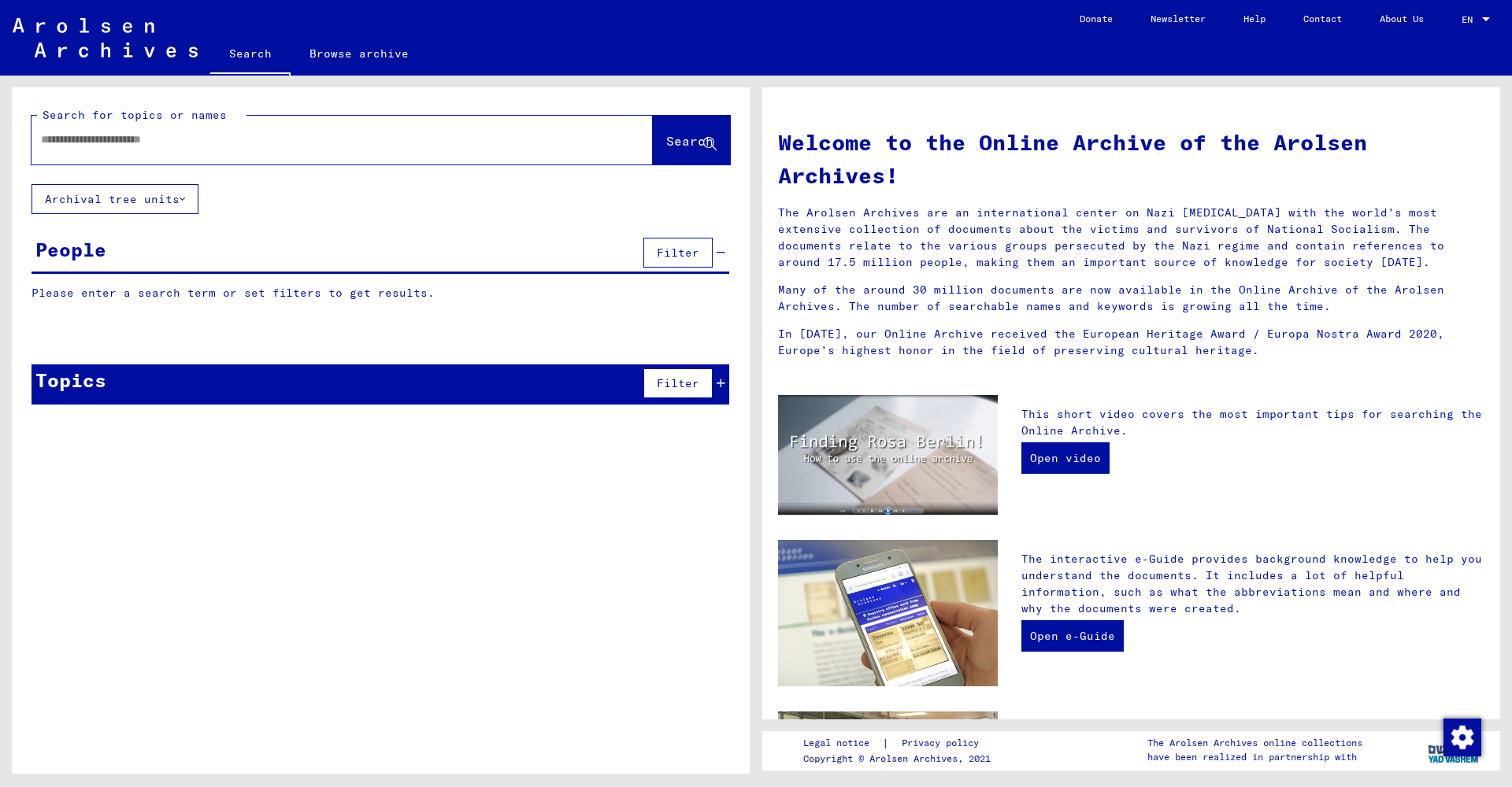
scroll to position [0, 2]
click at [474, 149] on div at bounding box center [319, 139] width 574 height 35
click at [324, 145] on input "text" at bounding box center [323, 140] width 565 height 17
type input "**********"
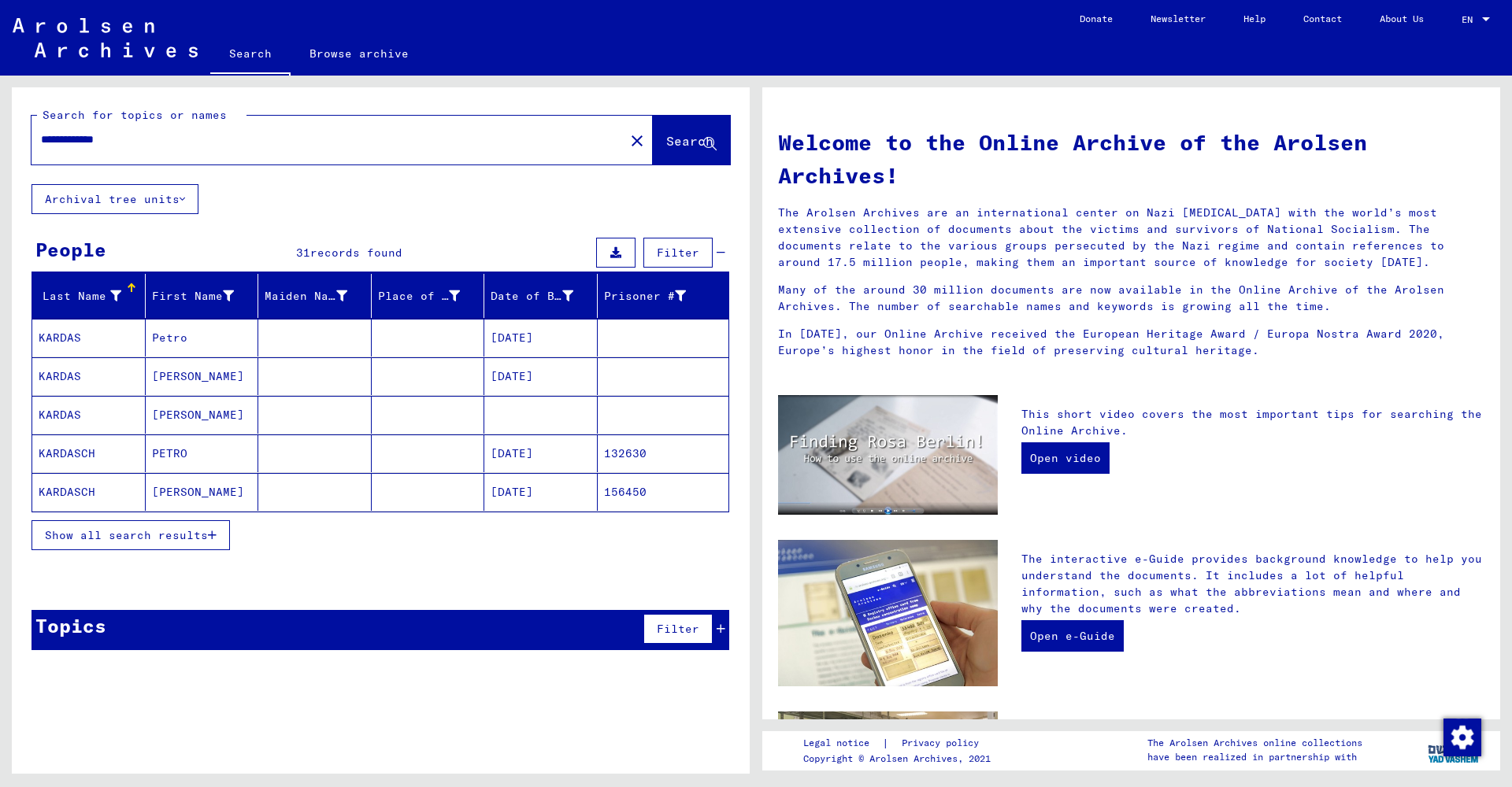
click at [197, 341] on mat-cell "Petro" at bounding box center [202, 337] width 113 height 38
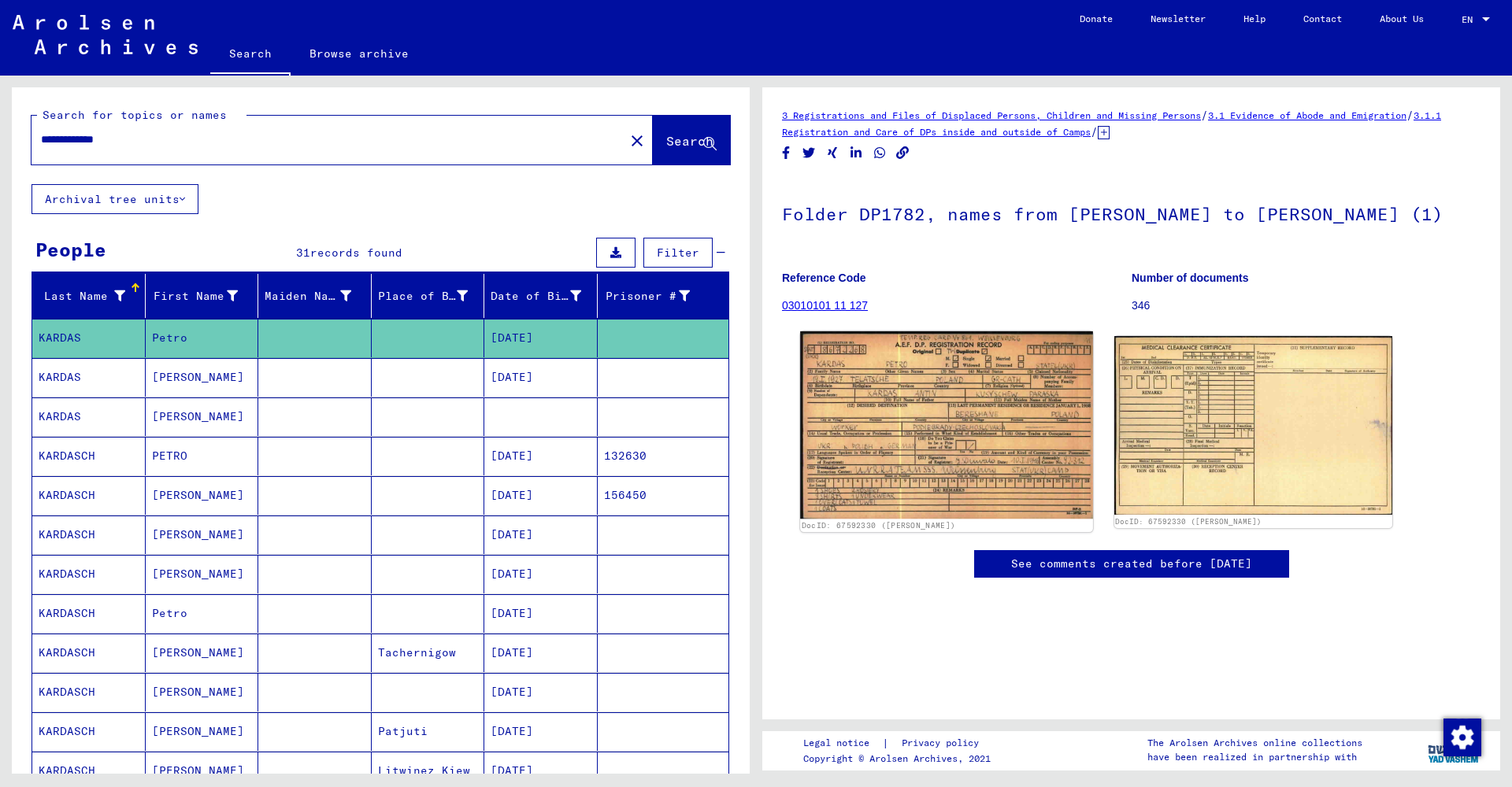
click at [996, 448] on img at bounding box center [946, 425] width 292 height 187
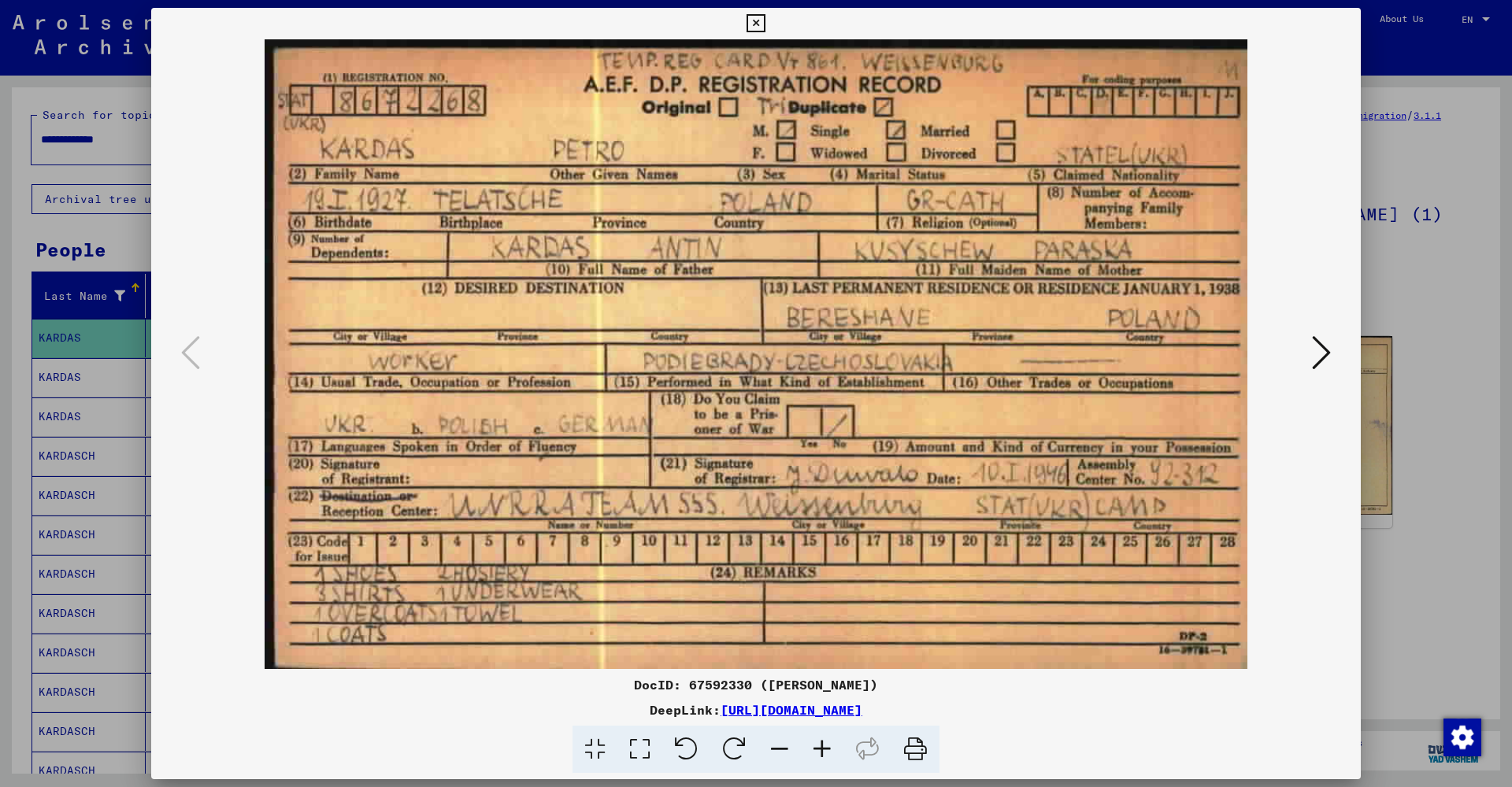
click at [765, 27] on icon at bounding box center [756, 23] width 18 height 19
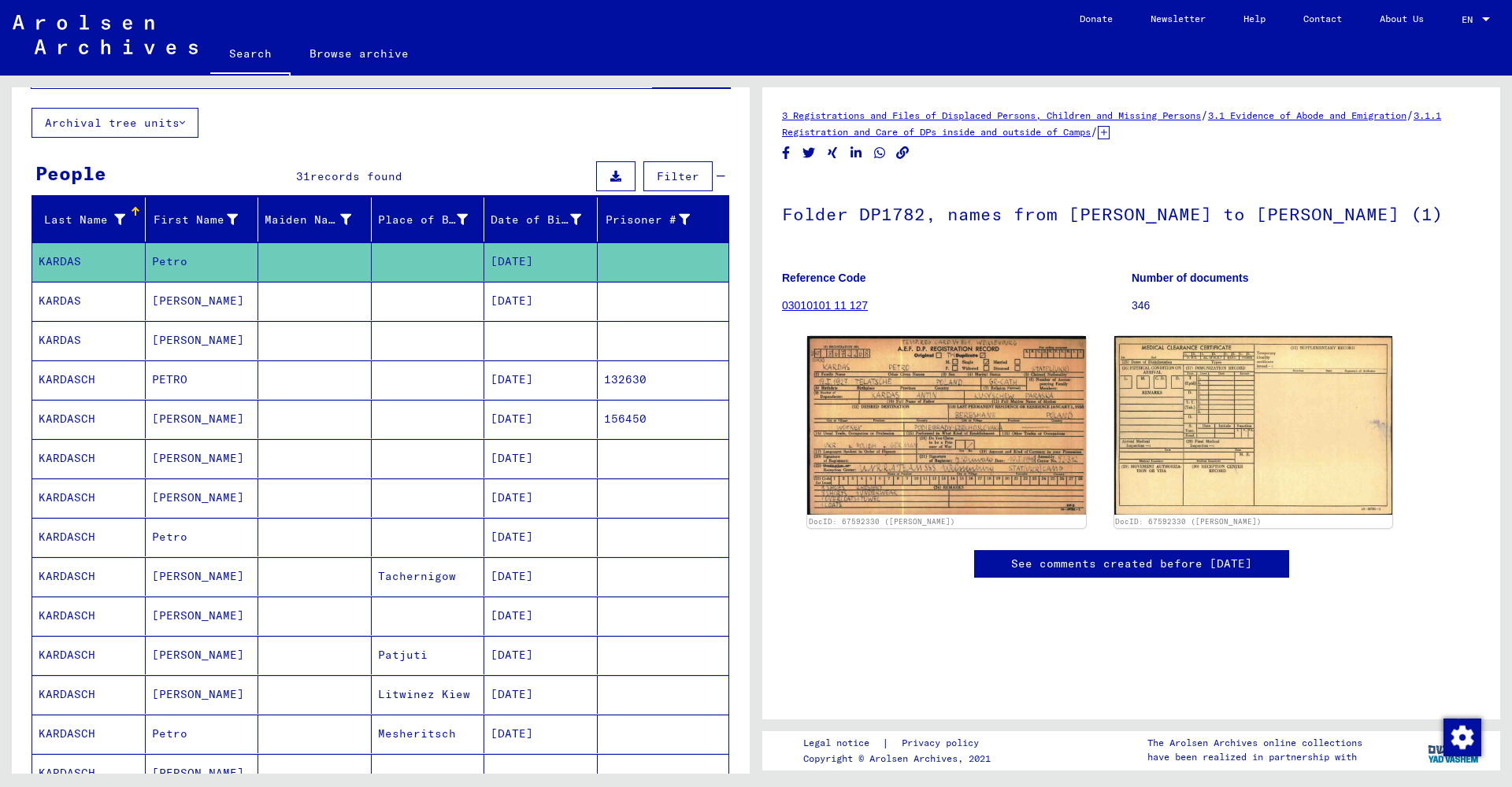
scroll to position [84, 0]
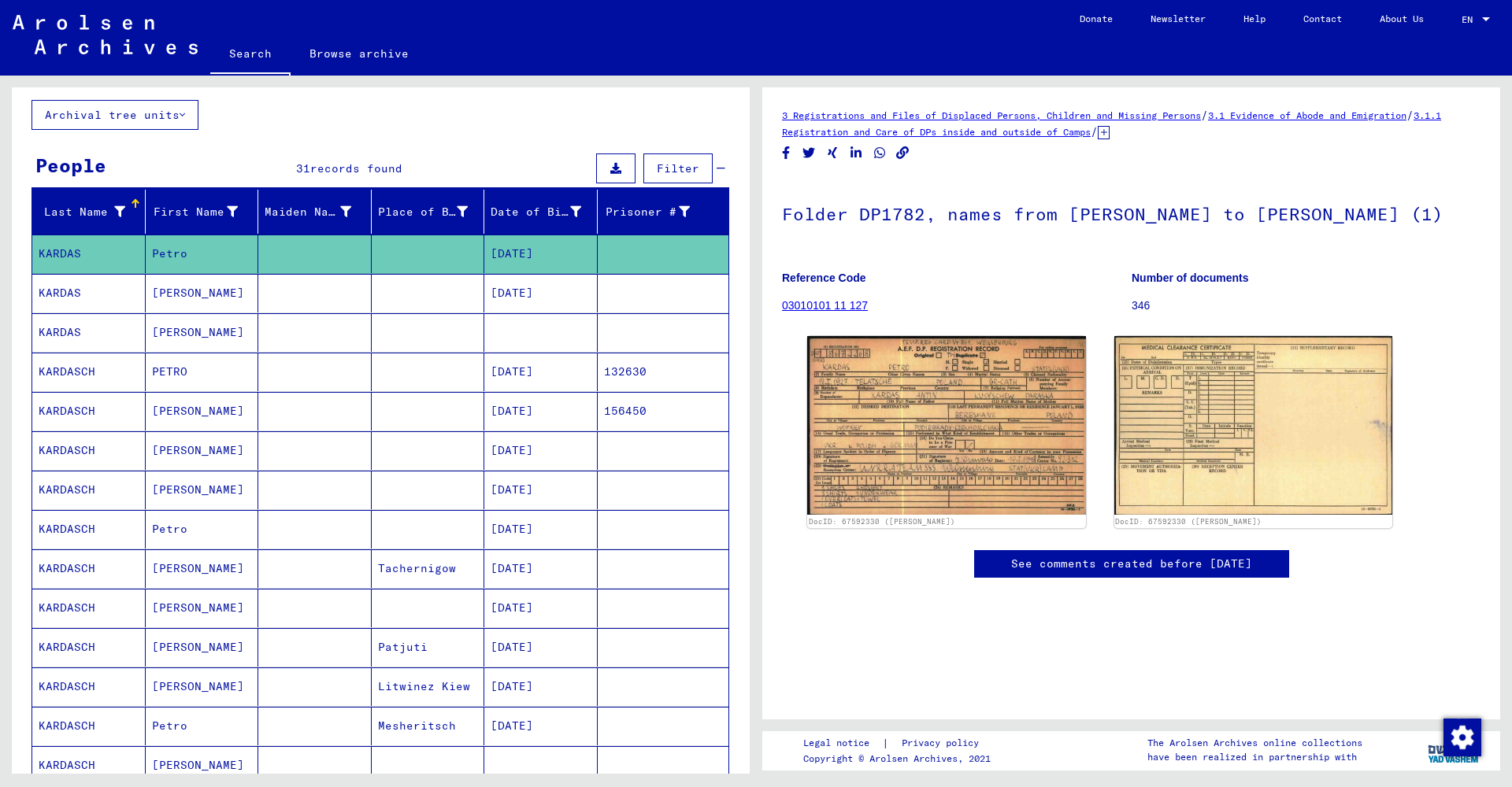
click at [201, 536] on mat-cell "Petro" at bounding box center [202, 529] width 113 height 39
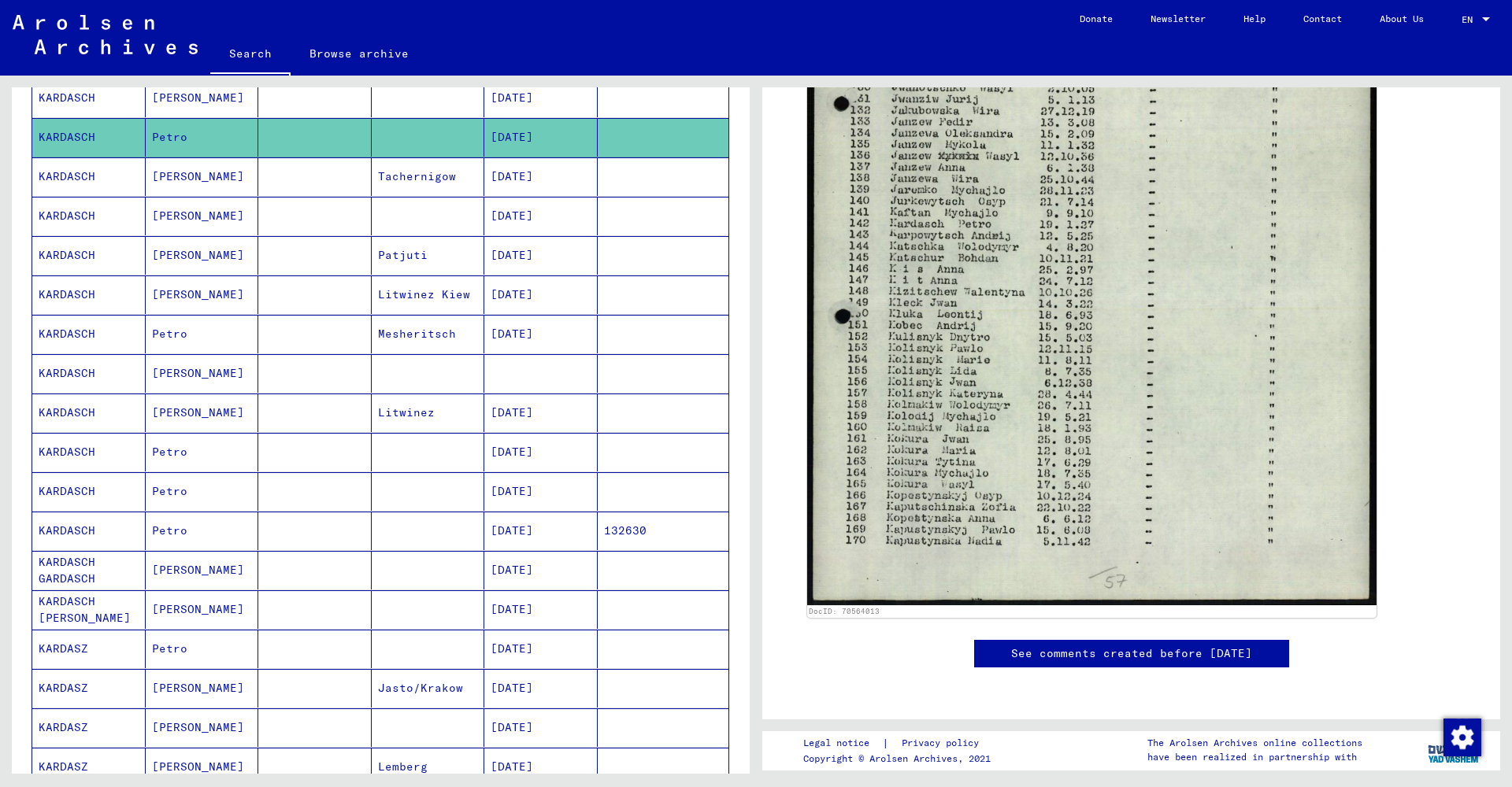
scroll to position [477, 0]
click at [171, 450] on mat-cell "Petro" at bounding box center [202, 451] width 113 height 39
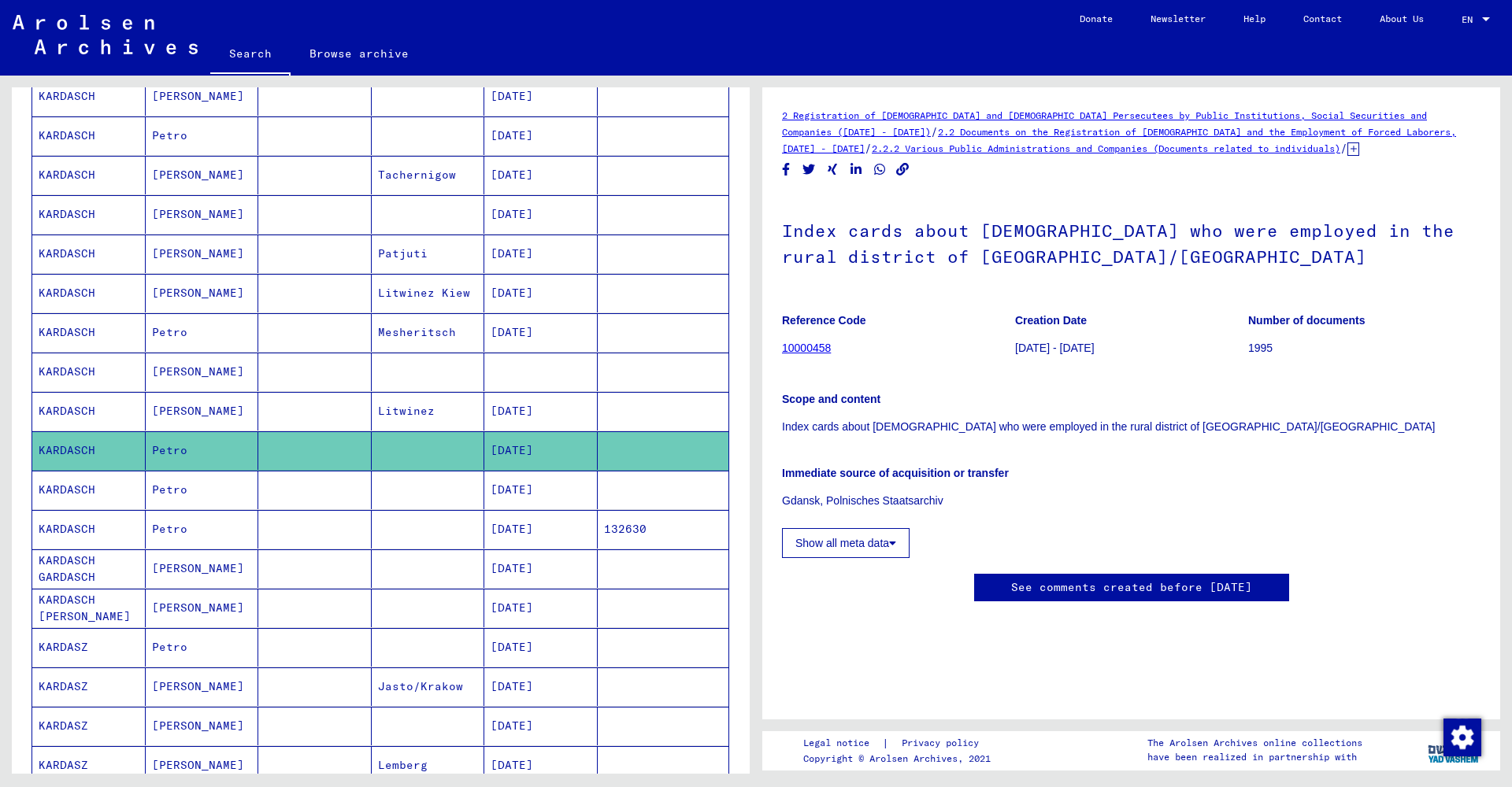
click at [228, 497] on mat-cell "Petro" at bounding box center [202, 490] width 113 height 39
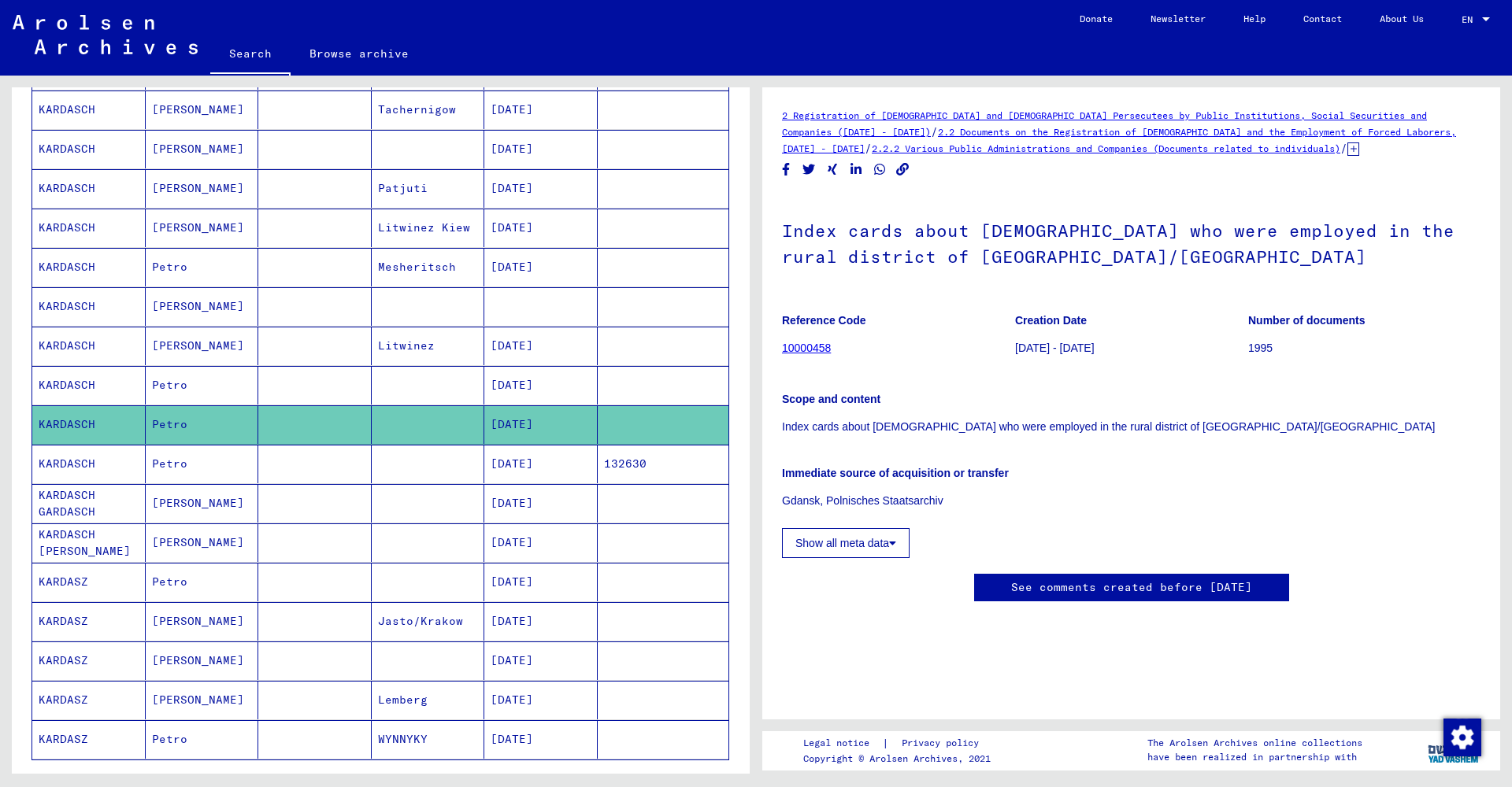
scroll to position [544, 0]
click at [207, 585] on mat-cell "Petro" at bounding box center [202, 581] width 113 height 39
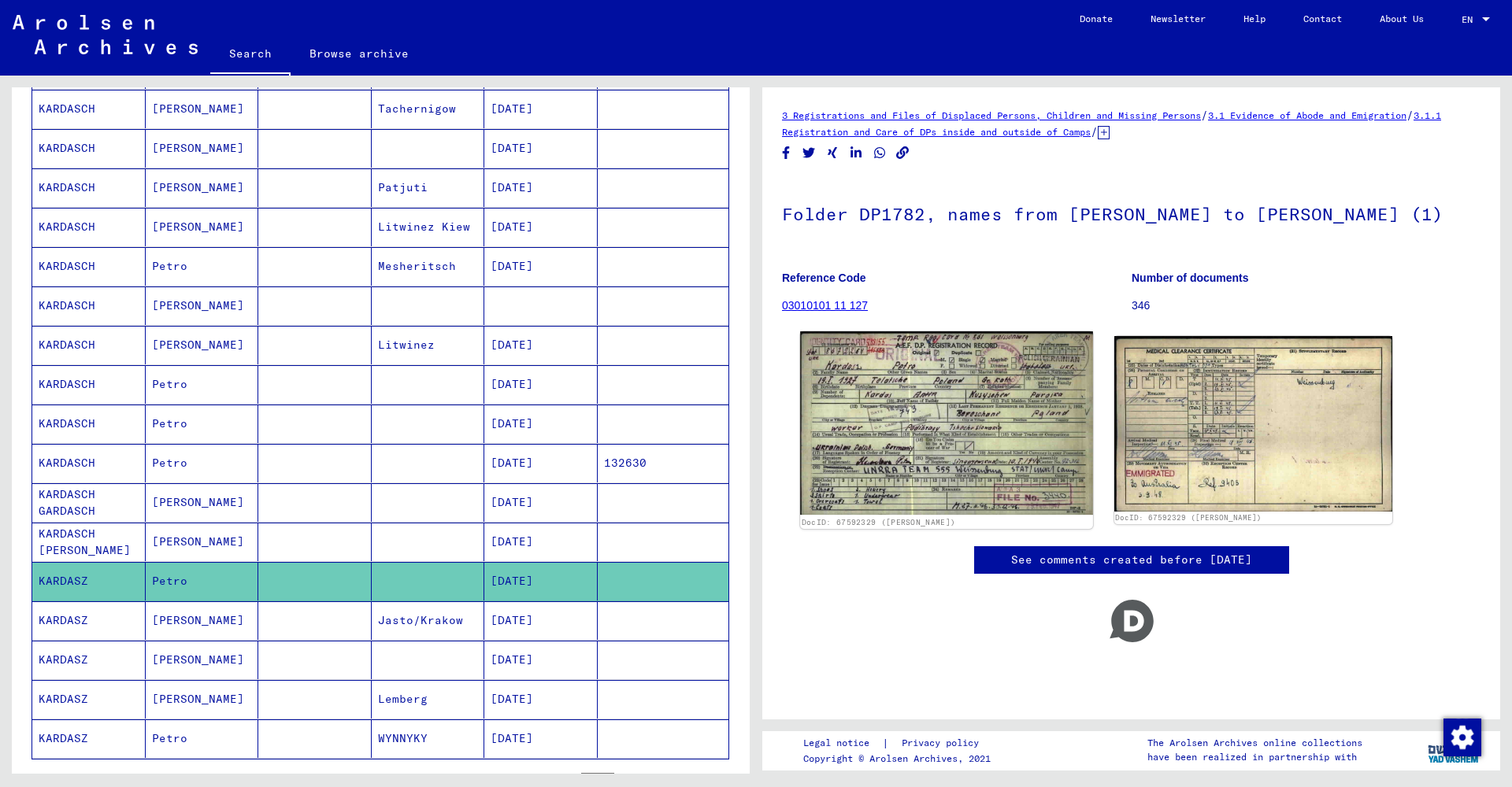
click at [946, 455] on img at bounding box center [946, 423] width 292 height 184
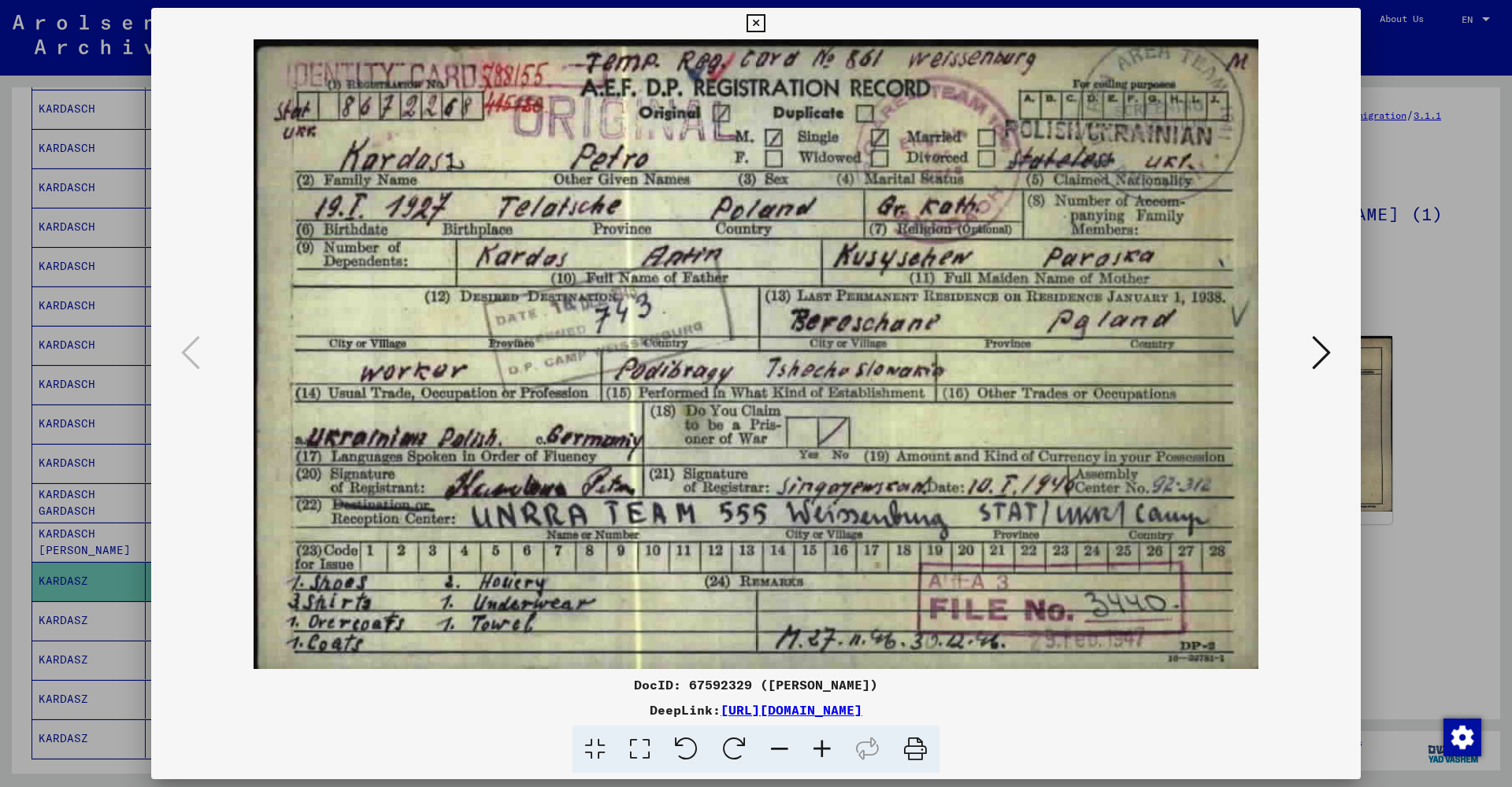
click at [765, 25] on icon at bounding box center [756, 23] width 18 height 19
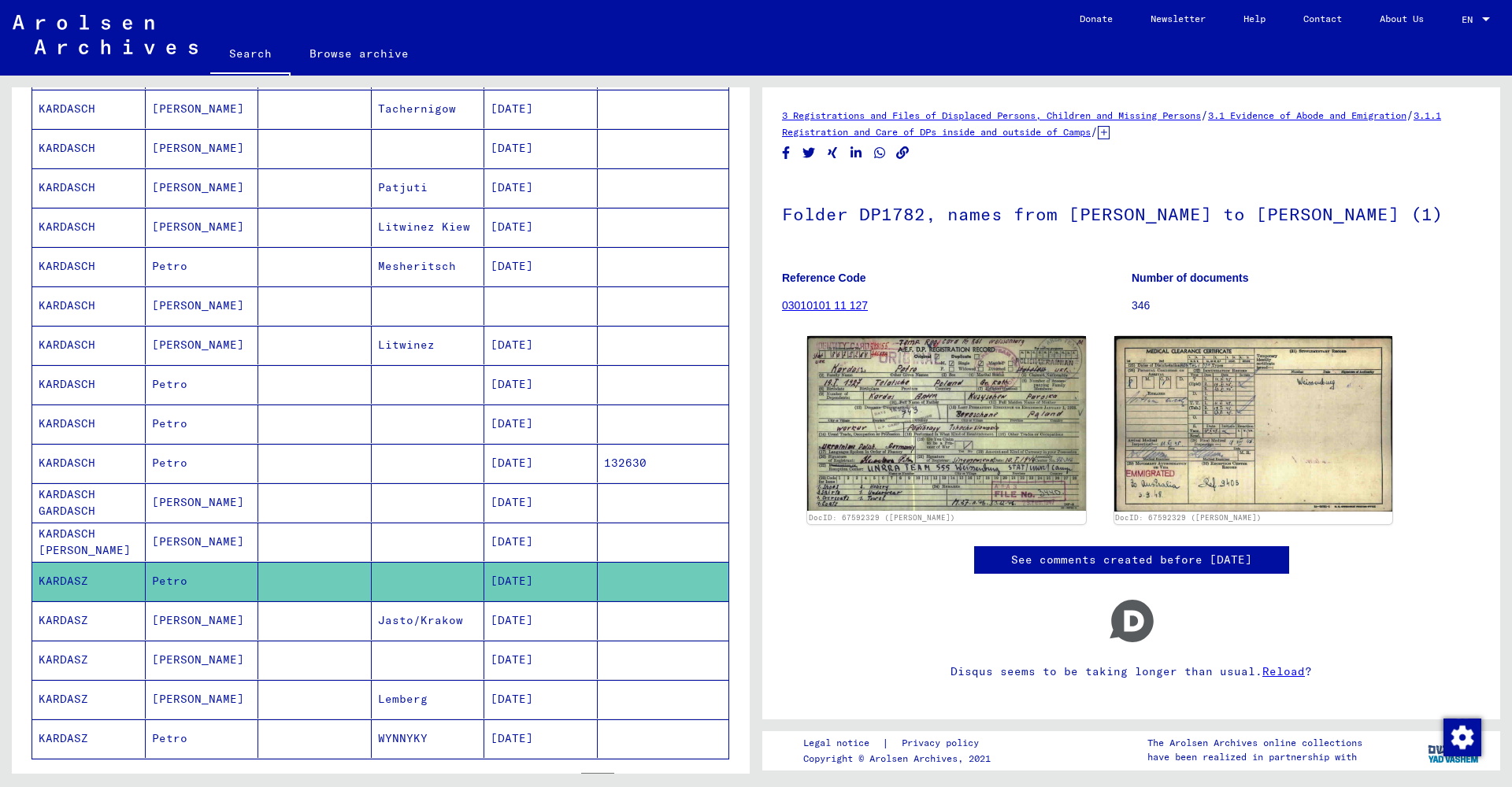
click at [299, 384] on mat-cell at bounding box center [315, 384] width 113 height 39
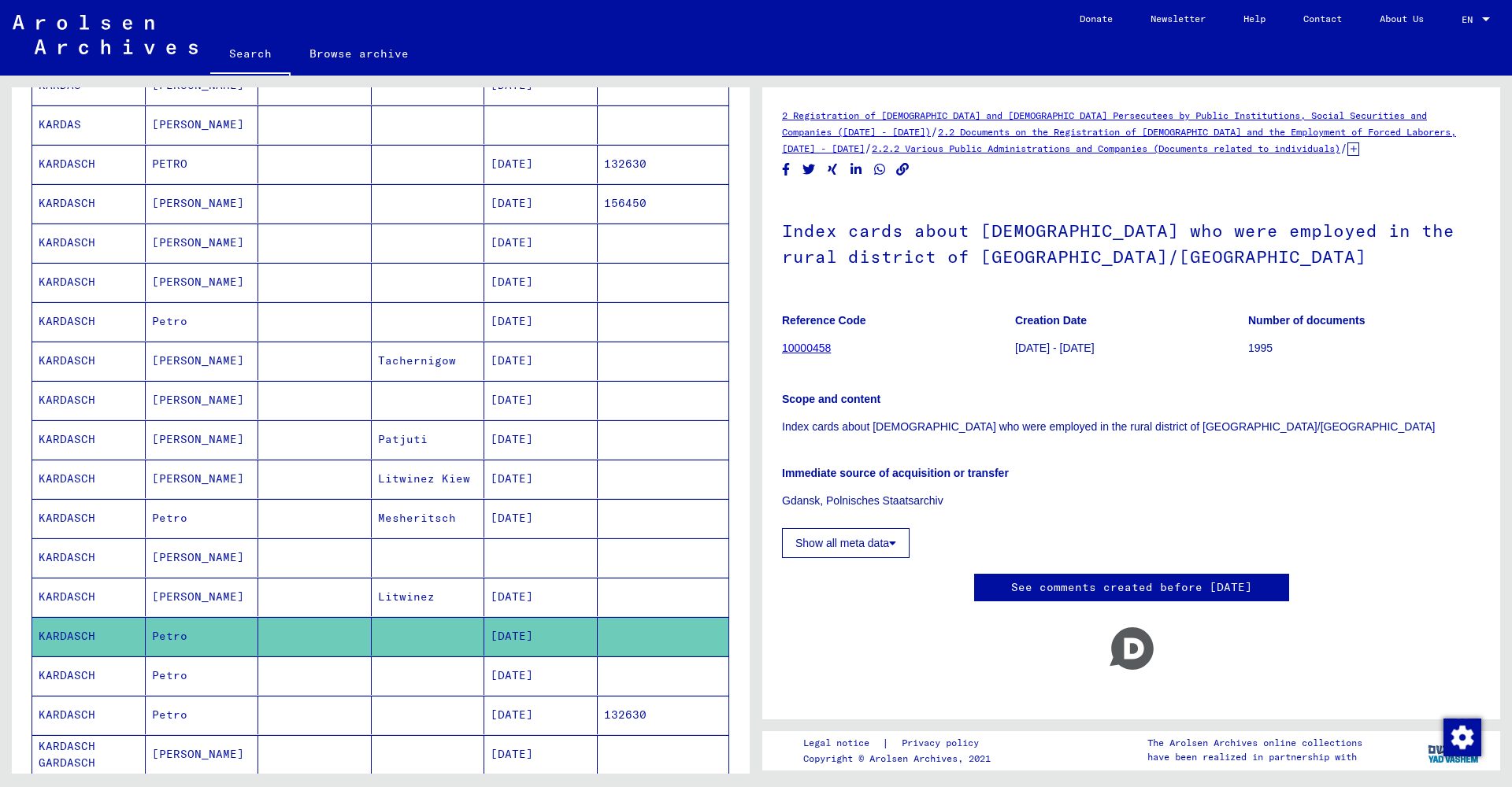
scroll to position [290, 0]
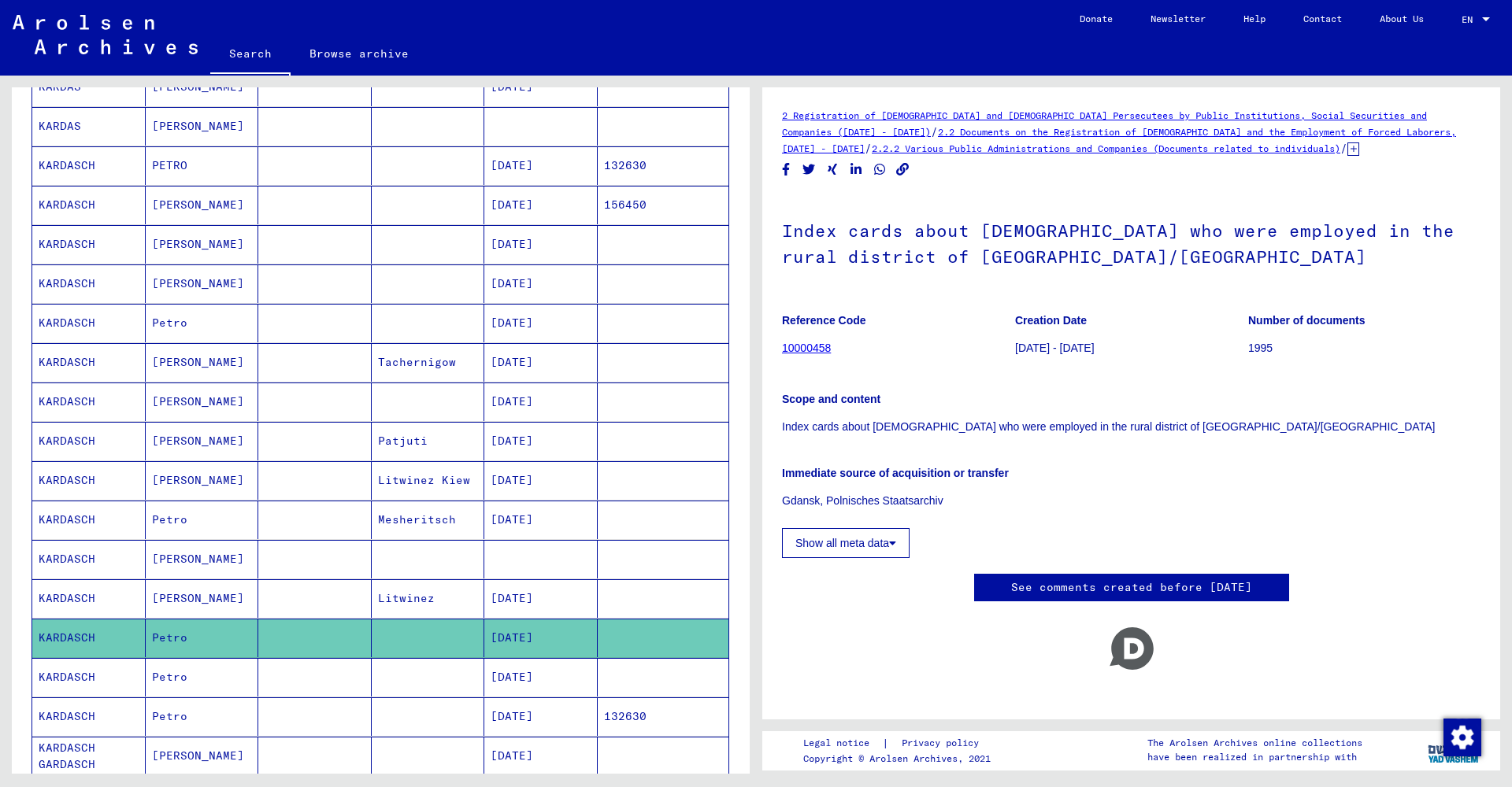
click at [317, 327] on mat-cell at bounding box center [315, 323] width 113 height 39
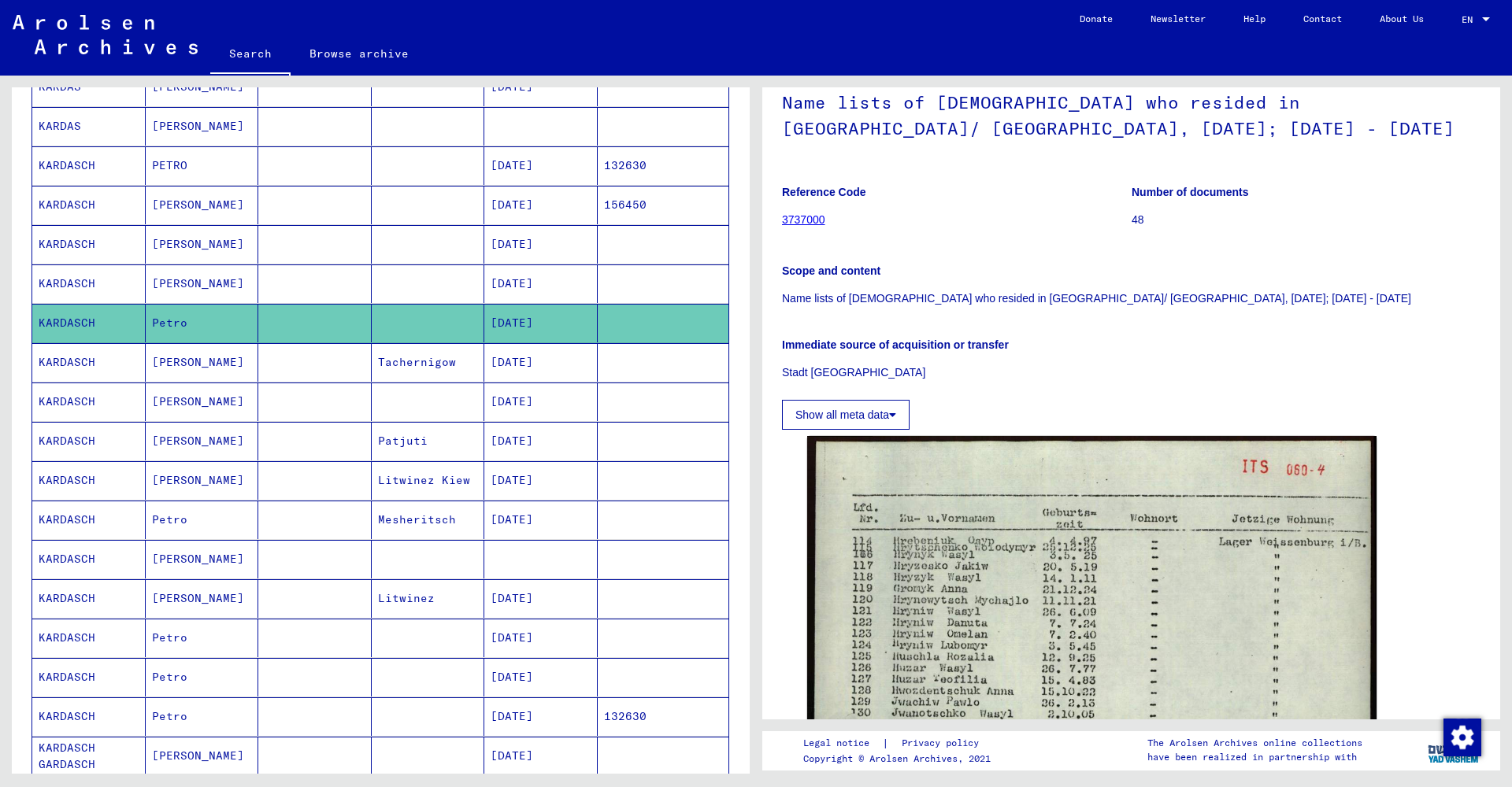
scroll to position [129, 0]
